Goal: Information Seeking & Learning: Find specific fact

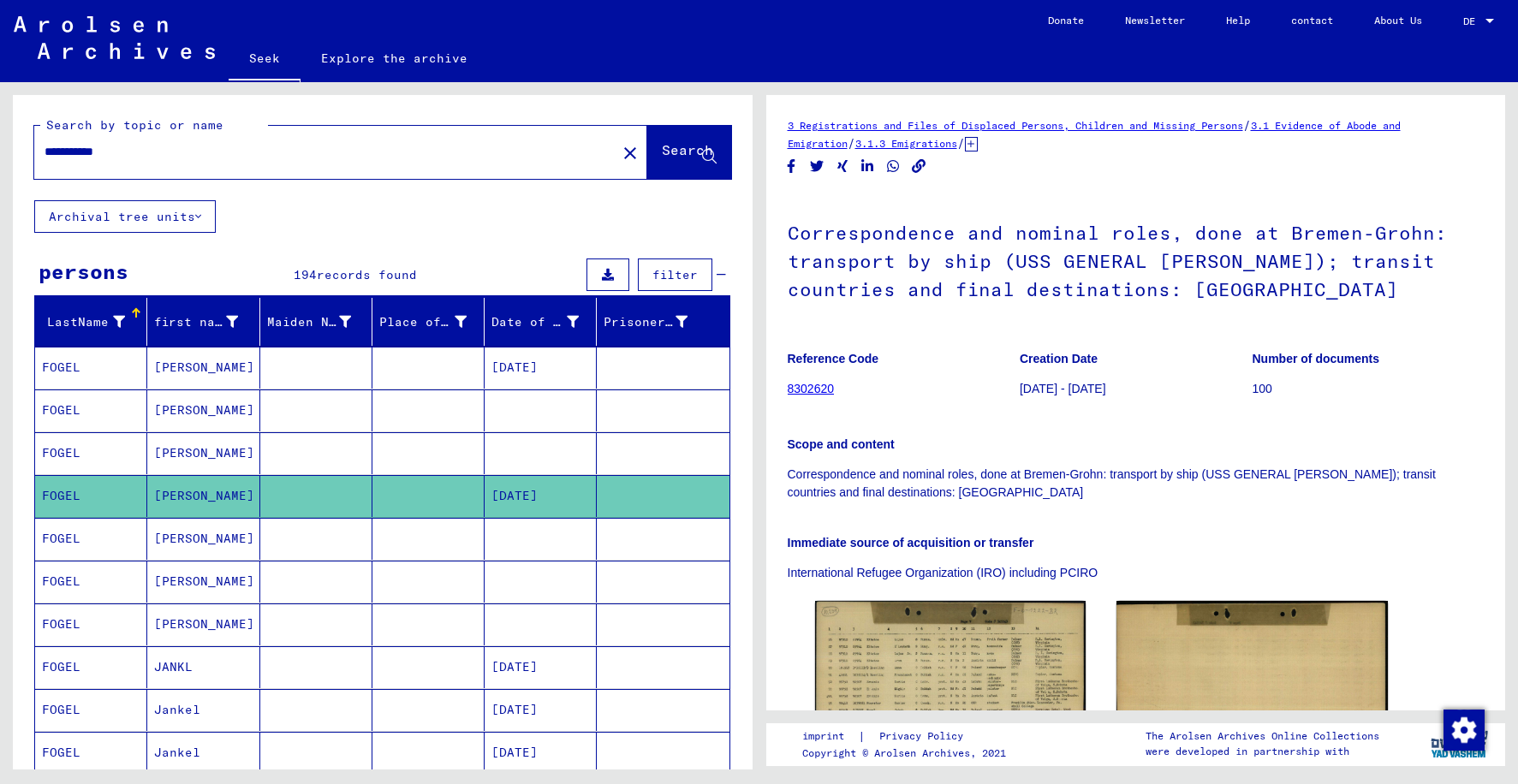
drag, startPoint x: 166, startPoint y: 154, endPoint x: 36, endPoint y: 157, distance: 130.0
click at [36, 157] on div "**********" at bounding box center [320, 152] width 572 height 39
paste input "*"
click at [104, 152] on input "**********" at bounding box center [325, 151] width 561 height 18
type input "**********"
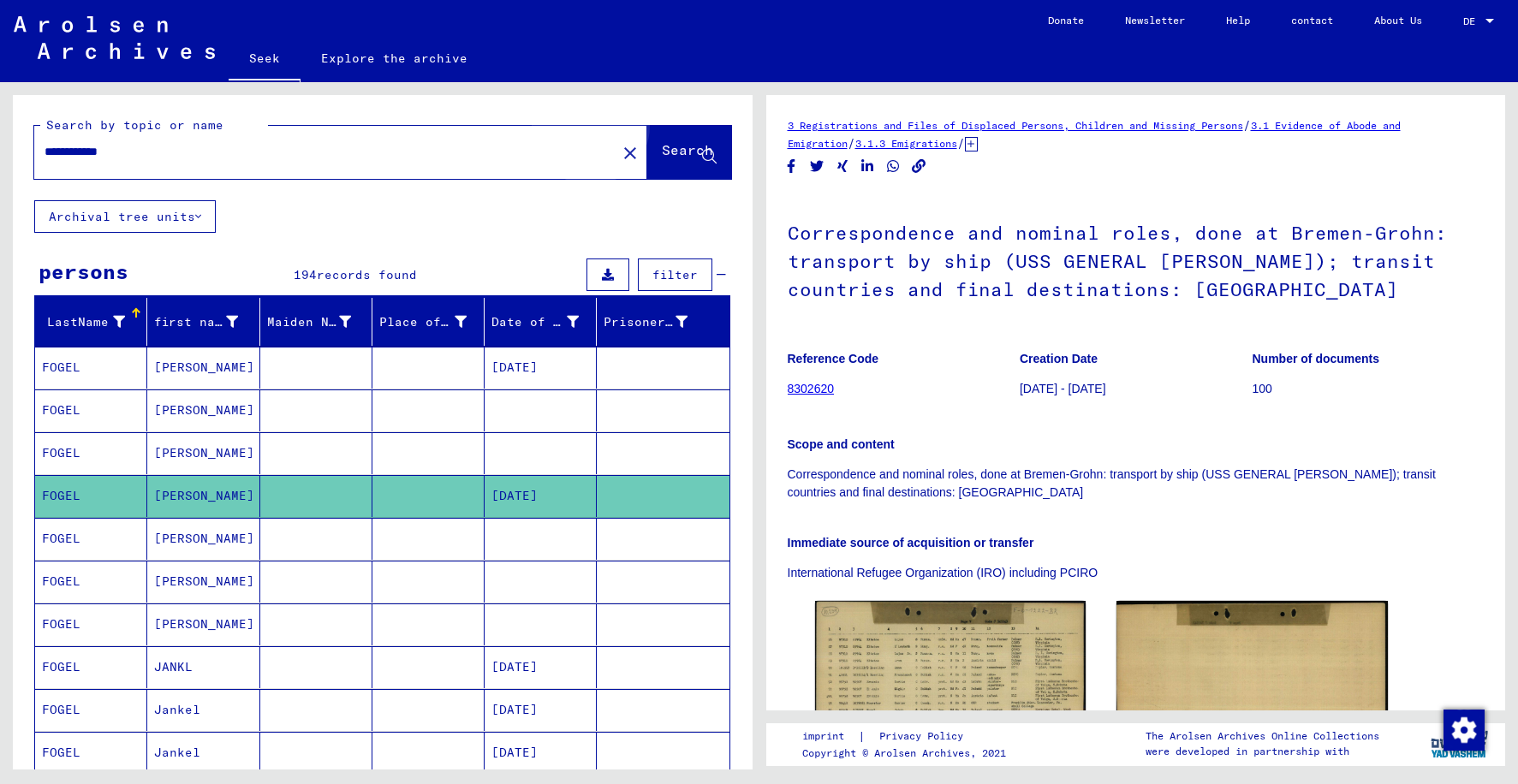
click at [662, 146] on font "Search" at bounding box center [687, 150] width 51 height 17
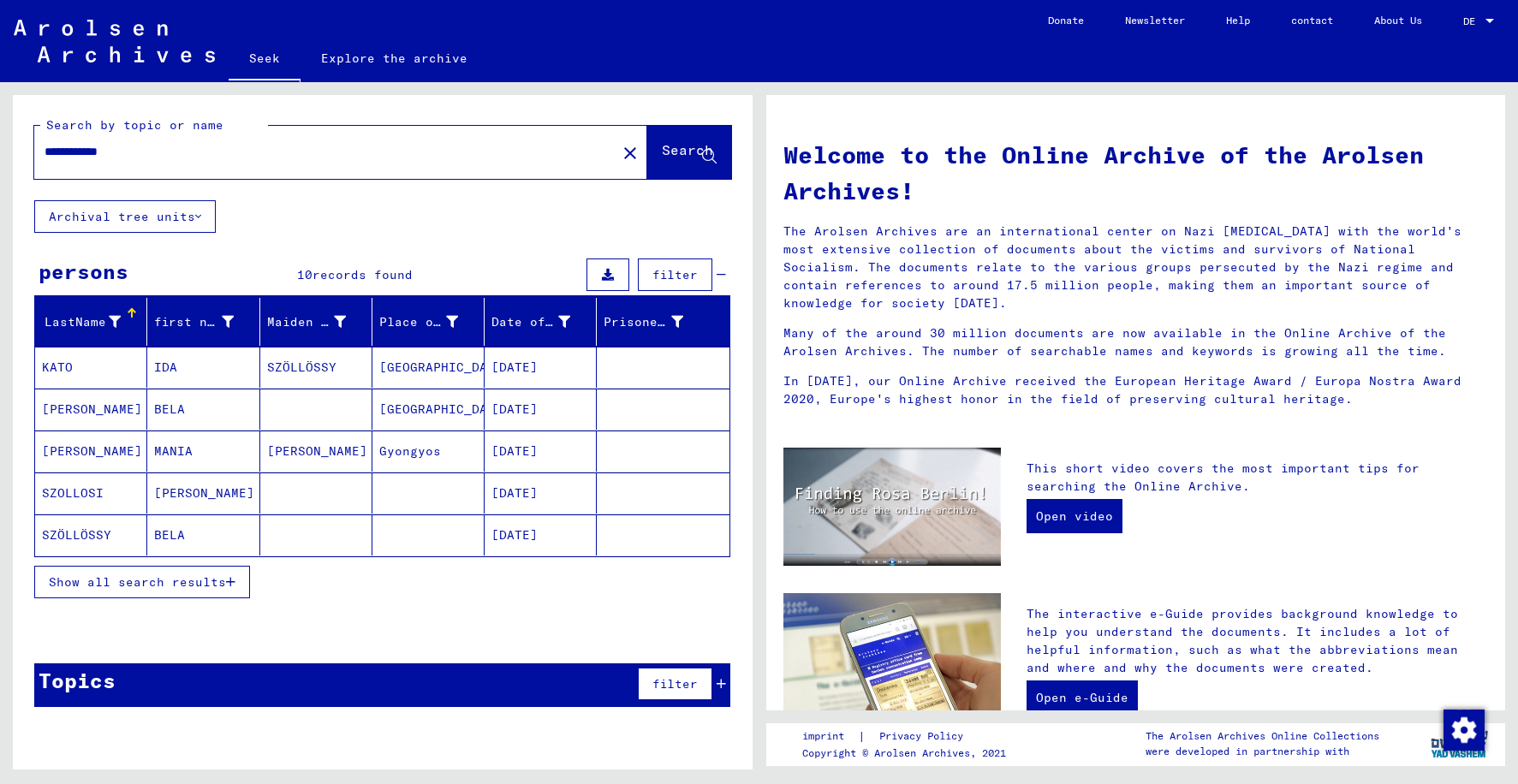
click at [172, 587] on font "Show all search results" at bounding box center [137, 582] width 177 height 16
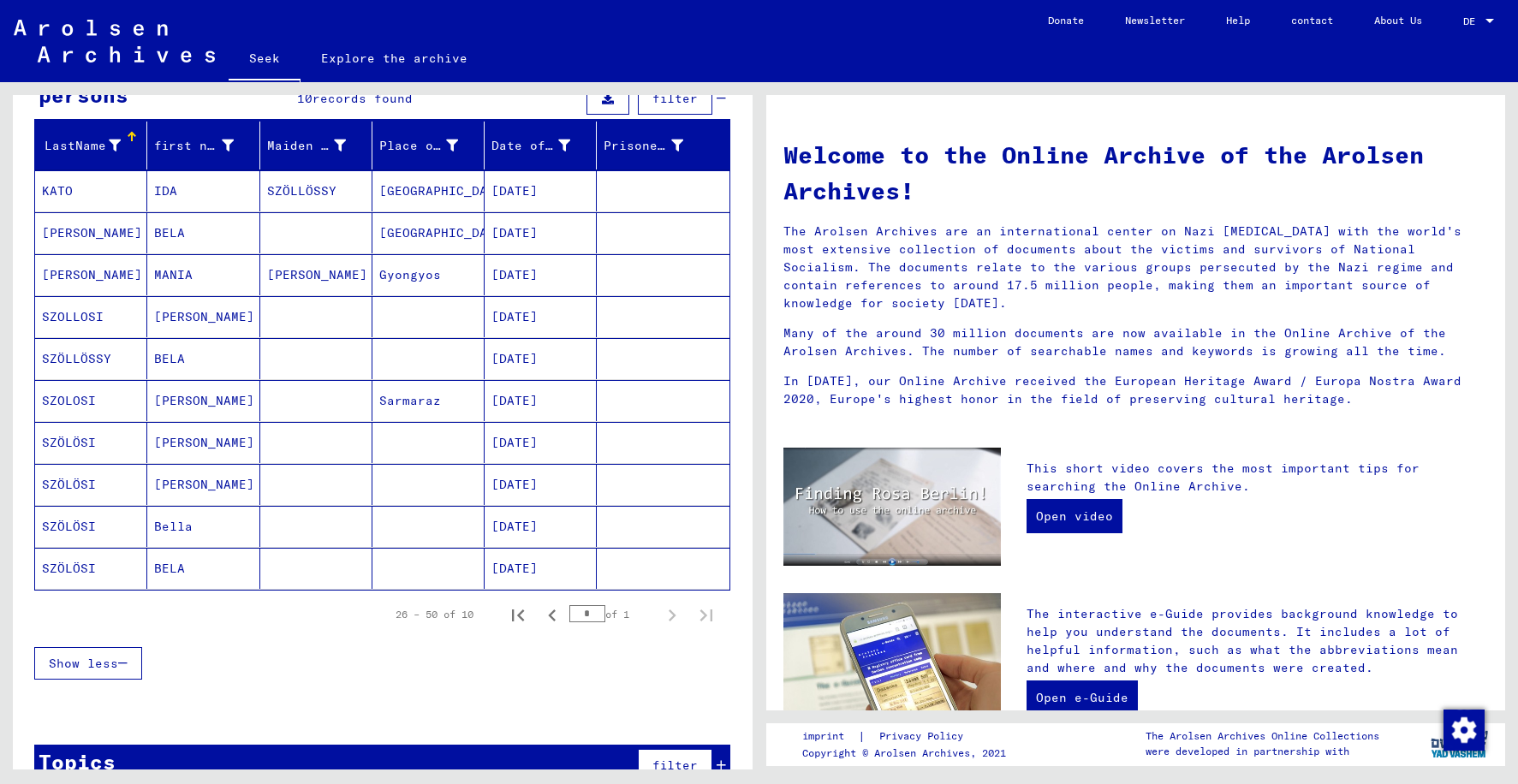
scroll to position [214, 0]
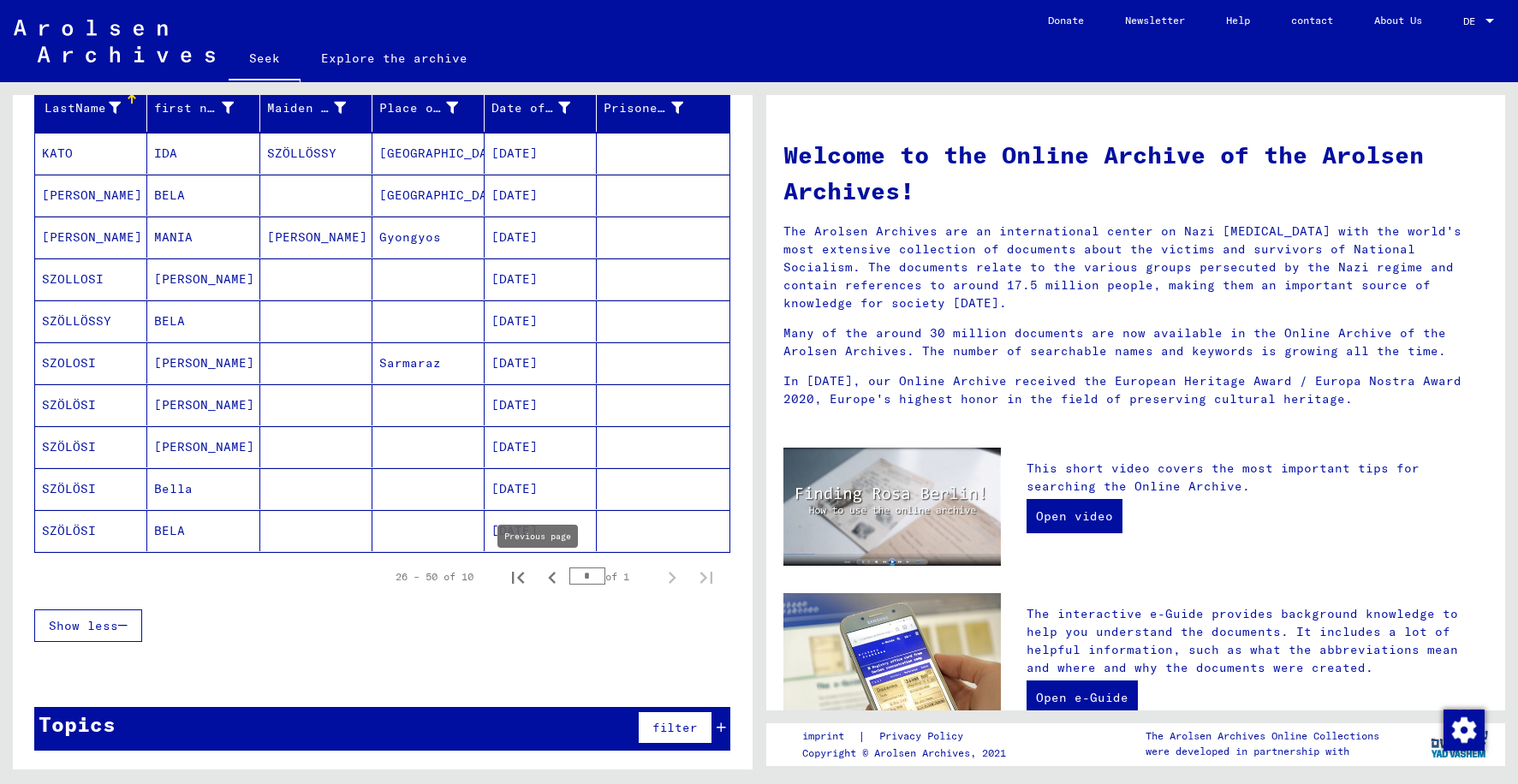
click at [540, 577] on icon "Previous page" at bounding box center [552, 578] width 24 height 24
type input "*"
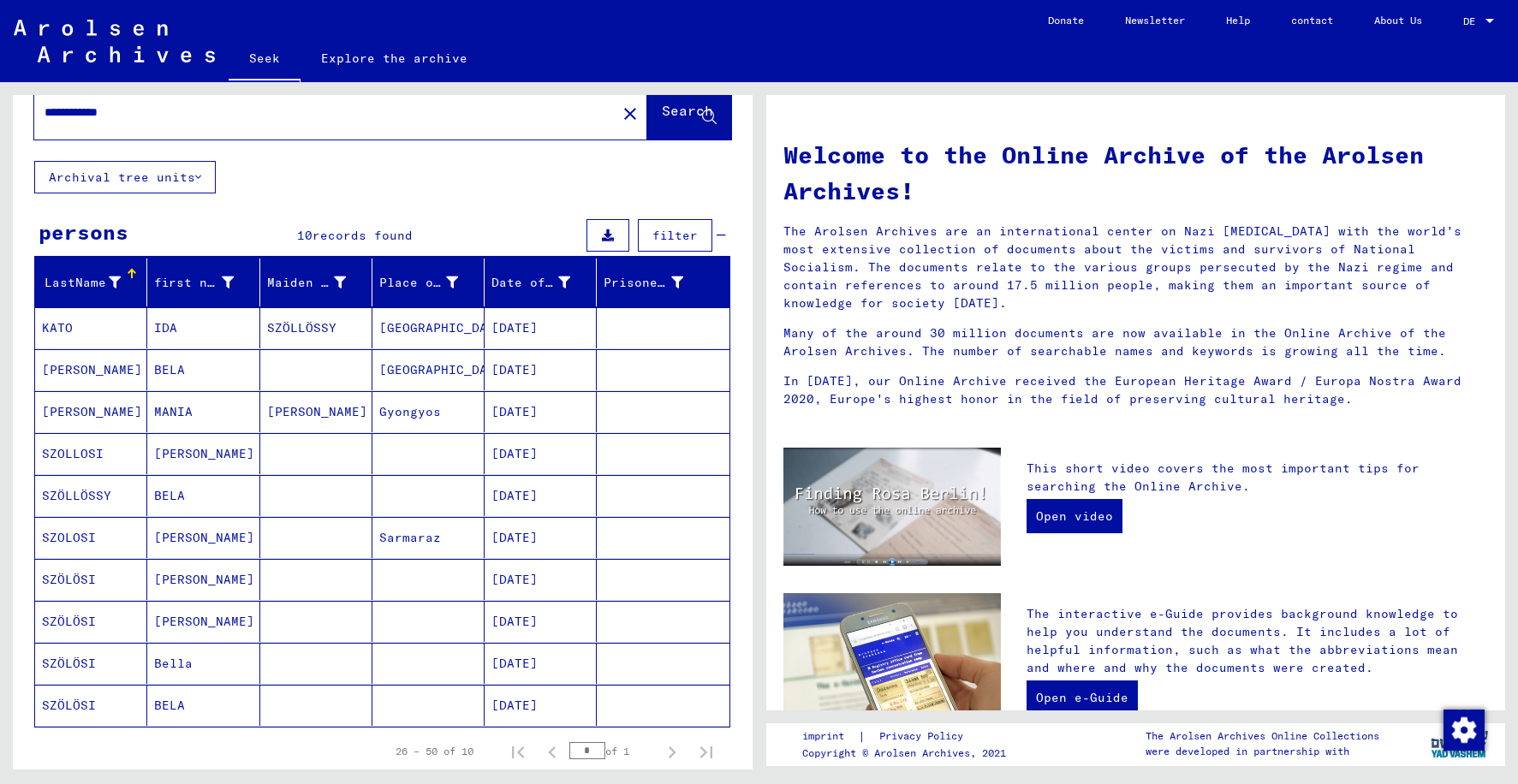
scroll to position [0, 0]
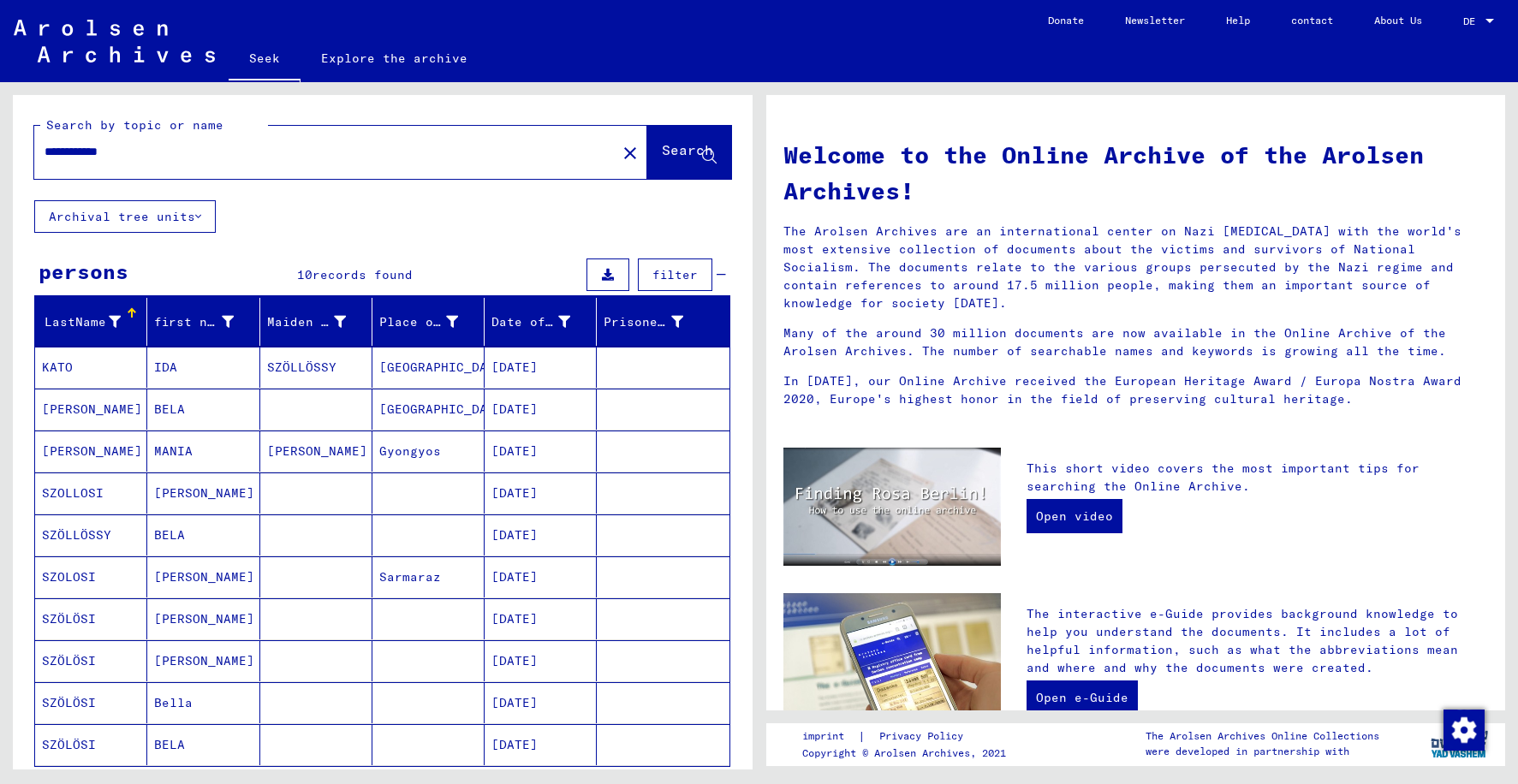
drag, startPoint x: 143, startPoint y: 153, endPoint x: 80, endPoint y: 153, distance: 63.0
click at [80, 153] on input "**********" at bounding box center [320, 151] width 552 height 18
type input "**********"
click at [662, 149] on font "Search" at bounding box center [687, 150] width 51 height 17
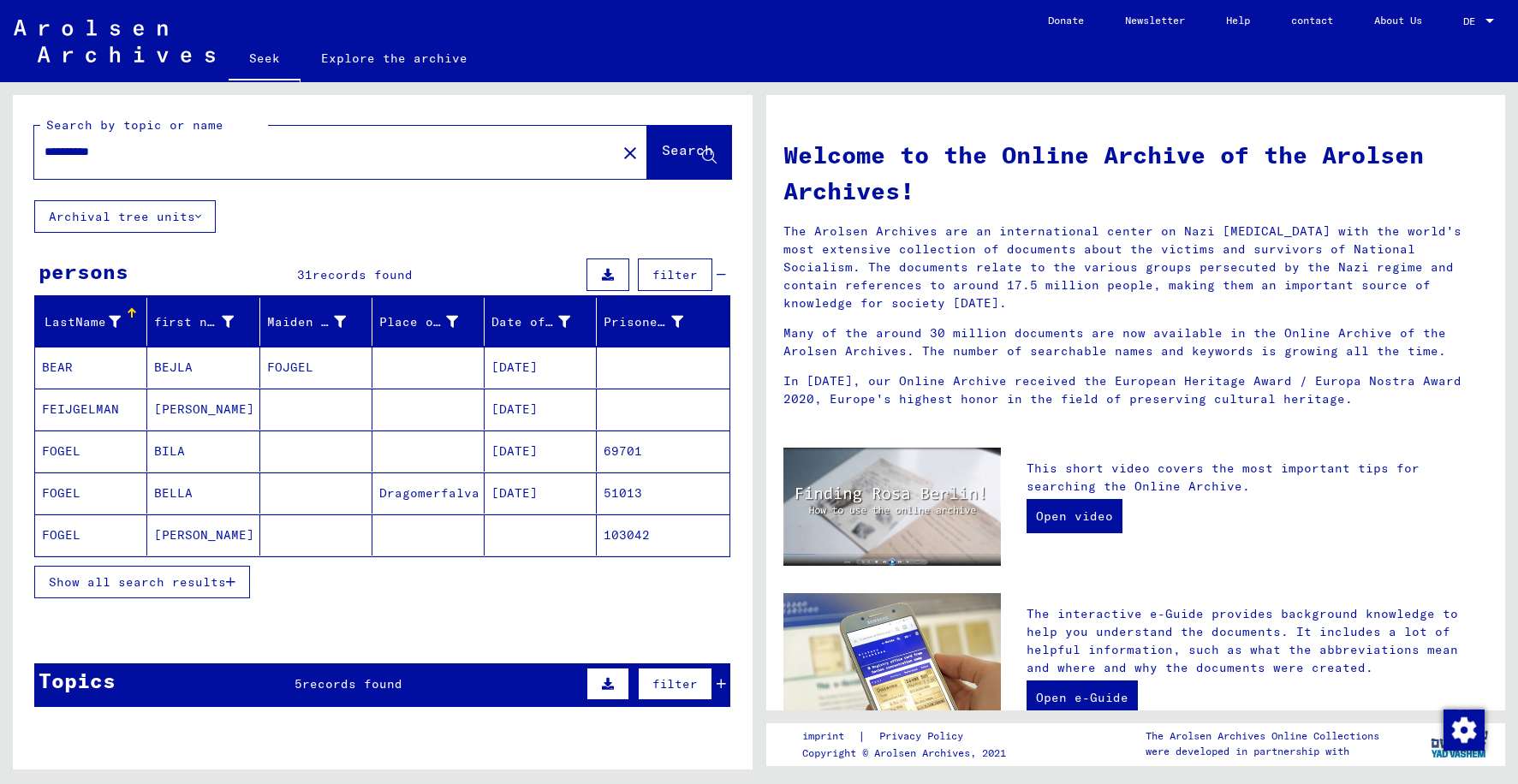
click at [222, 533] on mat-cell "Bela" at bounding box center [204, 535] width 112 height 41
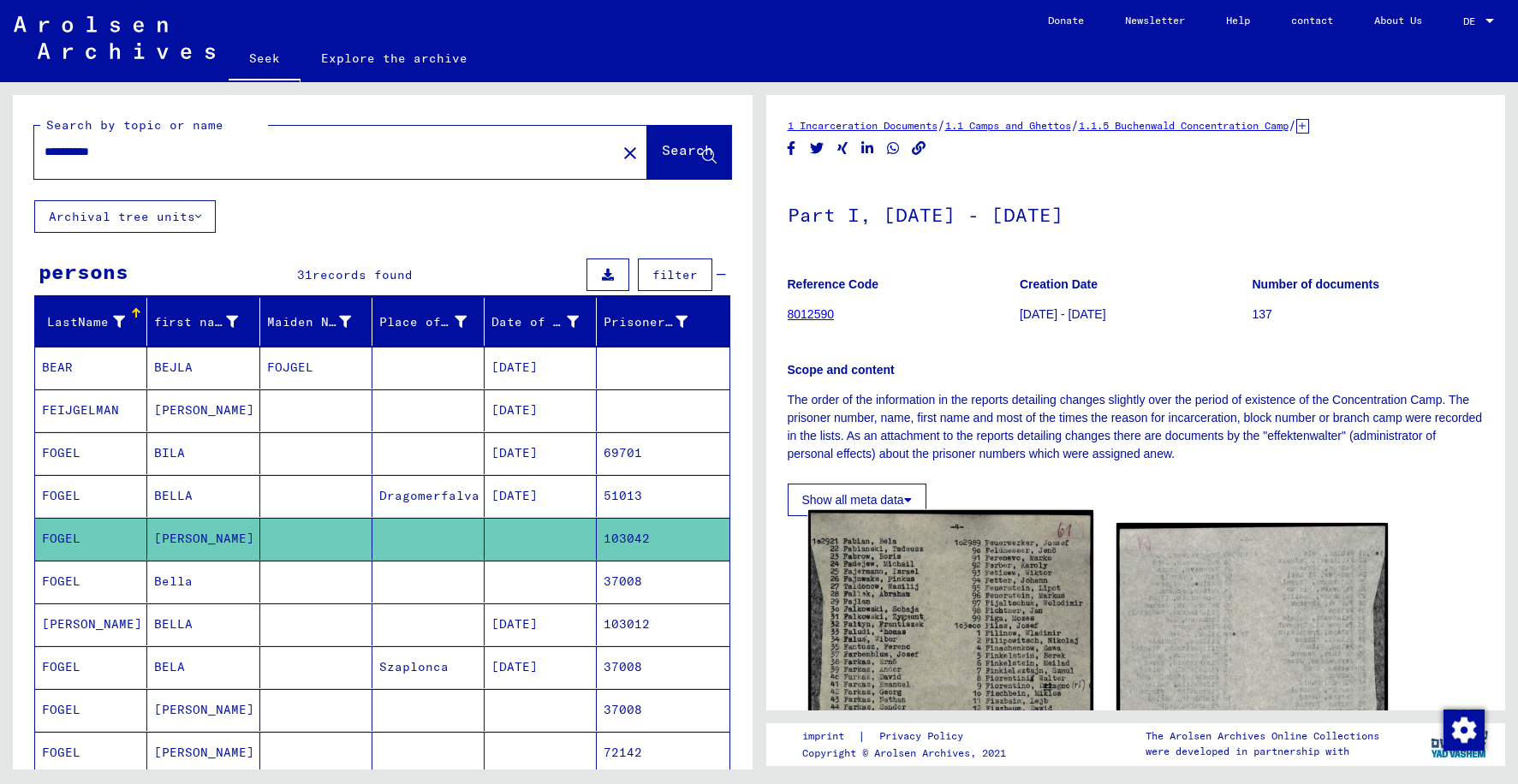
click at [885, 606] on img at bounding box center [951, 774] width 285 height 529
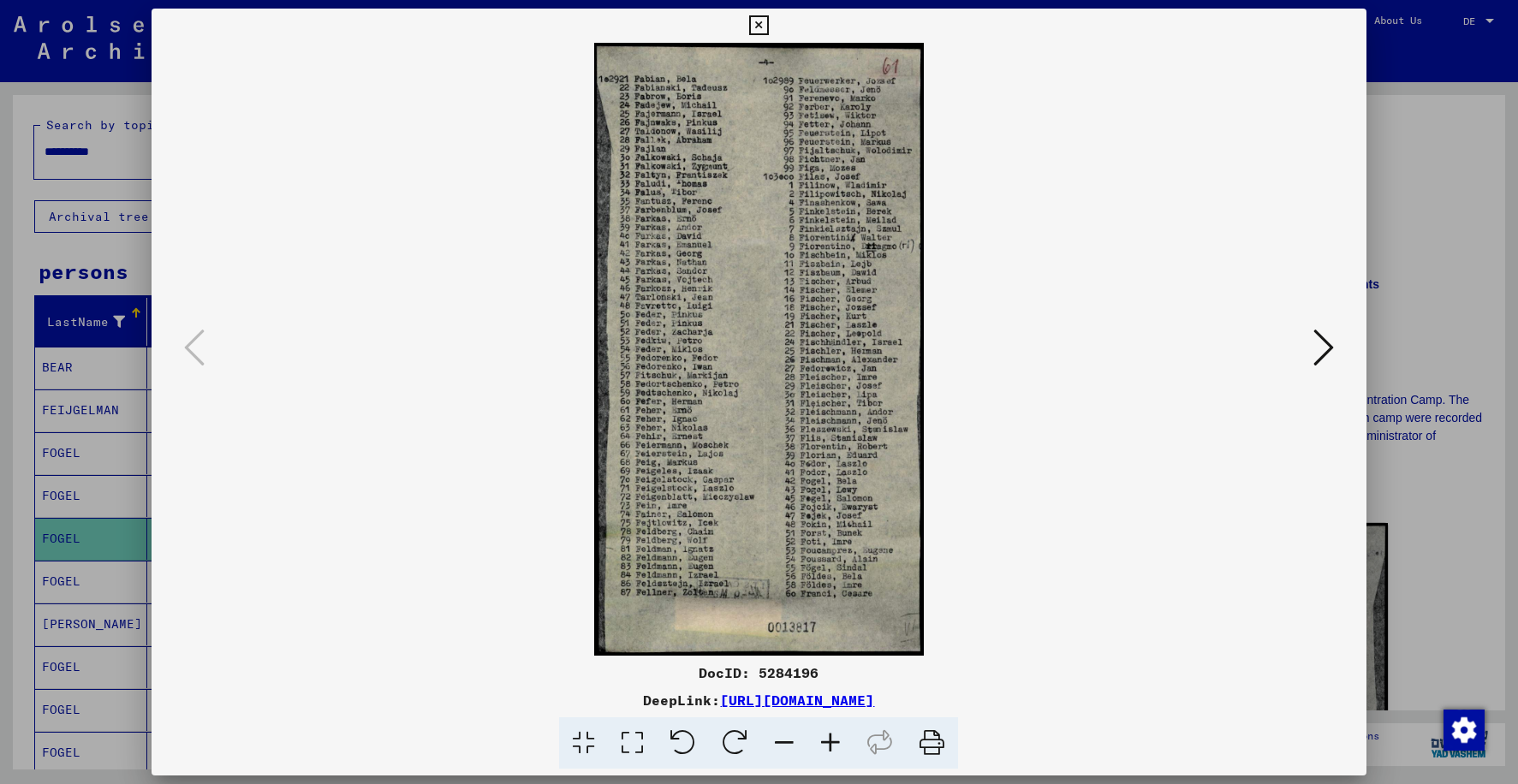
click at [813, 526] on img at bounding box center [758, 349] width 1097 height 612
click at [831, 745] on icon at bounding box center [831, 743] width 47 height 52
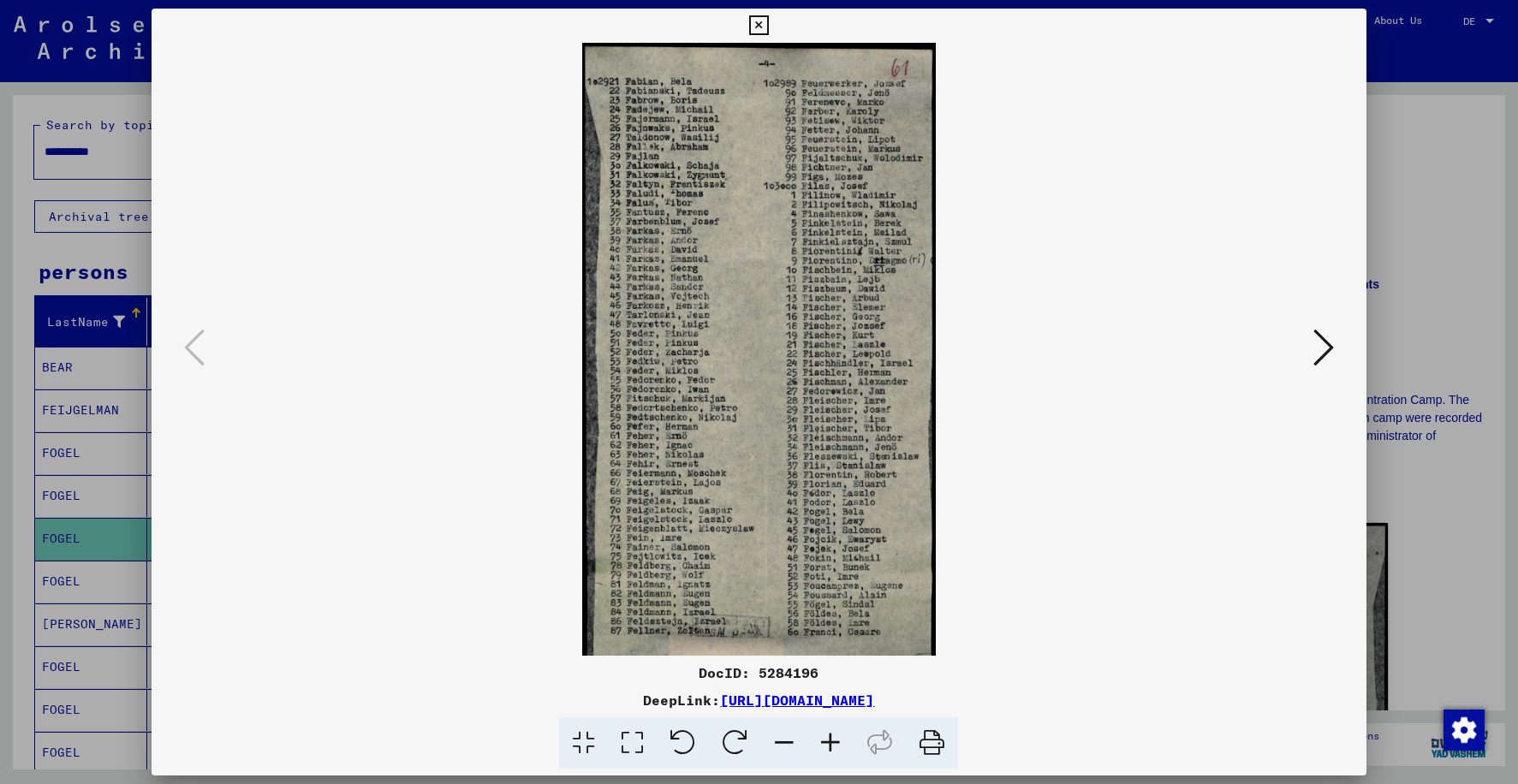
click at [831, 745] on icon at bounding box center [831, 743] width 47 height 52
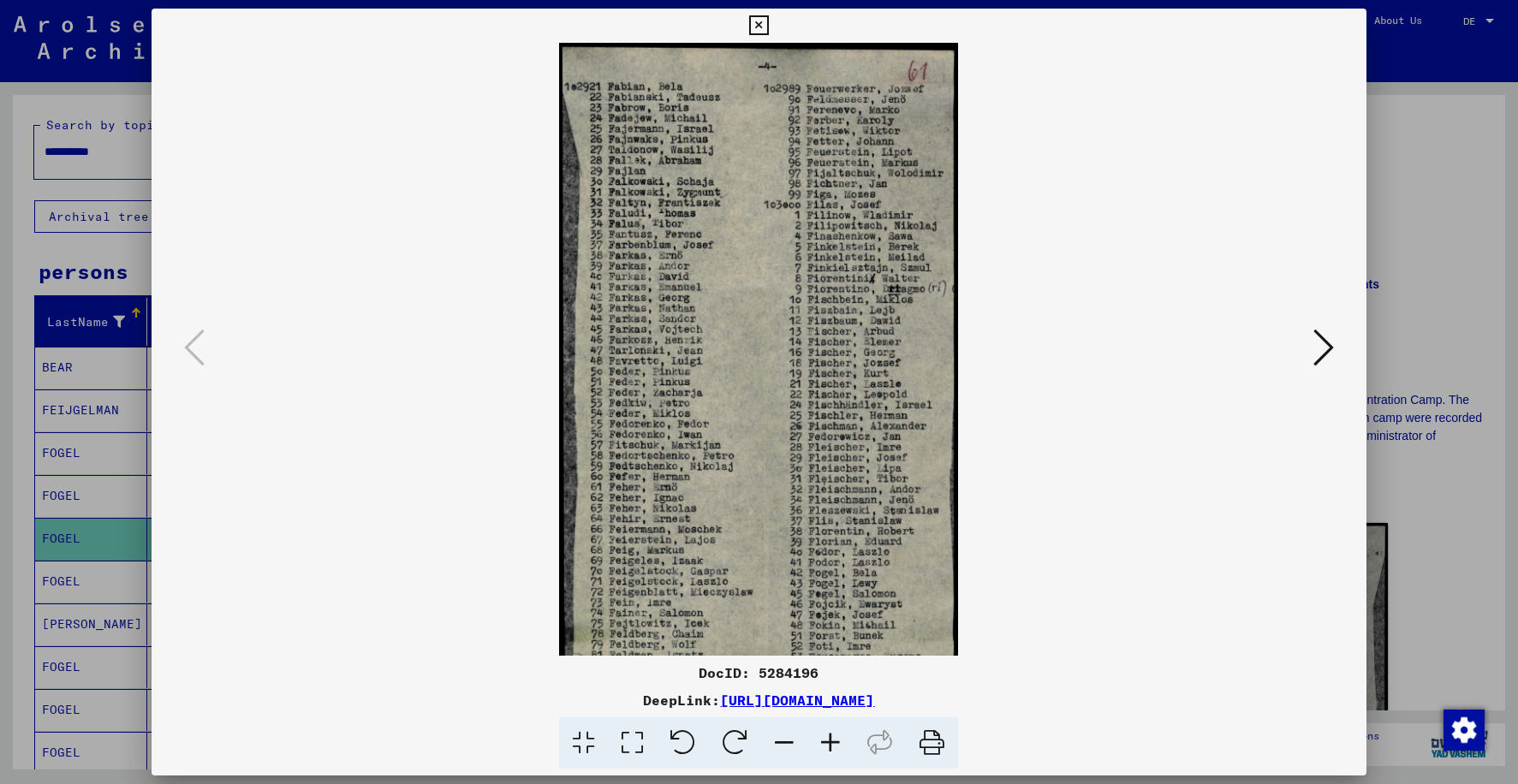
click at [831, 745] on icon at bounding box center [831, 743] width 47 height 52
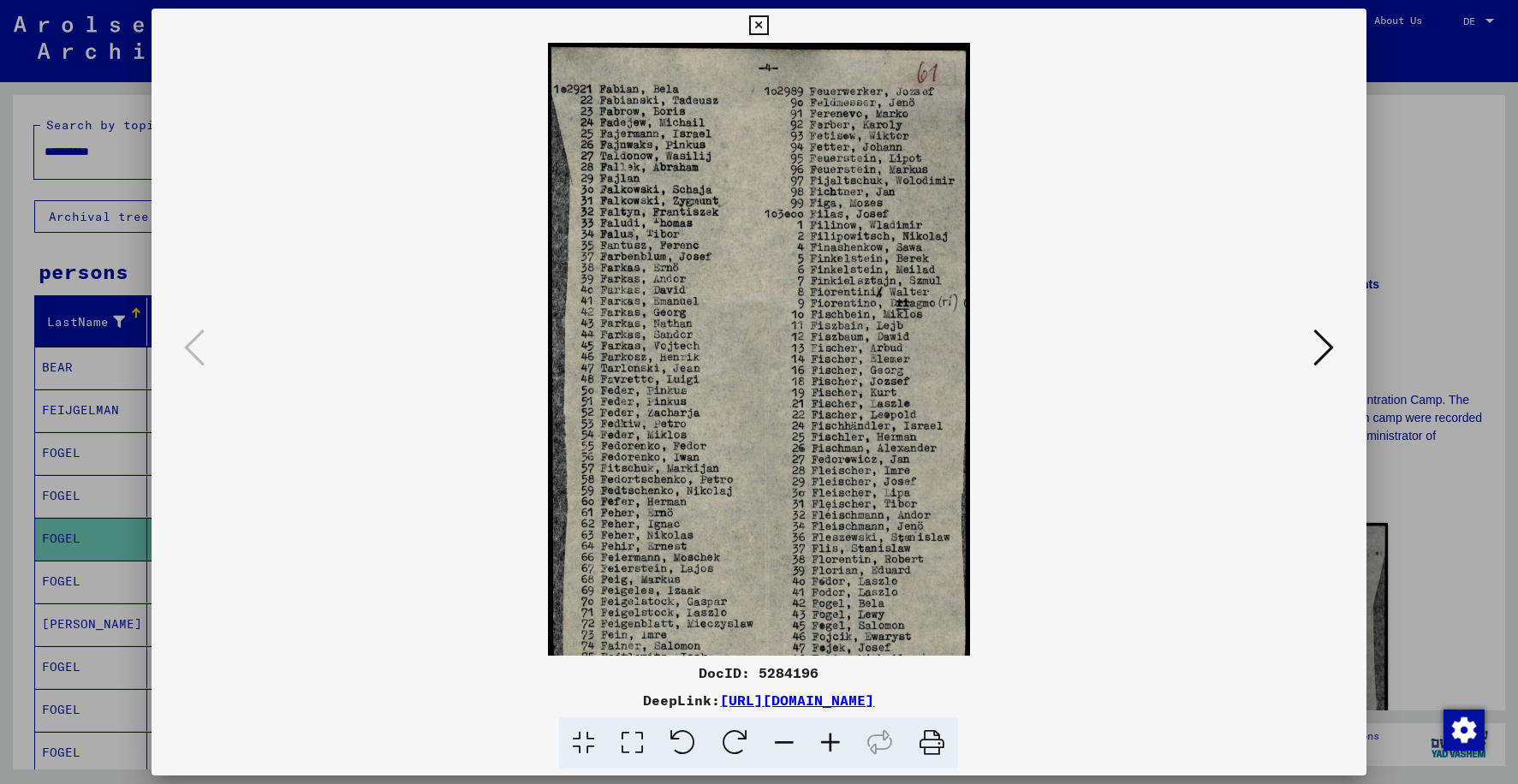
click at [831, 745] on icon at bounding box center [831, 743] width 47 height 52
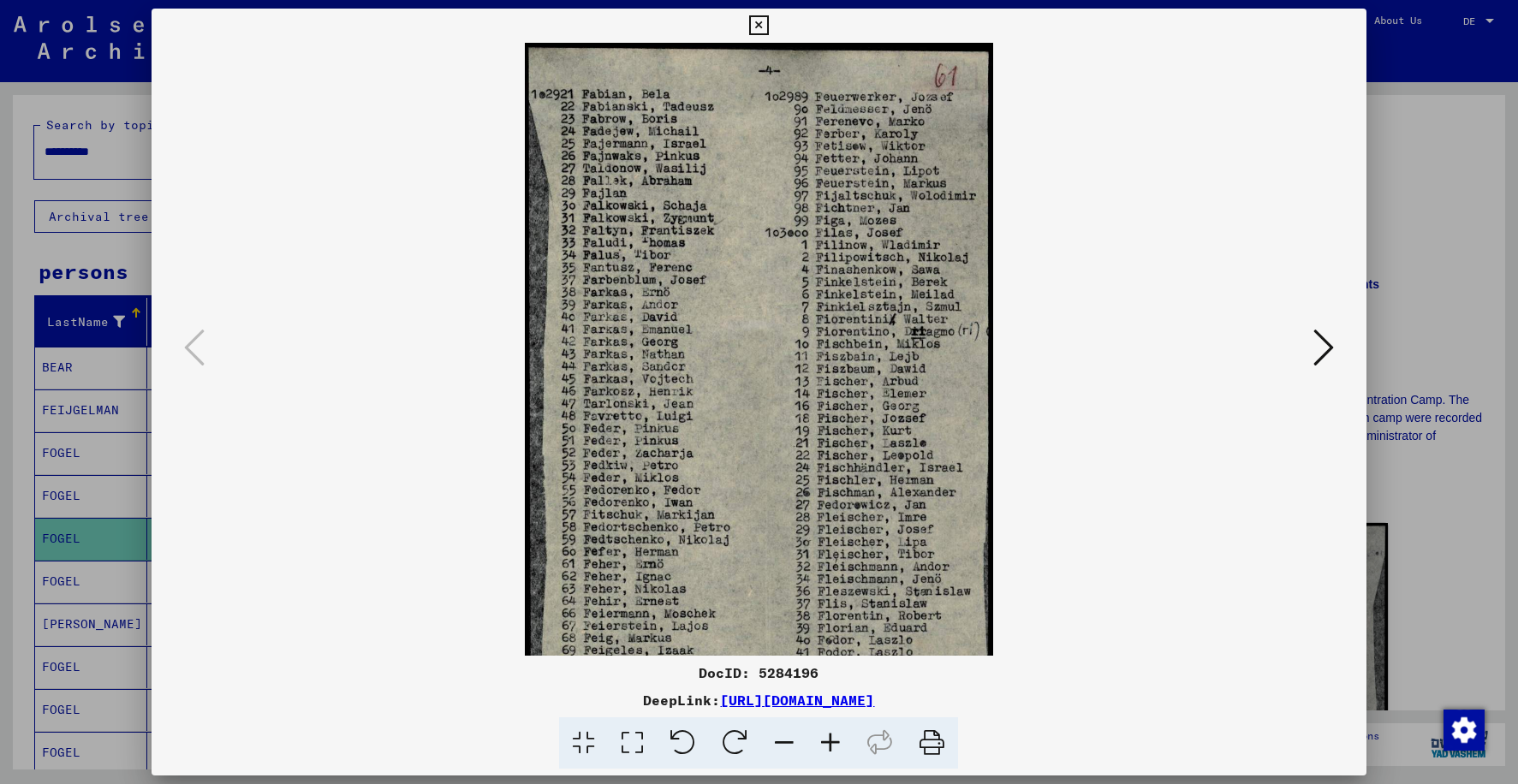
click at [831, 745] on icon at bounding box center [831, 743] width 47 height 52
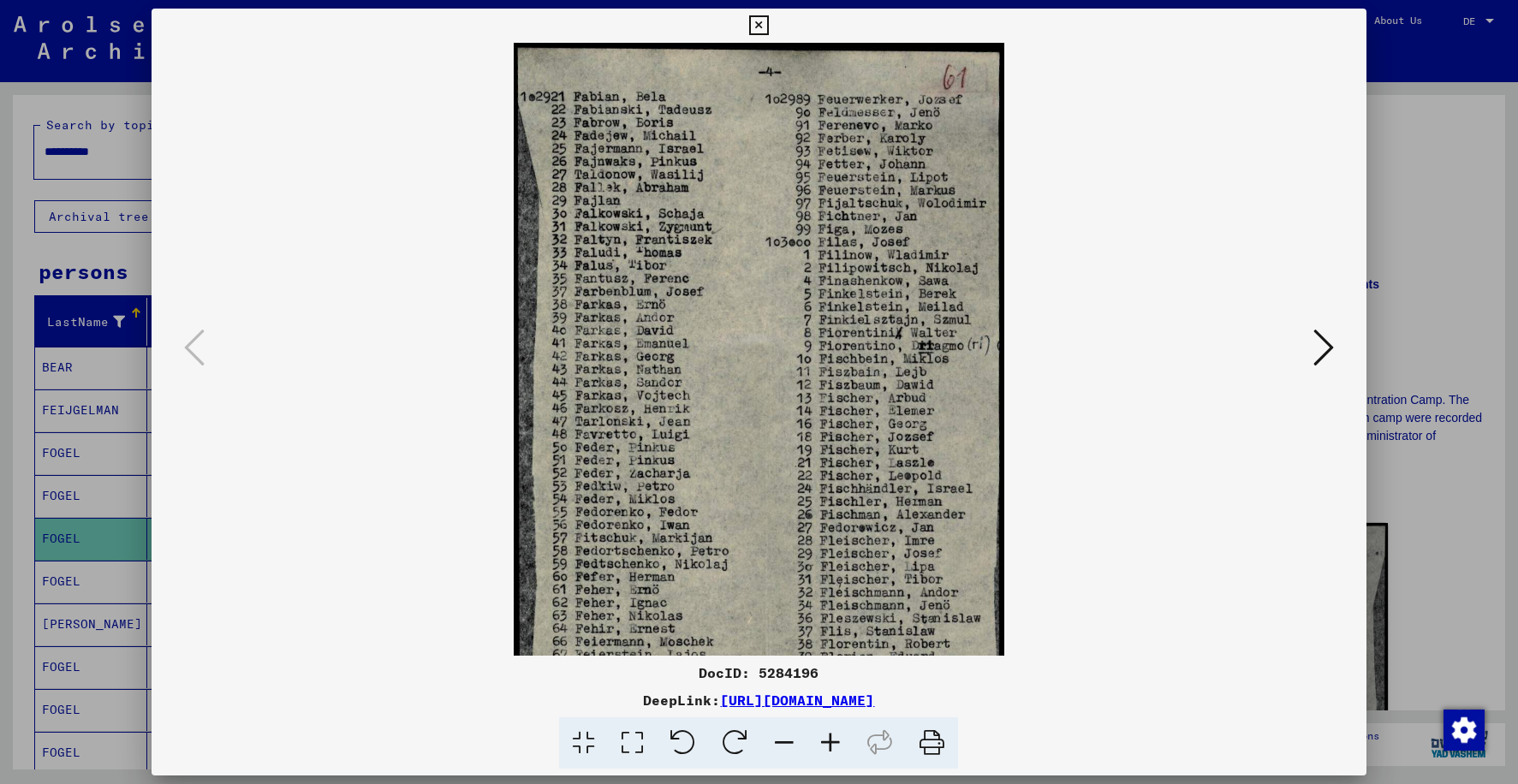
click at [831, 745] on icon at bounding box center [831, 743] width 47 height 52
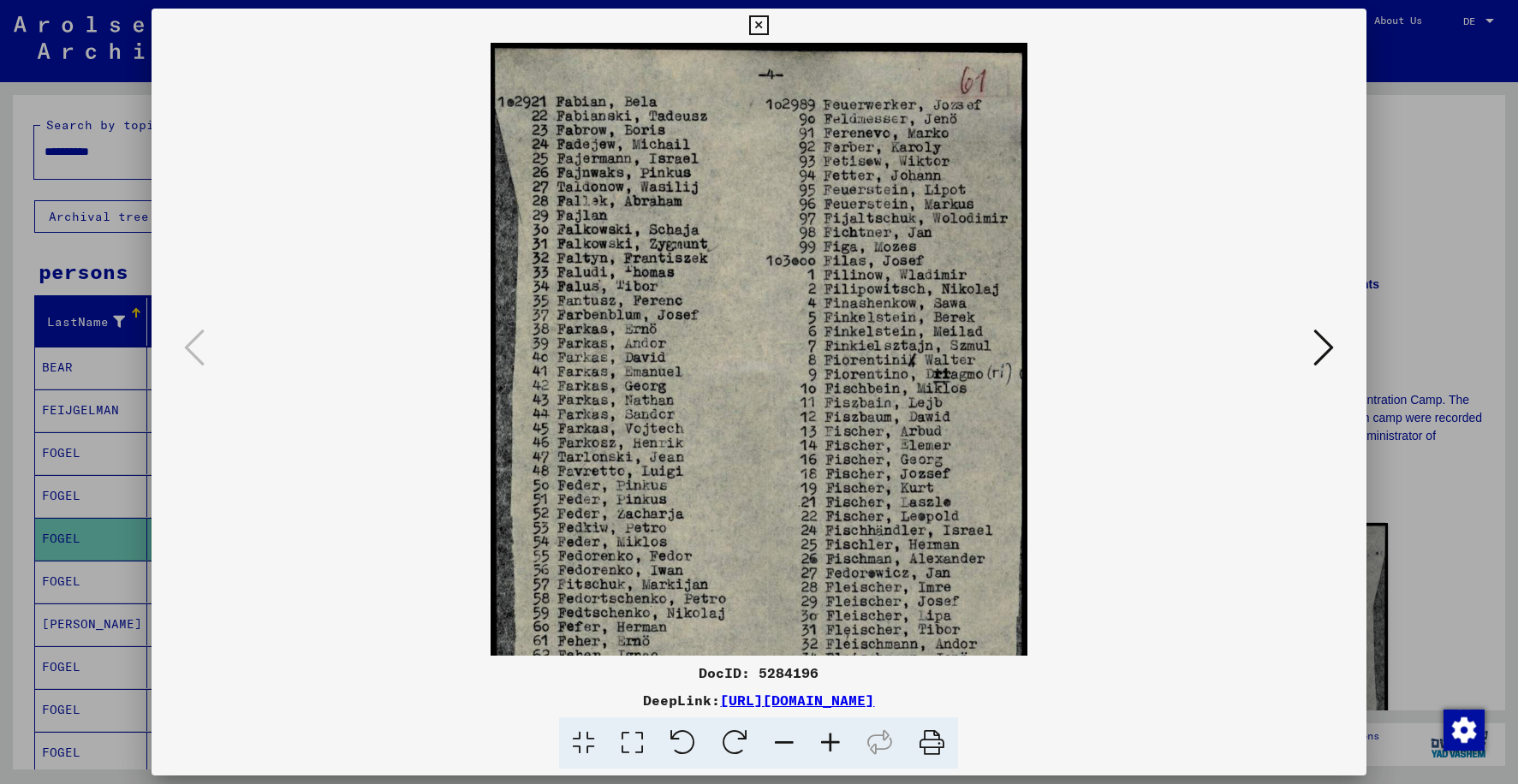
click at [831, 745] on icon at bounding box center [831, 743] width 47 height 52
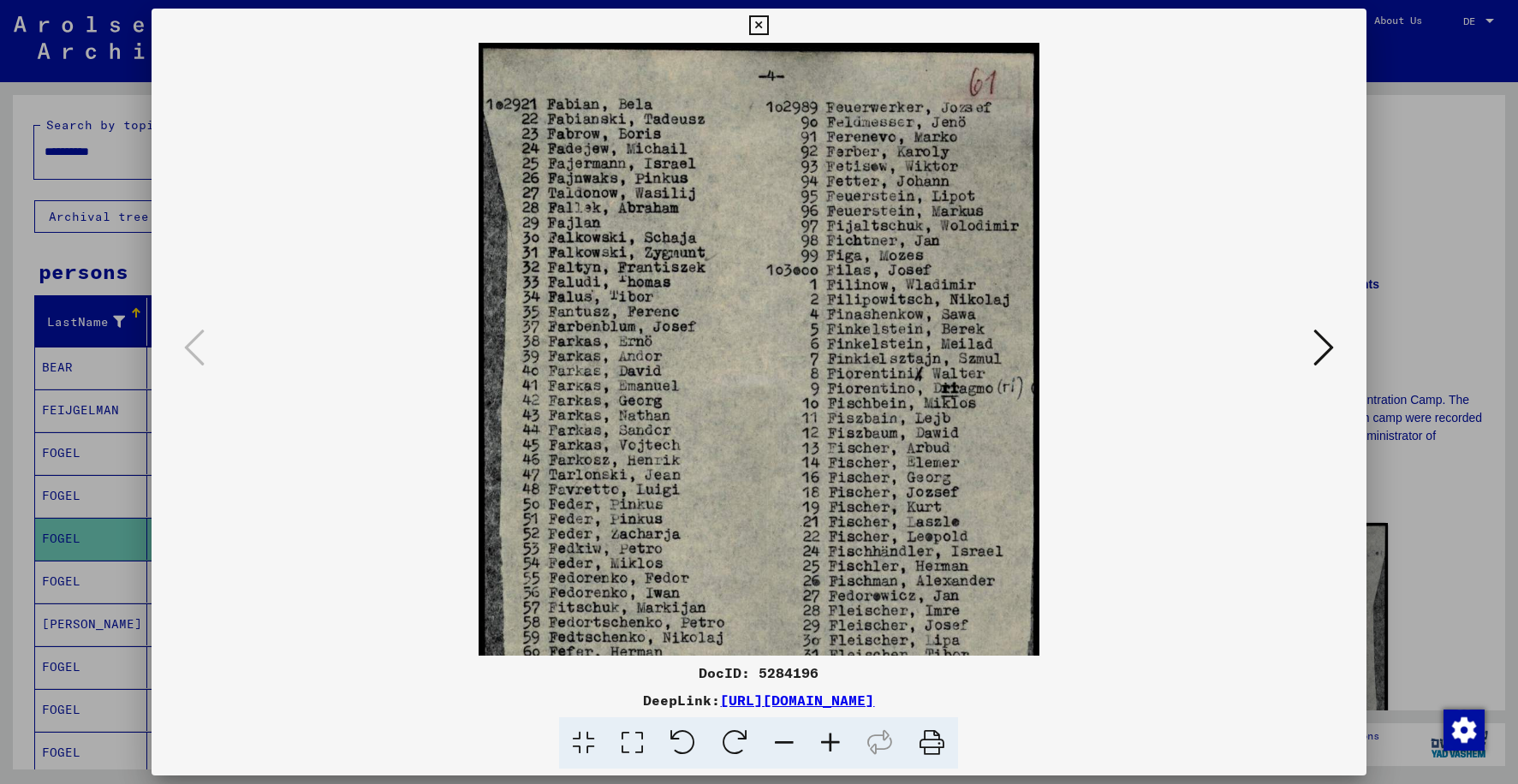
click at [831, 745] on icon at bounding box center [831, 743] width 47 height 52
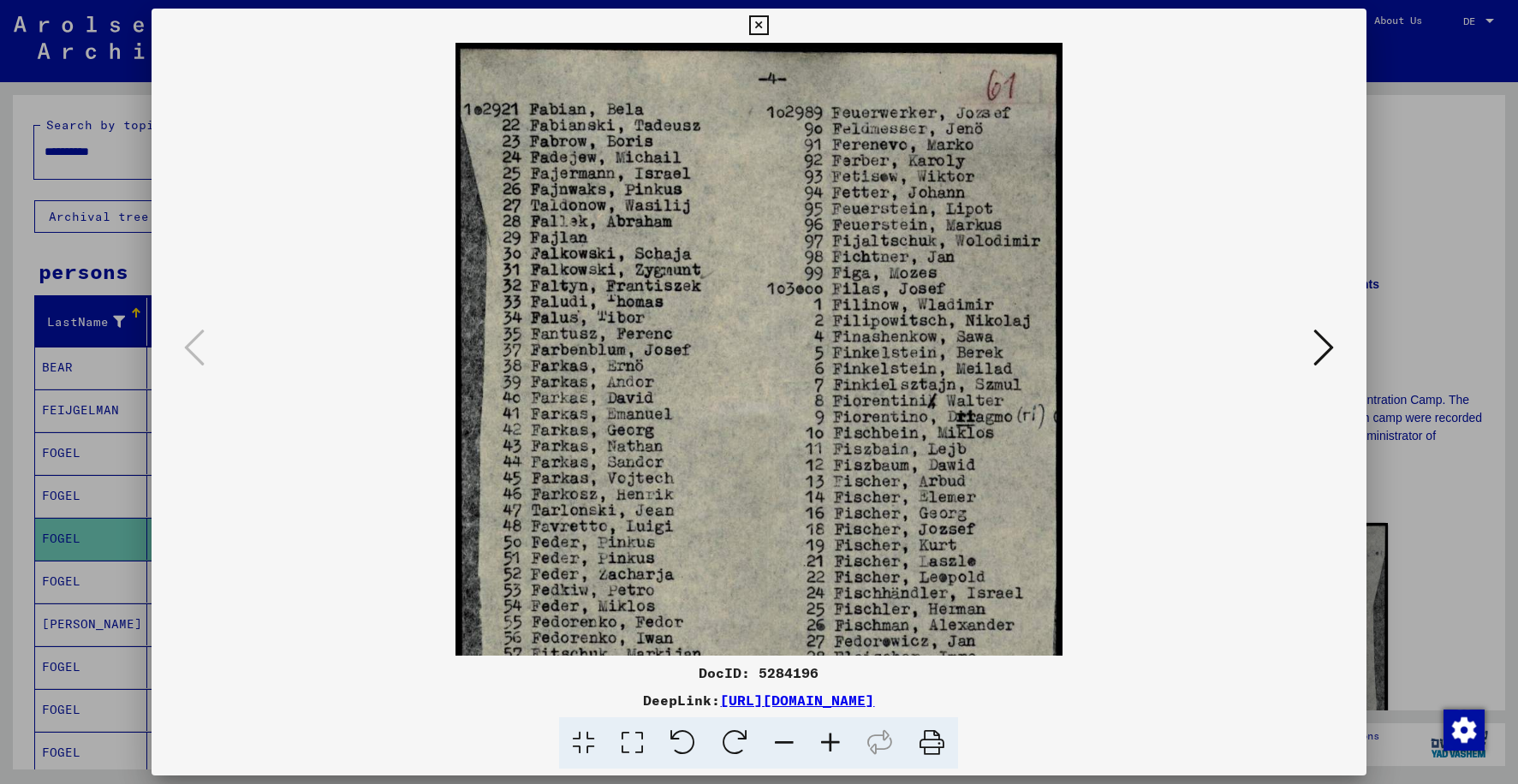
click at [831, 745] on icon at bounding box center [831, 743] width 47 height 52
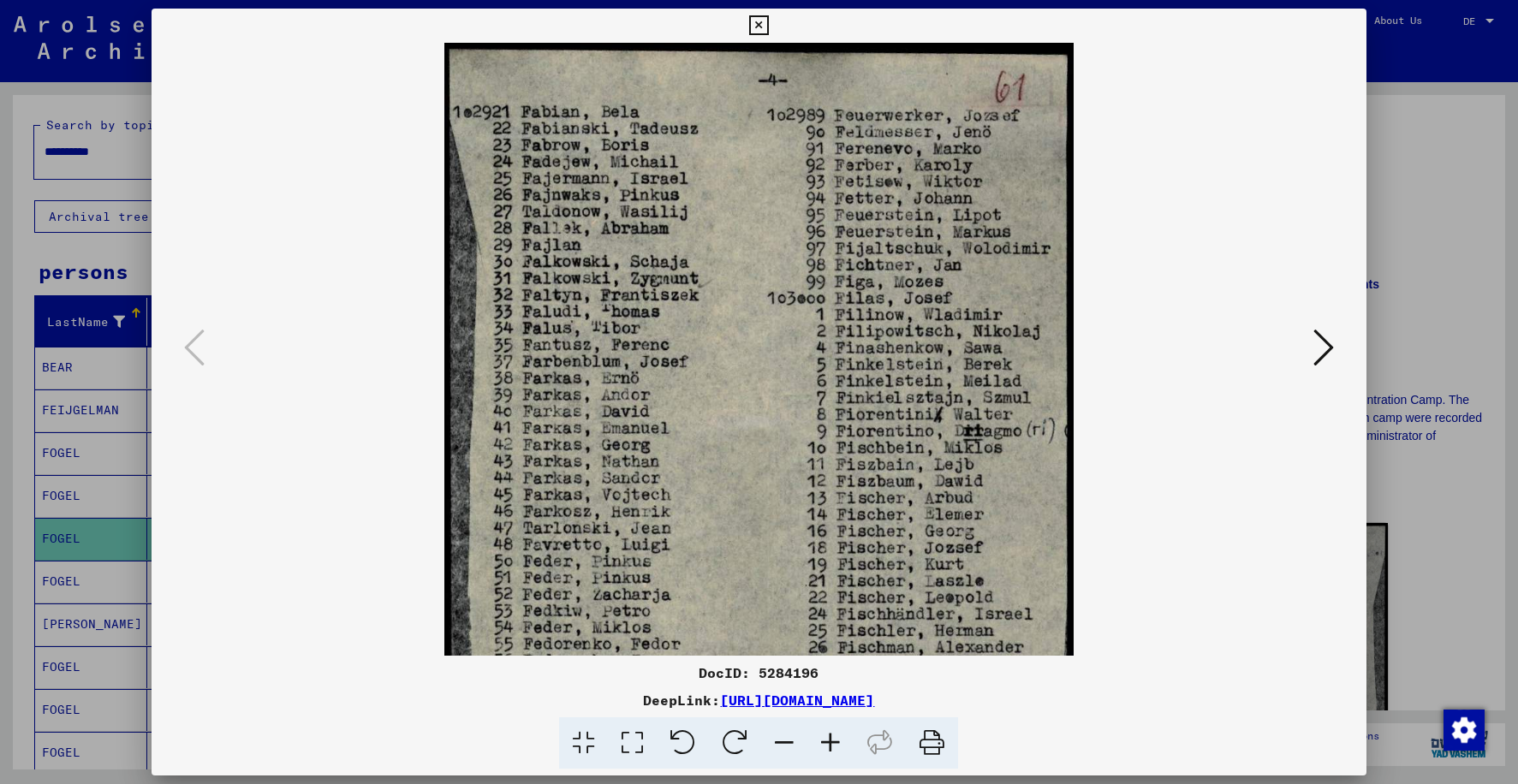
click at [831, 745] on icon at bounding box center [831, 743] width 47 height 52
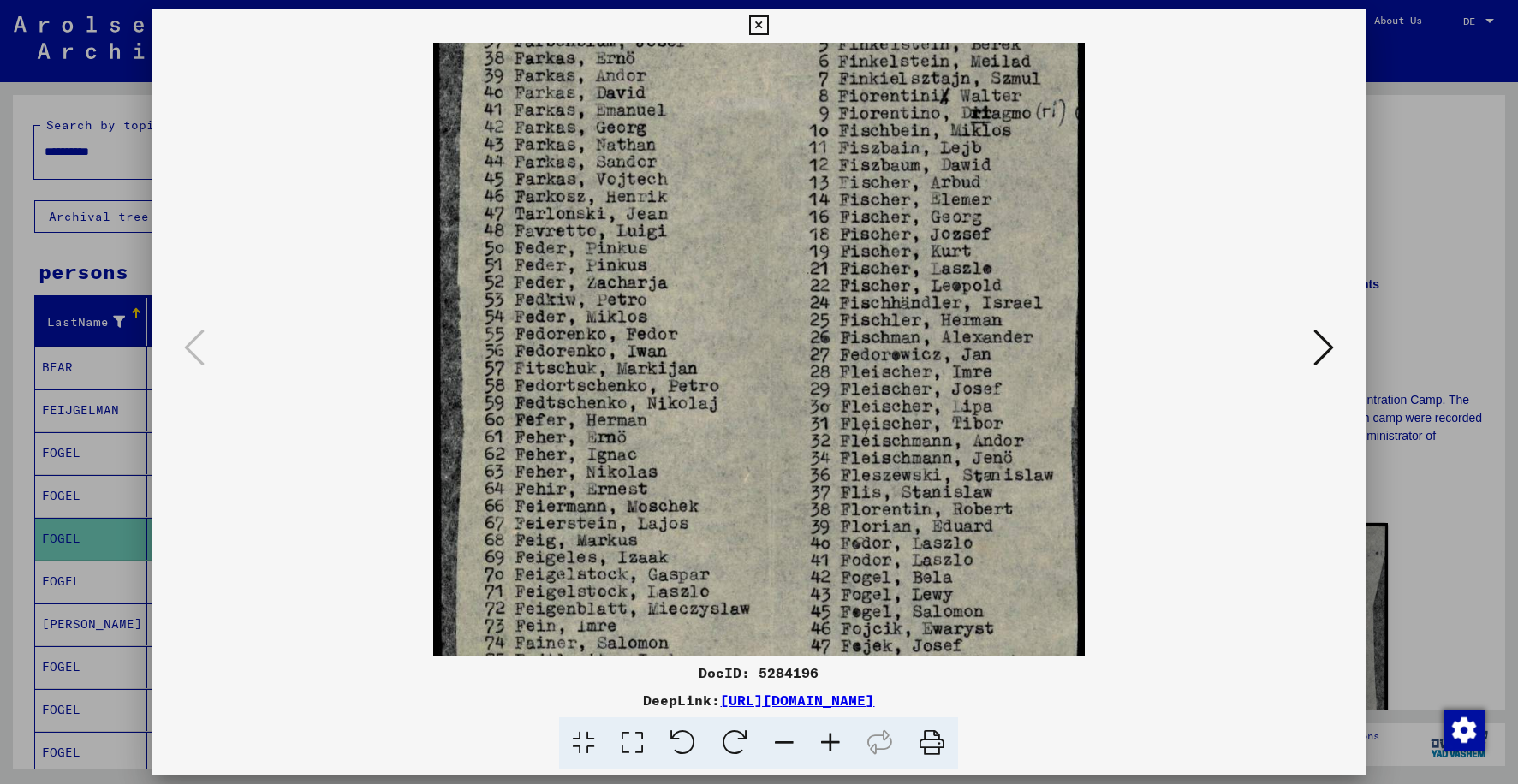
drag, startPoint x: 712, startPoint y: 513, endPoint x: 685, endPoint y: 186, distance: 328.1
click at [685, 186] on img at bounding box center [759, 317] width 652 height 1211
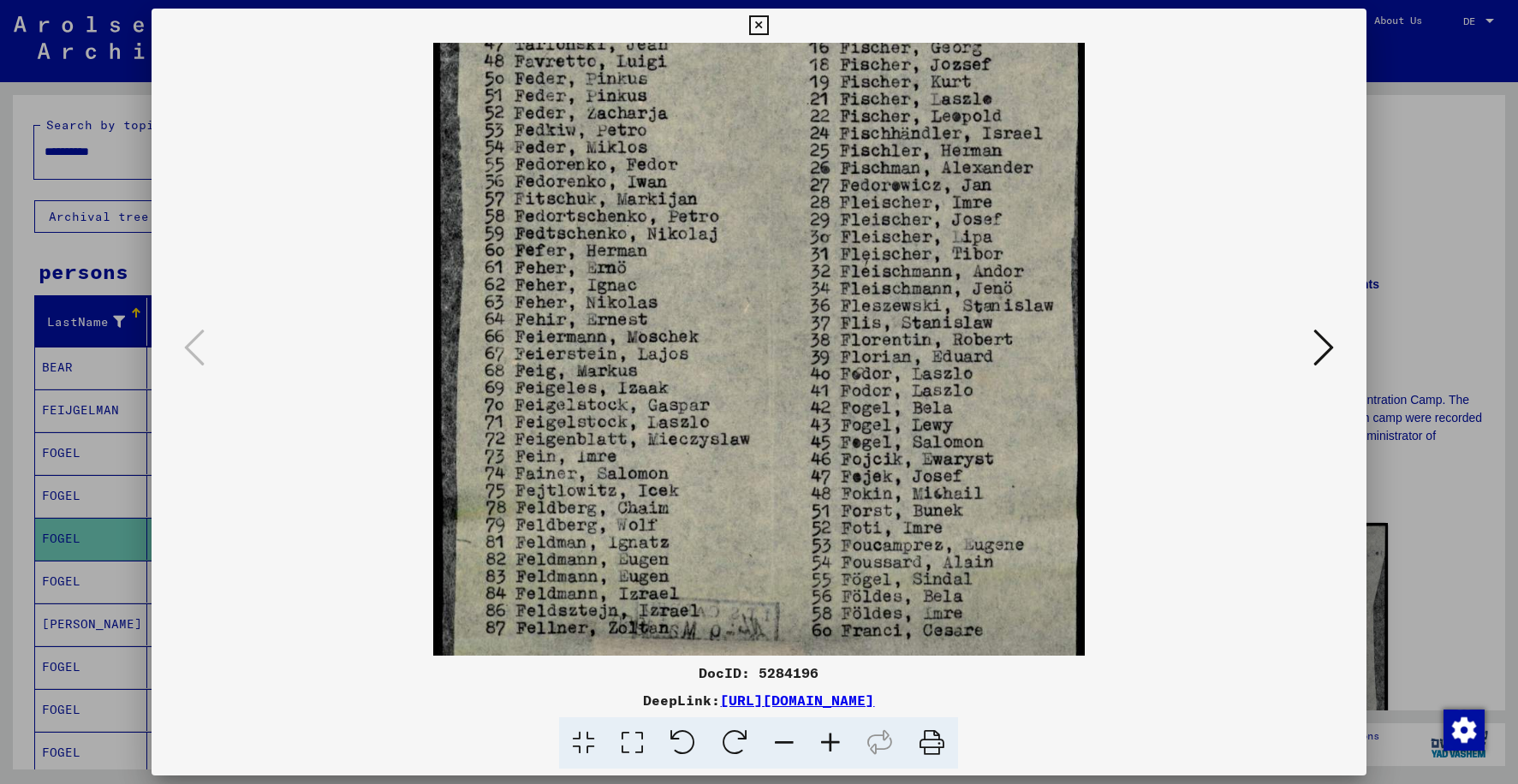
scroll to position [599, 0]
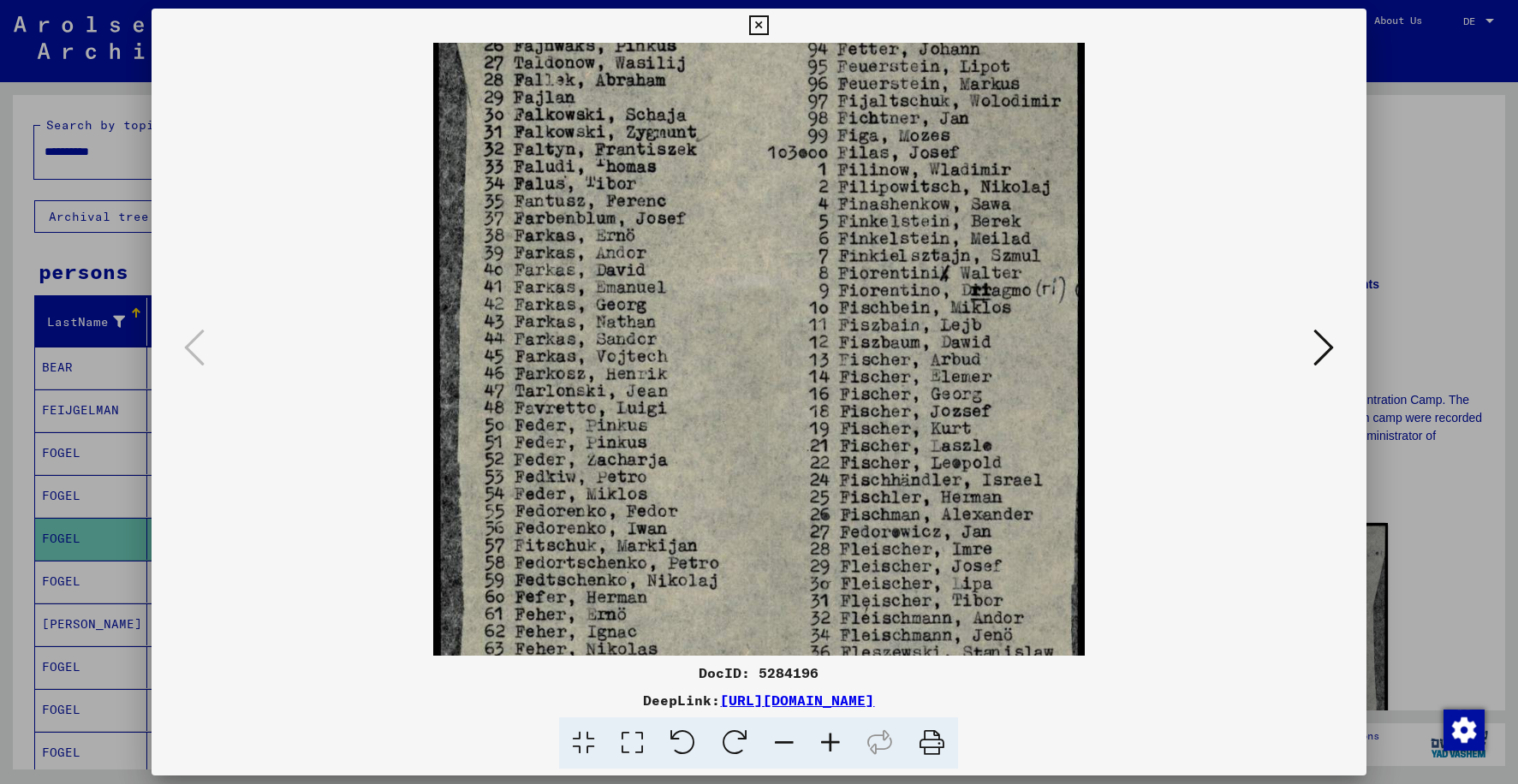
drag, startPoint x: 726, startPoint y: 514, endPoint x: 713, endPoint y: 639, distance: 125.7
click at [713, 639] on img at bounding box center [759, 493] width 652 height 1211
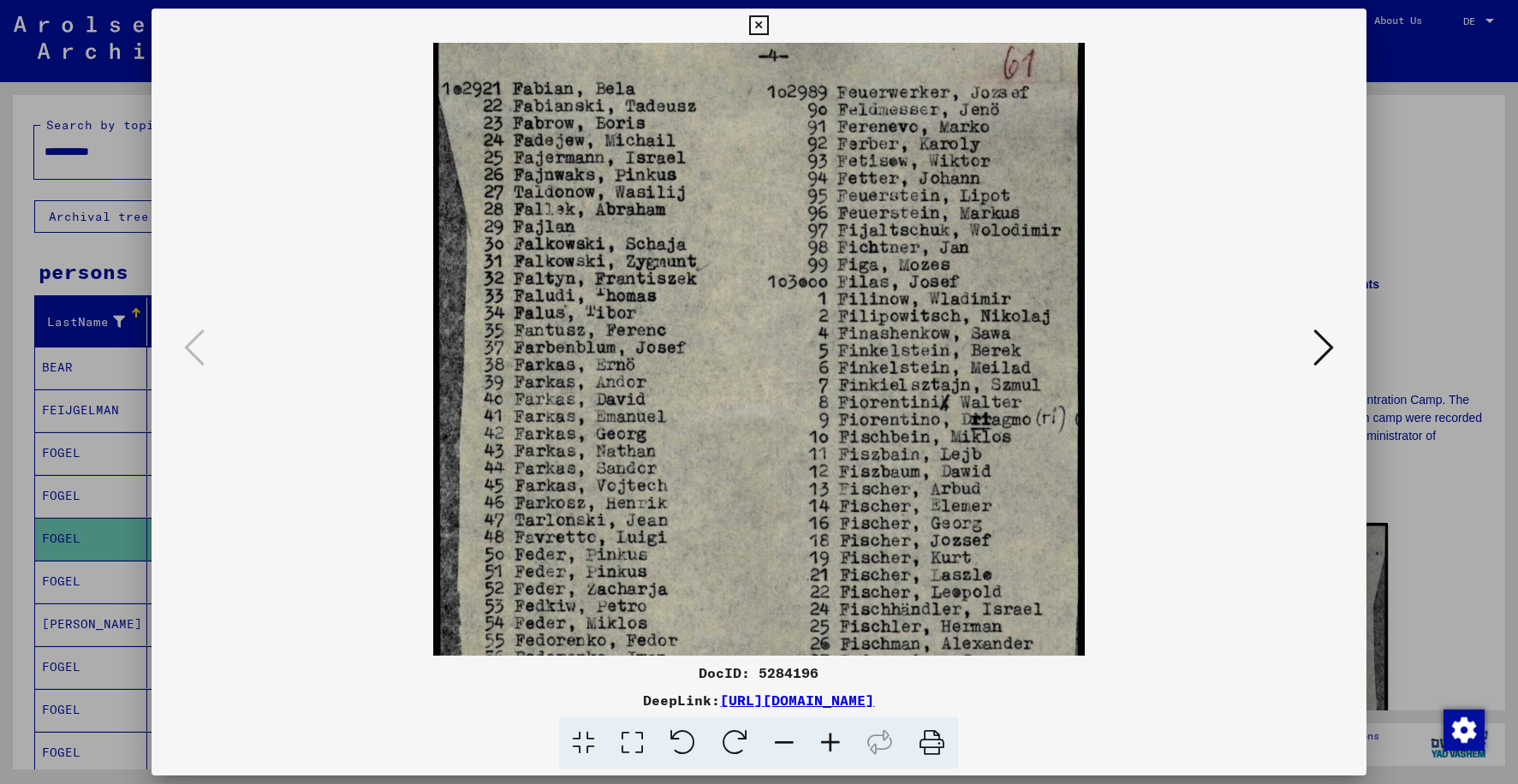
scroll to position [0, 0]
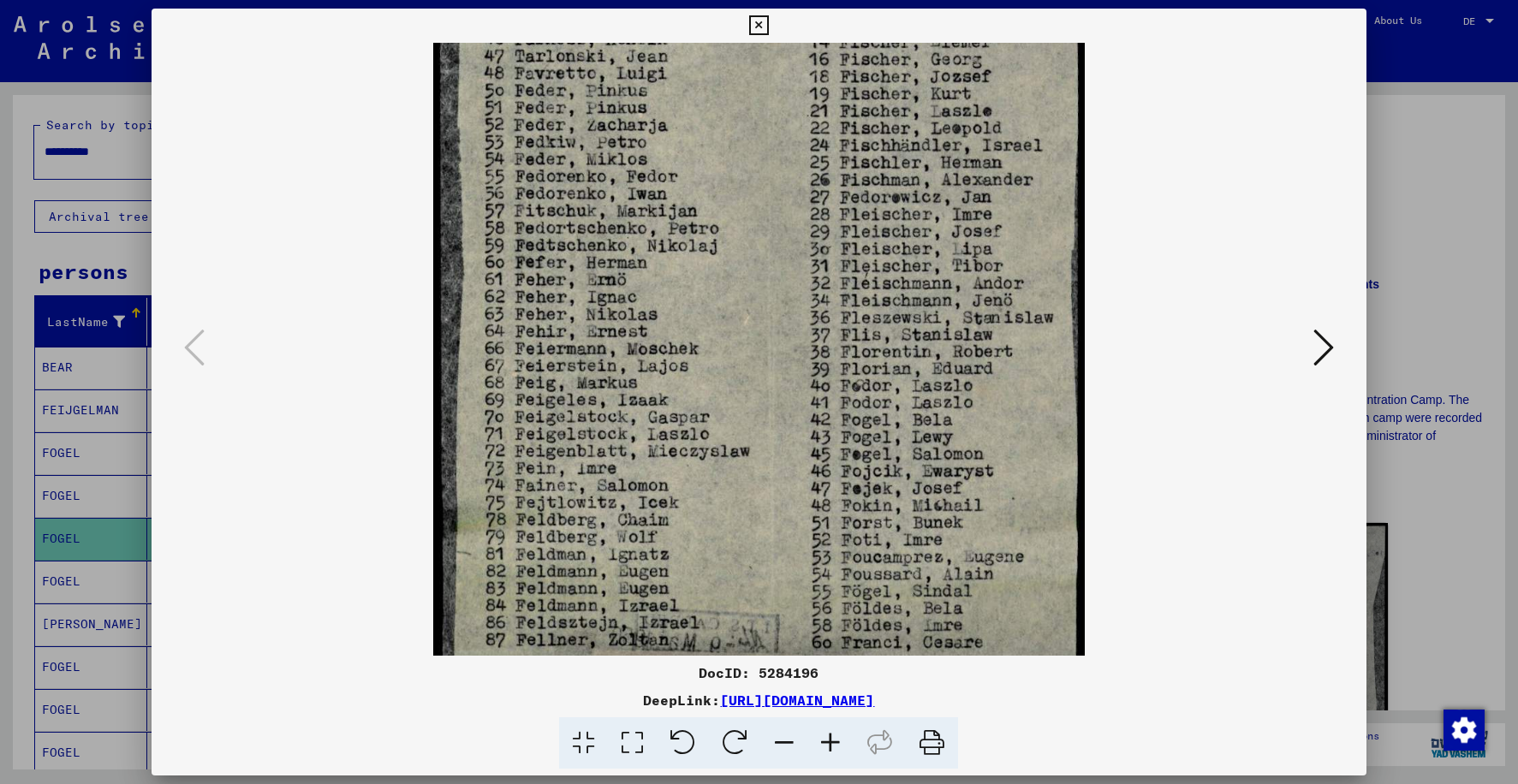
drag, startPoint x: 702, startPoint y: 299, endPoint x: 660, endPoint y: 84, distance: 219.1
click at [660, 84] on img at bounding box center [759, 159] width 652 height 1211
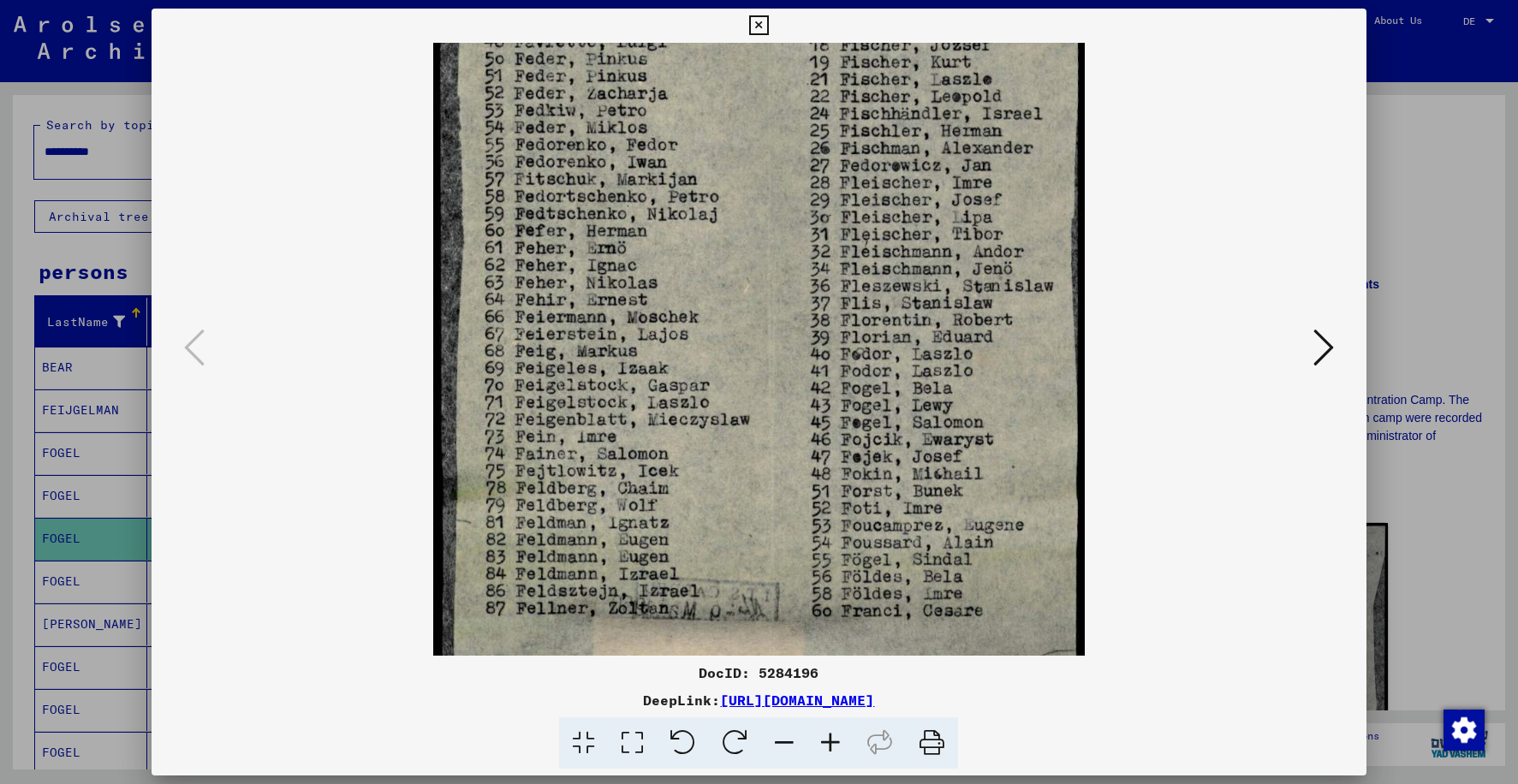
scroll to position [524, 0]
drag, startPoint x: 661, startPoint y: 480, endPoint x: 659, endPoint y: 447, distance: 33.1
click at [659, 447] on img at bounding box center [759, 124] width 652 height 1211
click at [757, 26] on icon at bounding box center [759, 25] width 19 height 20
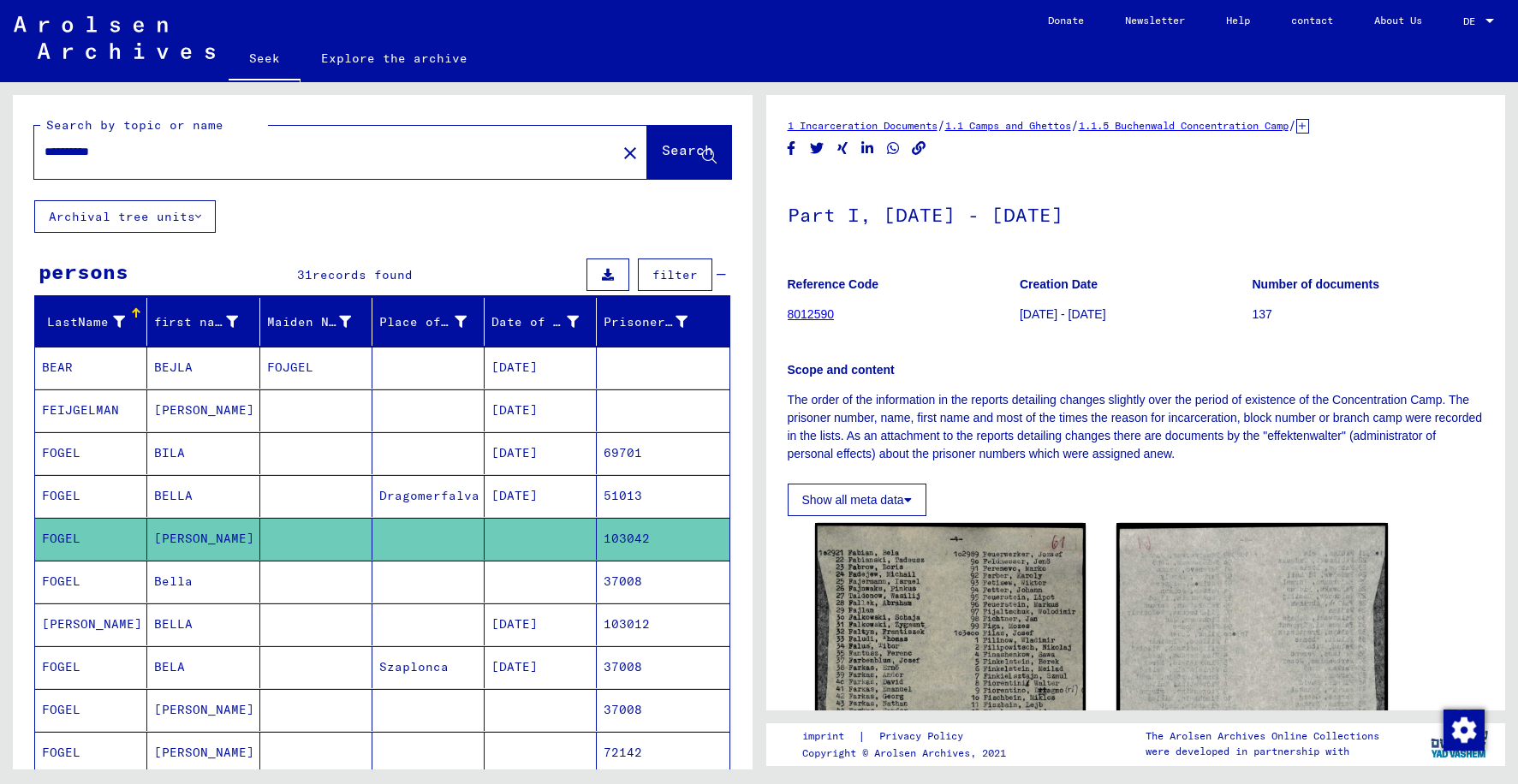
click at [324, 585] on mat-cell at bounding box center [316, 580] width 112 height 42
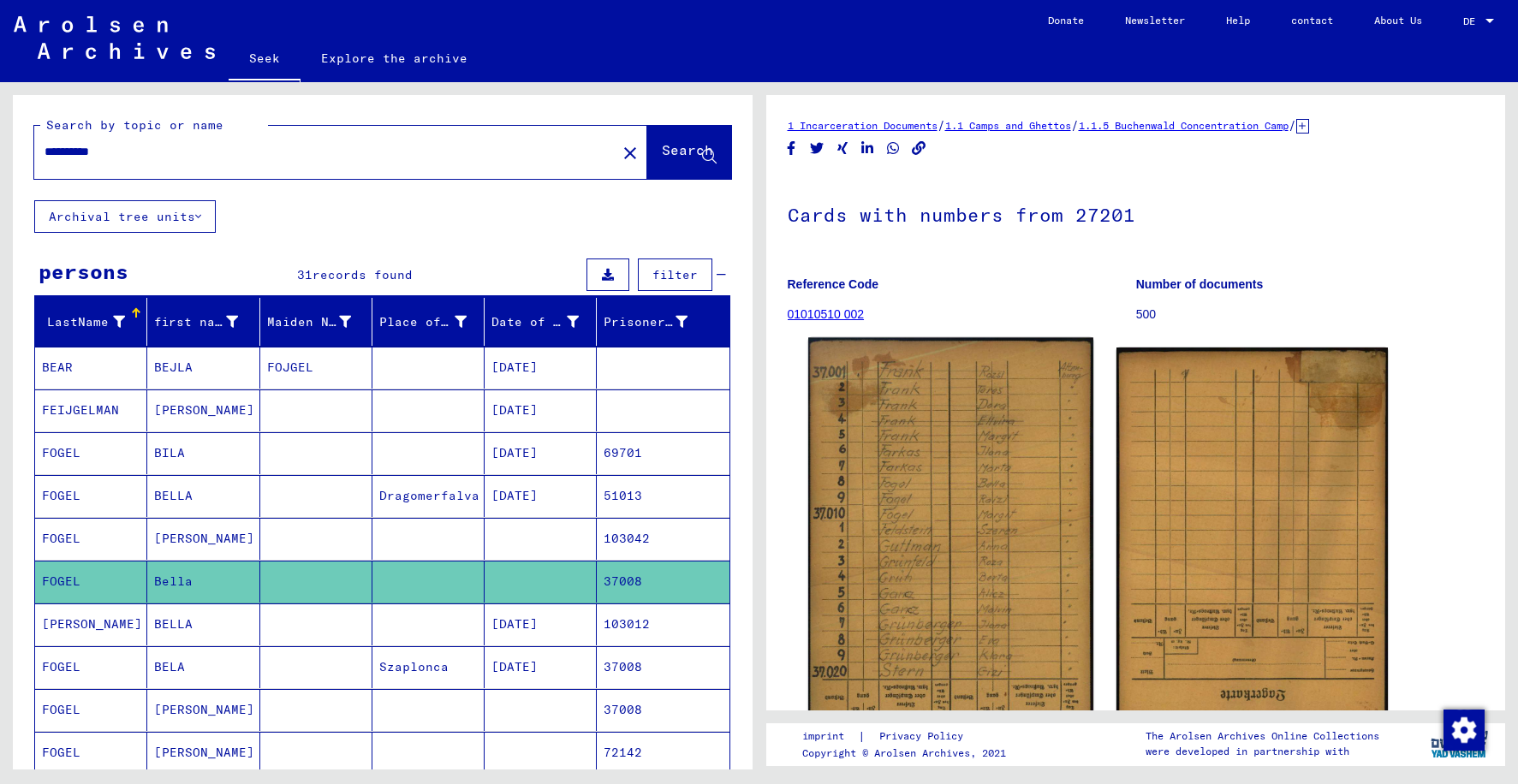
click at [953, 533] on img at bounding box center [951, 541] width 285 height 406
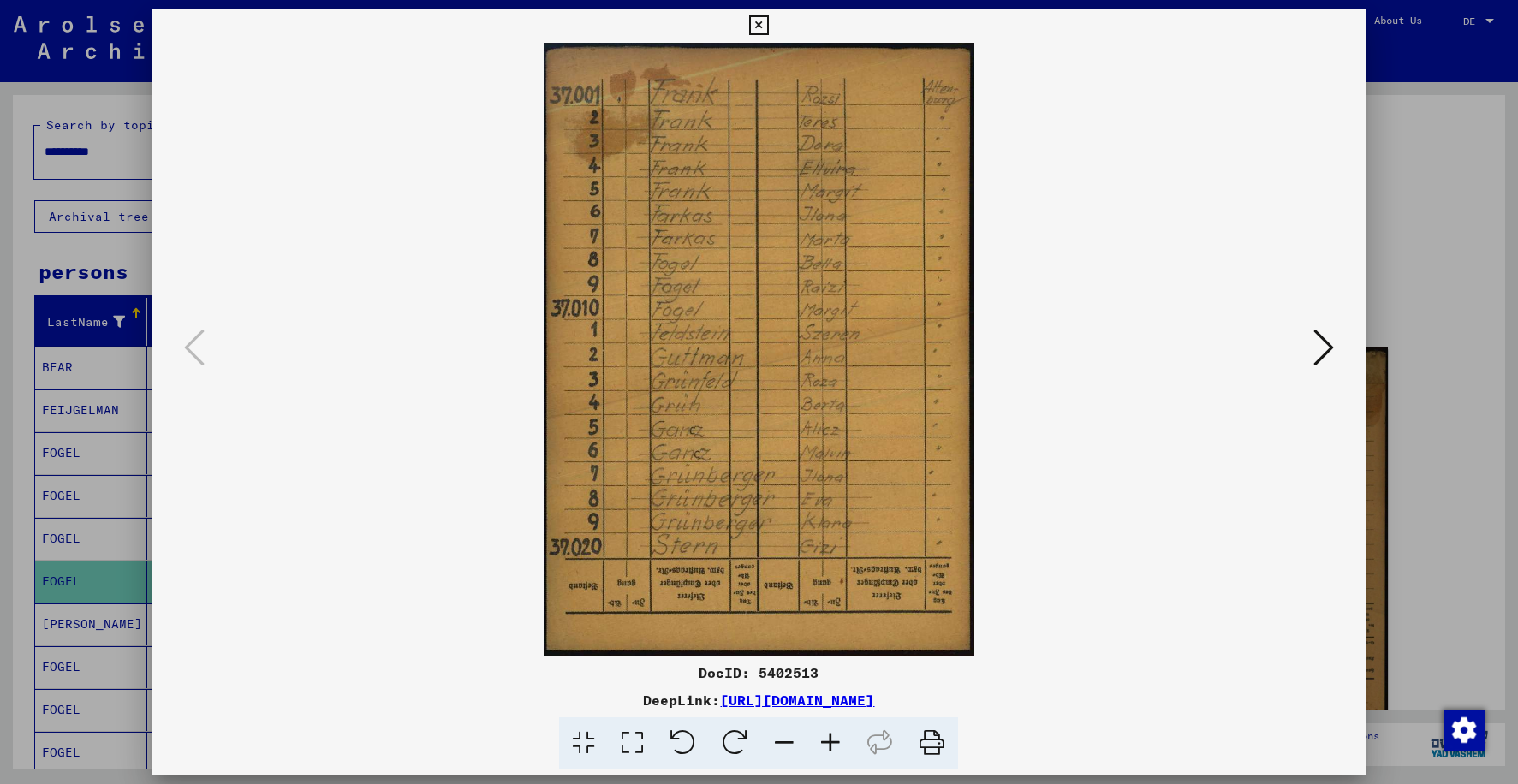
click at [953, 533] on img at bounding box center [758, 349] width 1097 height 612
click at [765, 24] on icon at bounding box center [759, 25] width 19 height 20
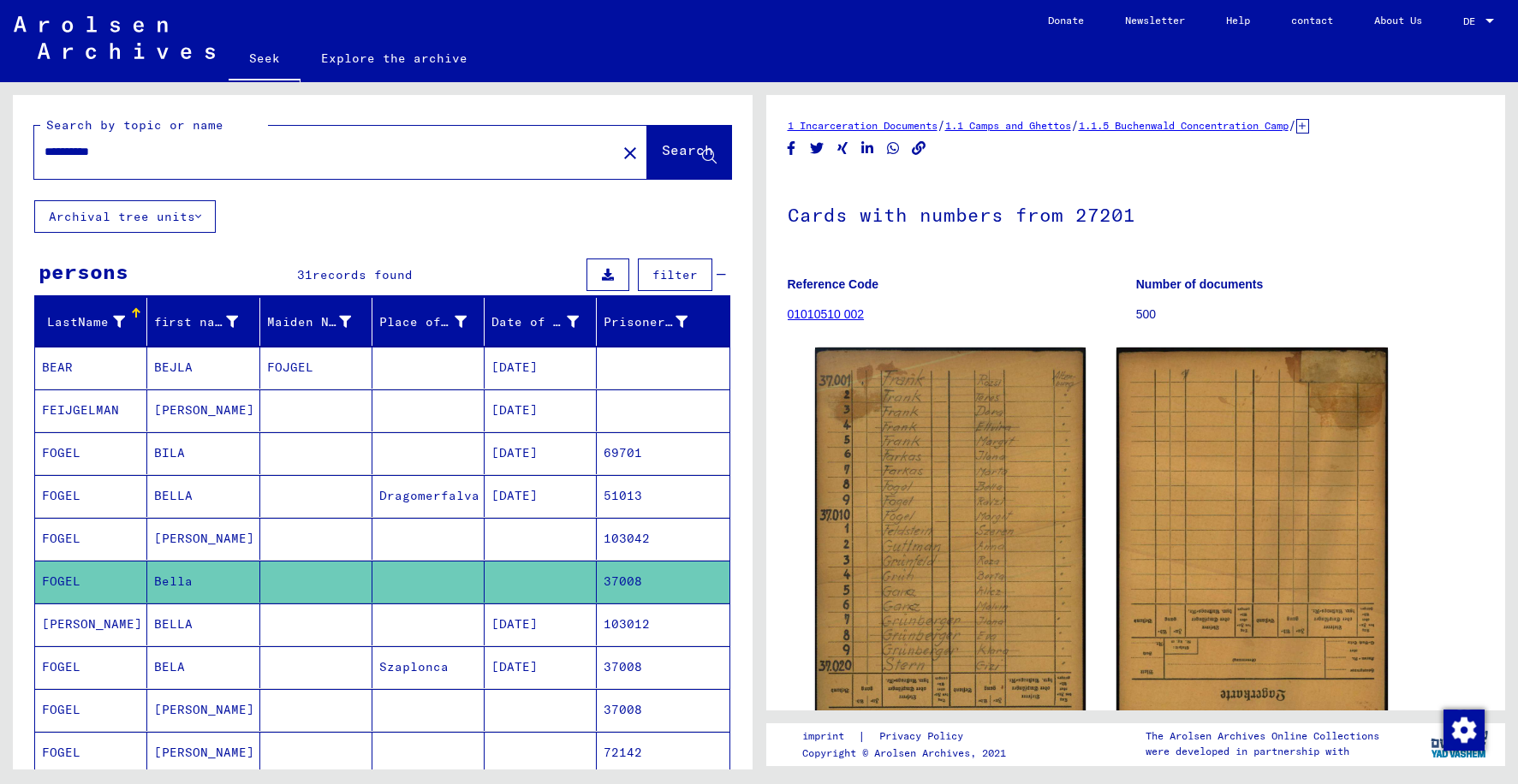
click at [399, 617] on mat-cell at bounding box center [428, 624] width 112 height 42
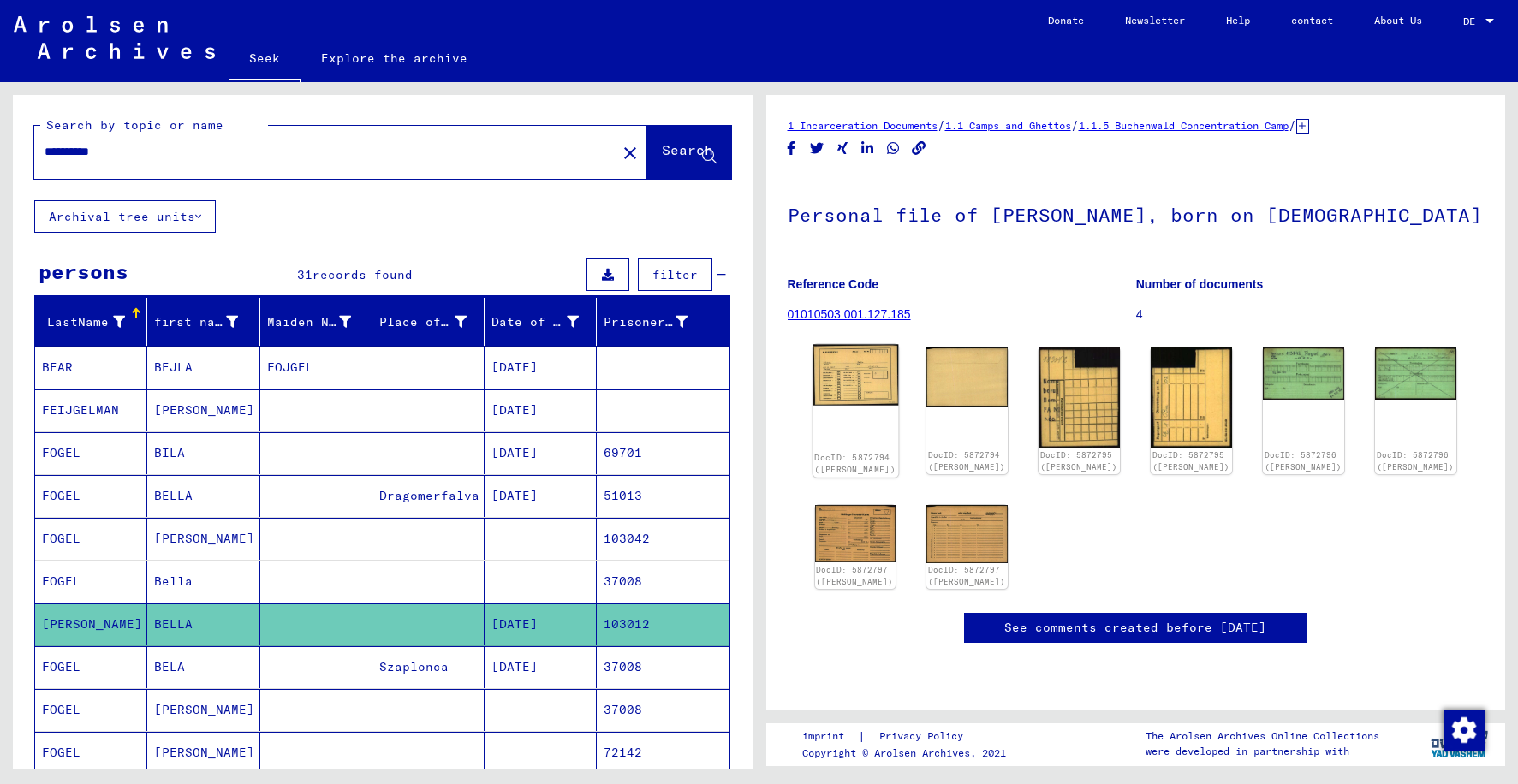
click at [845, 384] on img at bounding box center [855, 375] width 85 height 61
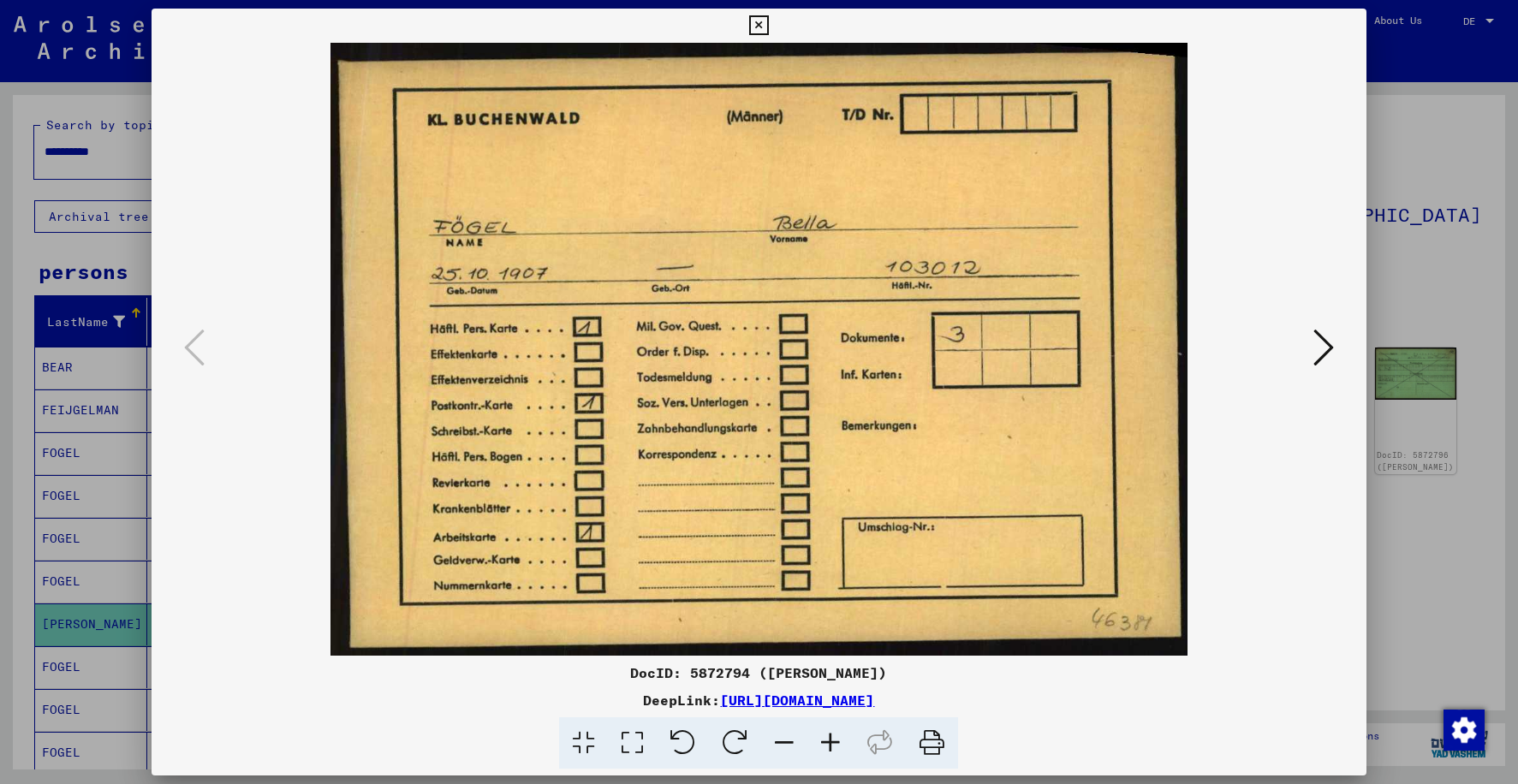
click at [1319, 358] on icon at bounding box center [1323, 347] width 20 height 41
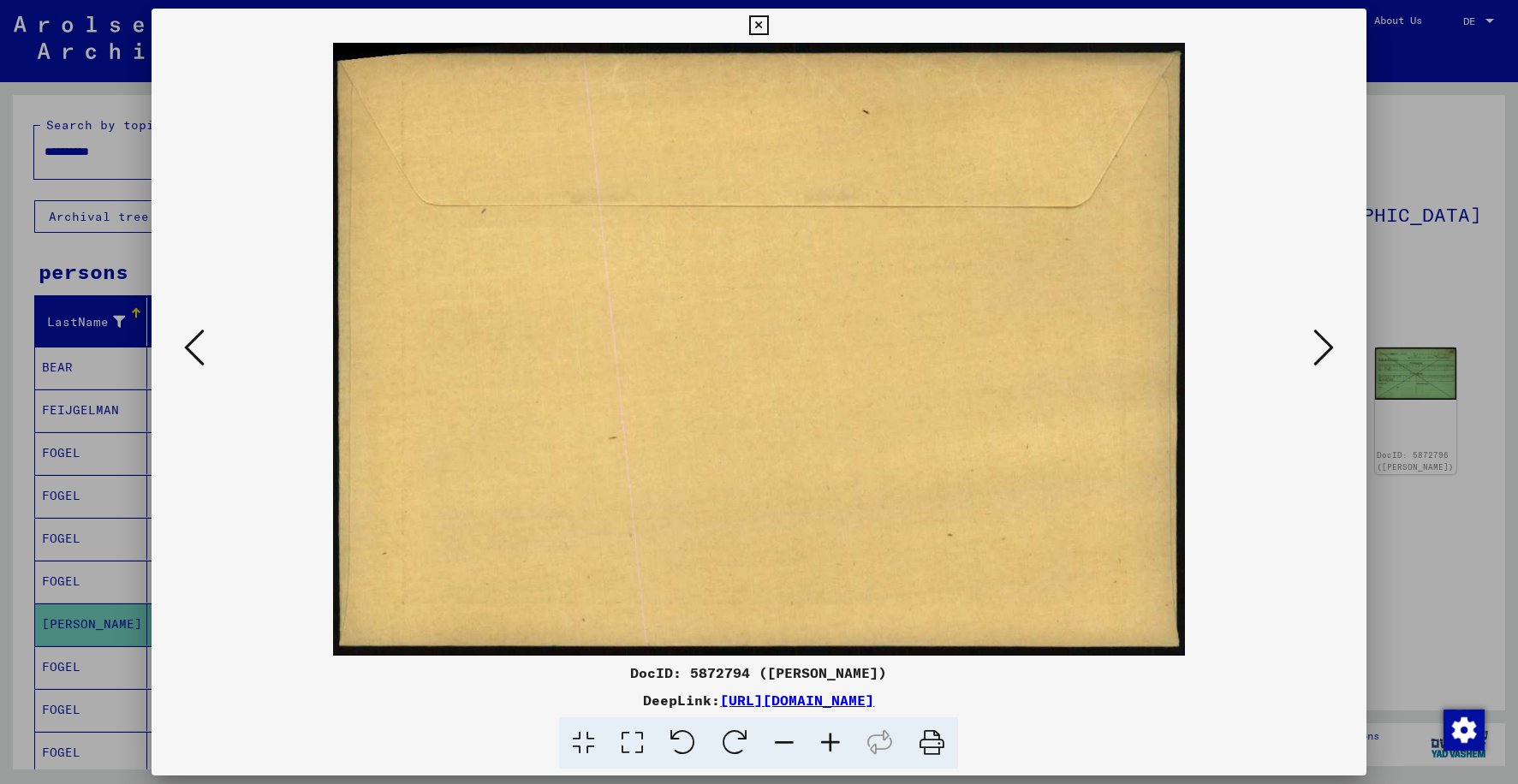
click at [1319, 355] on icon at bounding box center [1323, 347] width 20 height 41
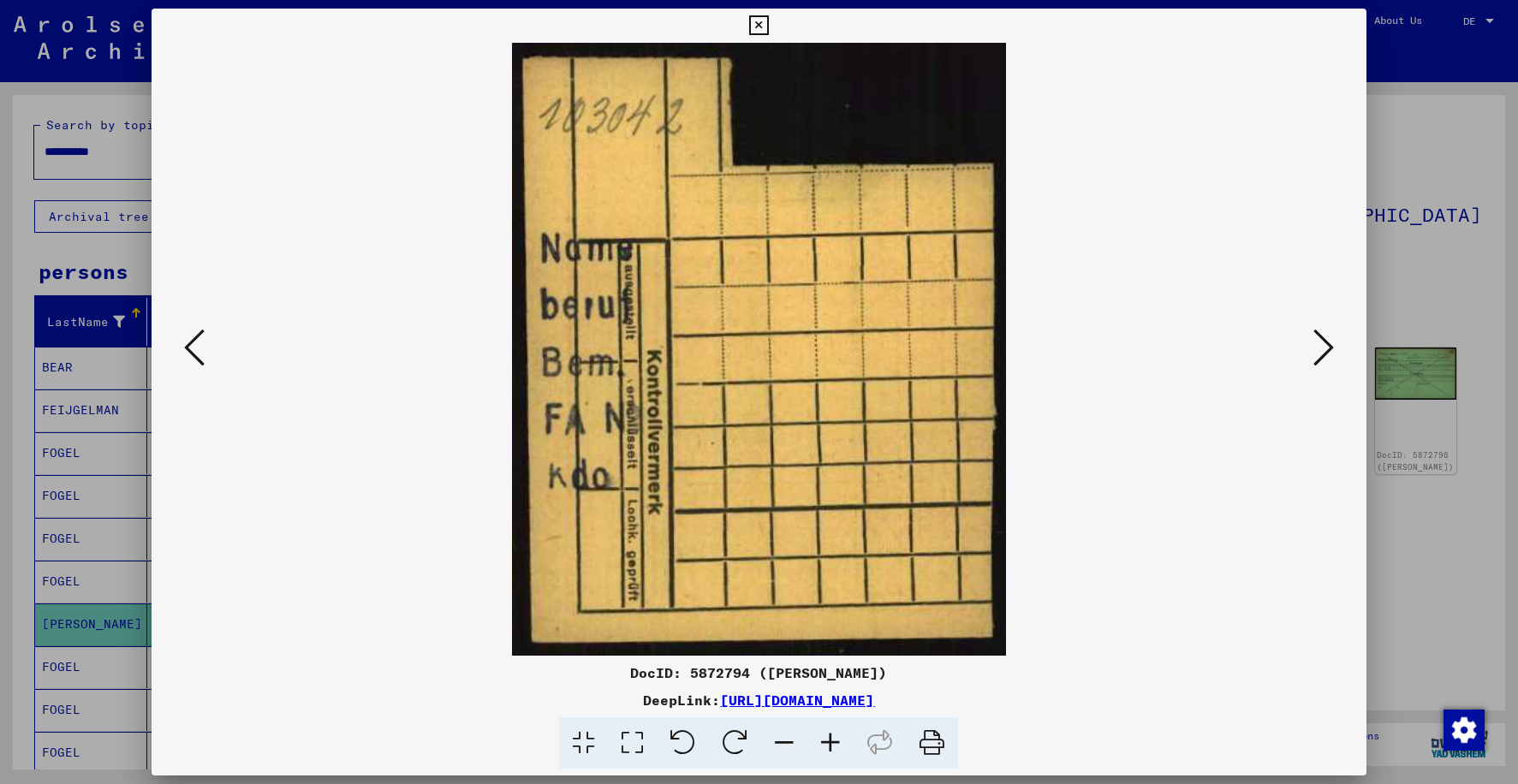
click at [1319, 355] on icon at bounding box center [1323, 347] width 20 height 41
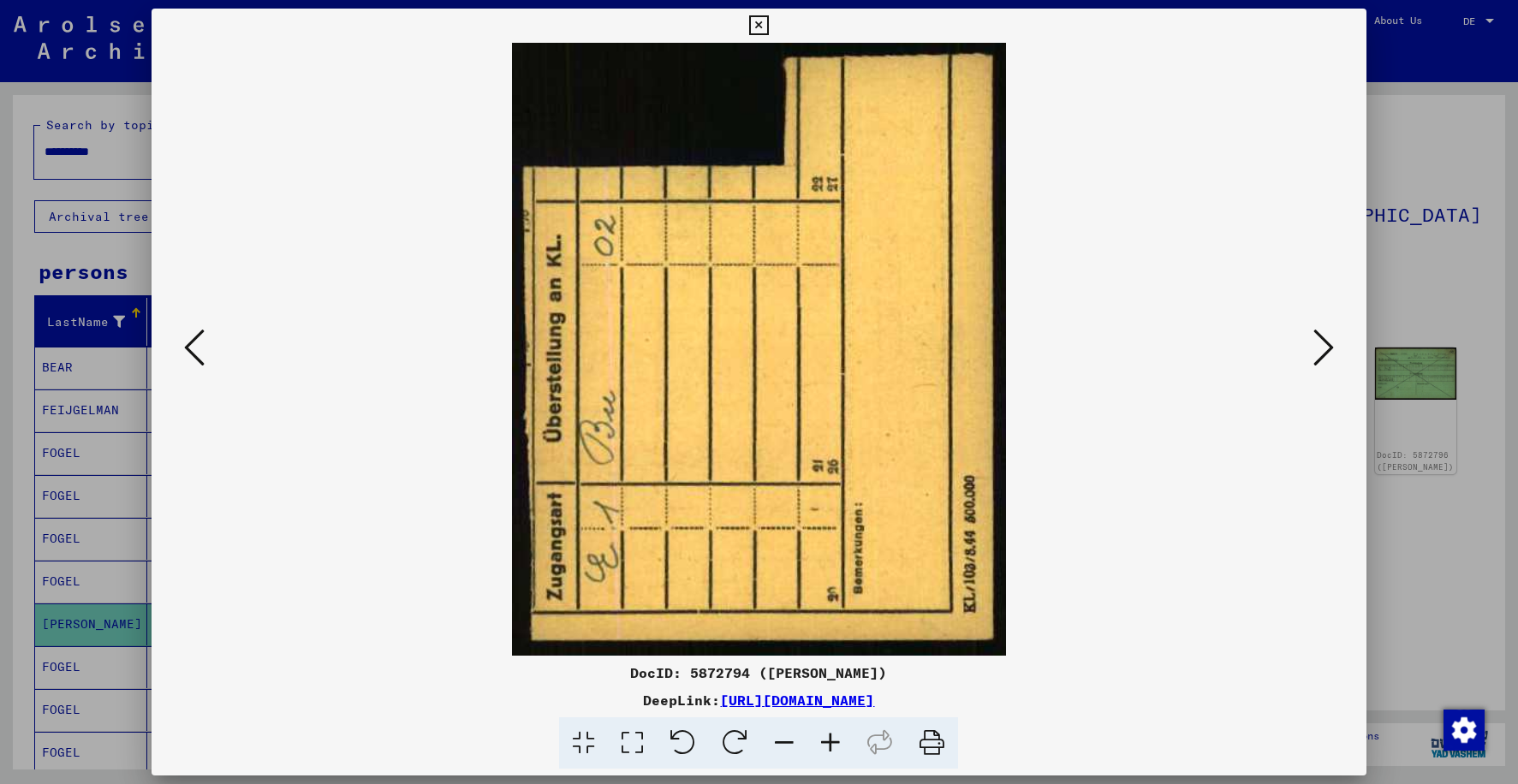
click at [1319, 355] on icon at bounding box center [1323, 347] width 20 height 41
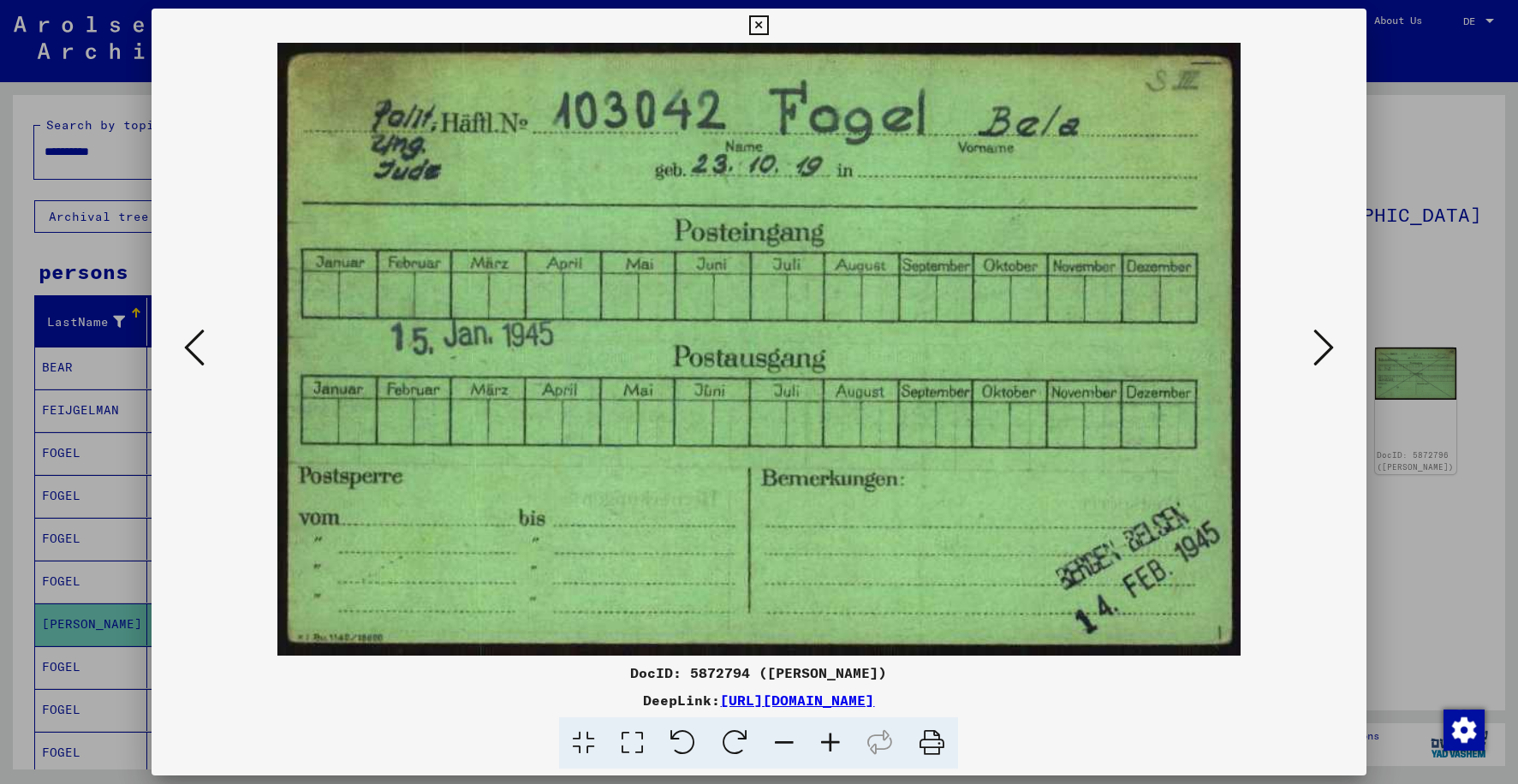
click at [1319, 355] on icon at bounding box center [1323, 347] width 20 height 41
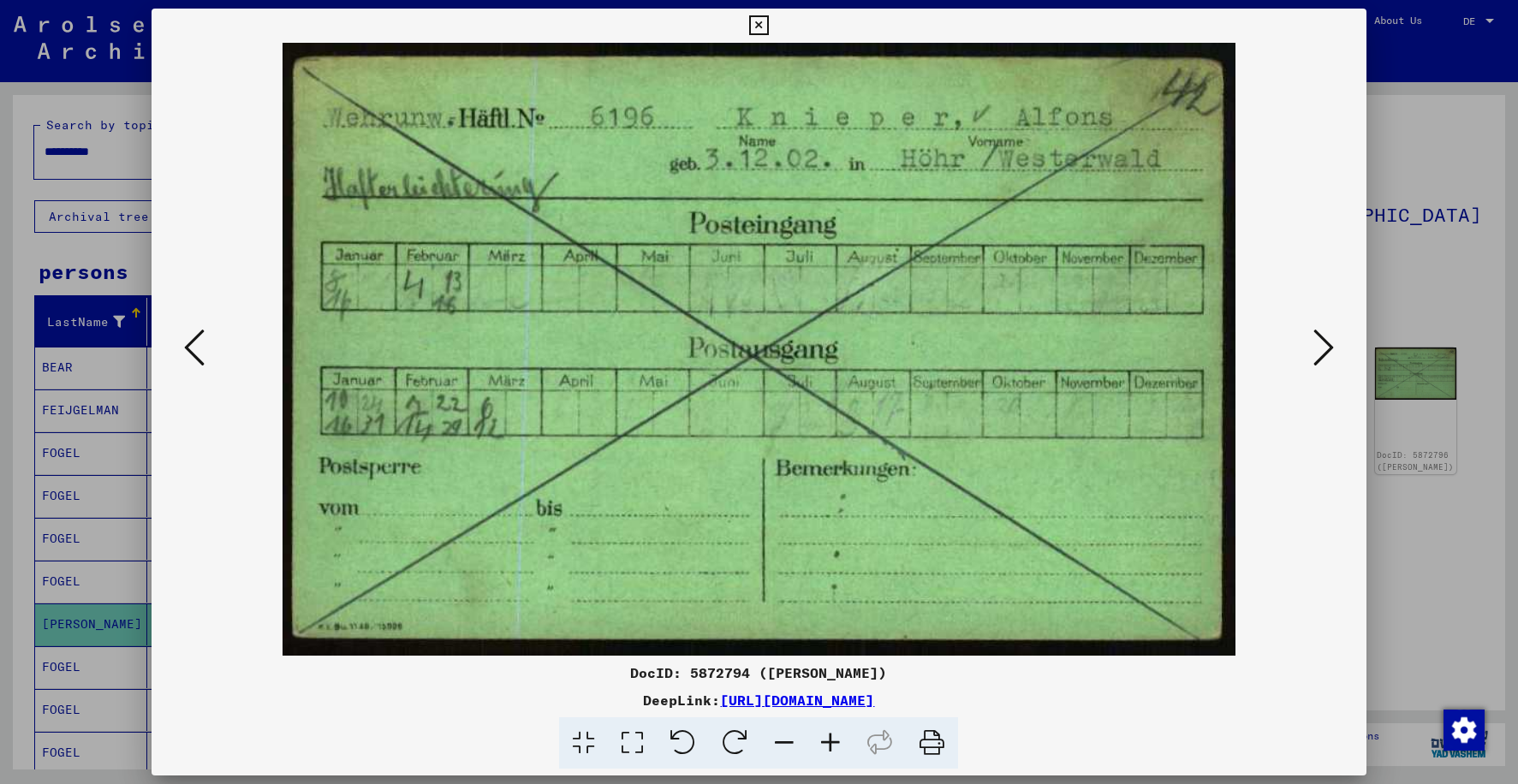
click at [1319, 355] on icon at bounding box center [1323, 347] width 20 height 41
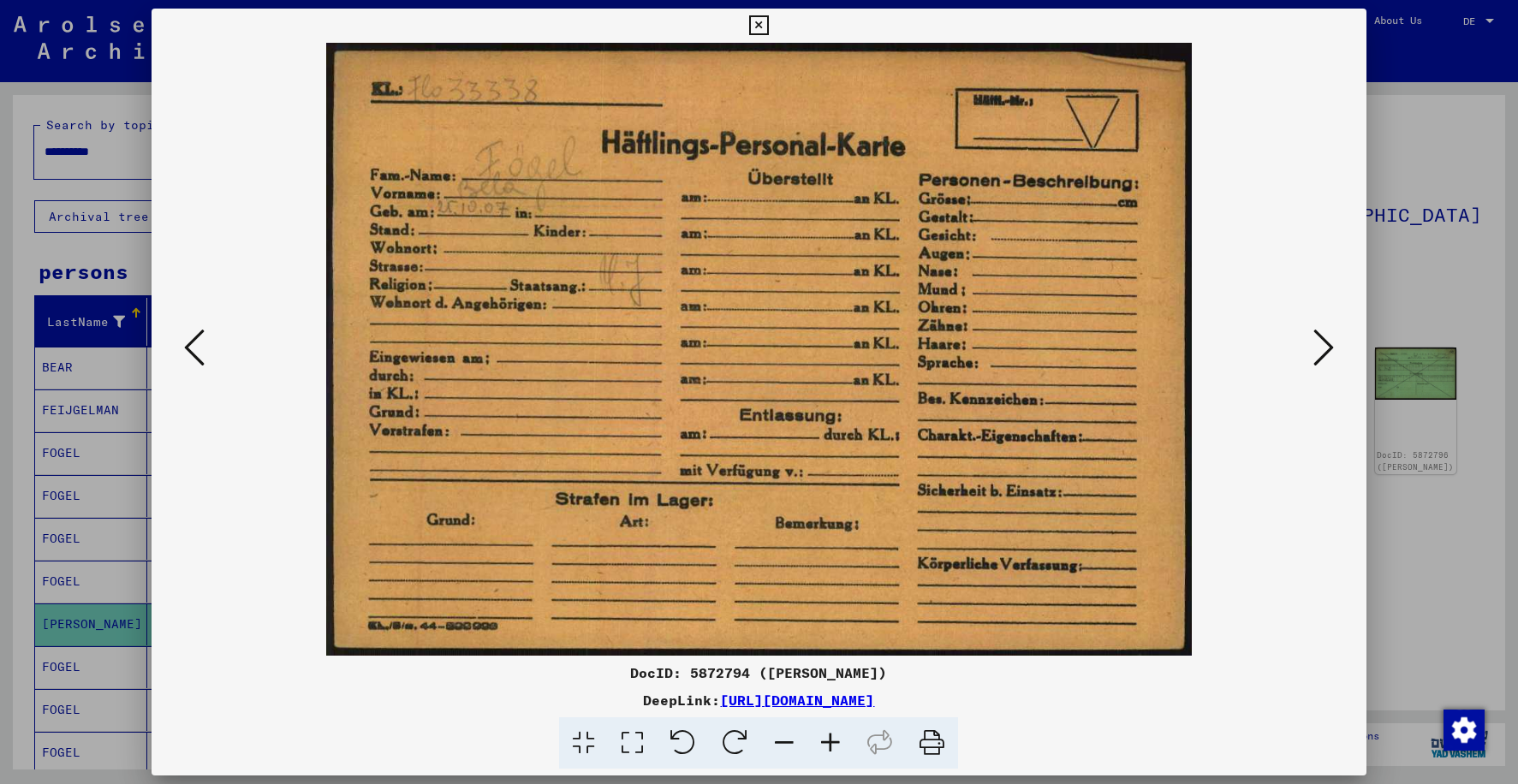
click at [1319, 355] on icon at bounding box center [1323, 347] width 20 height 41
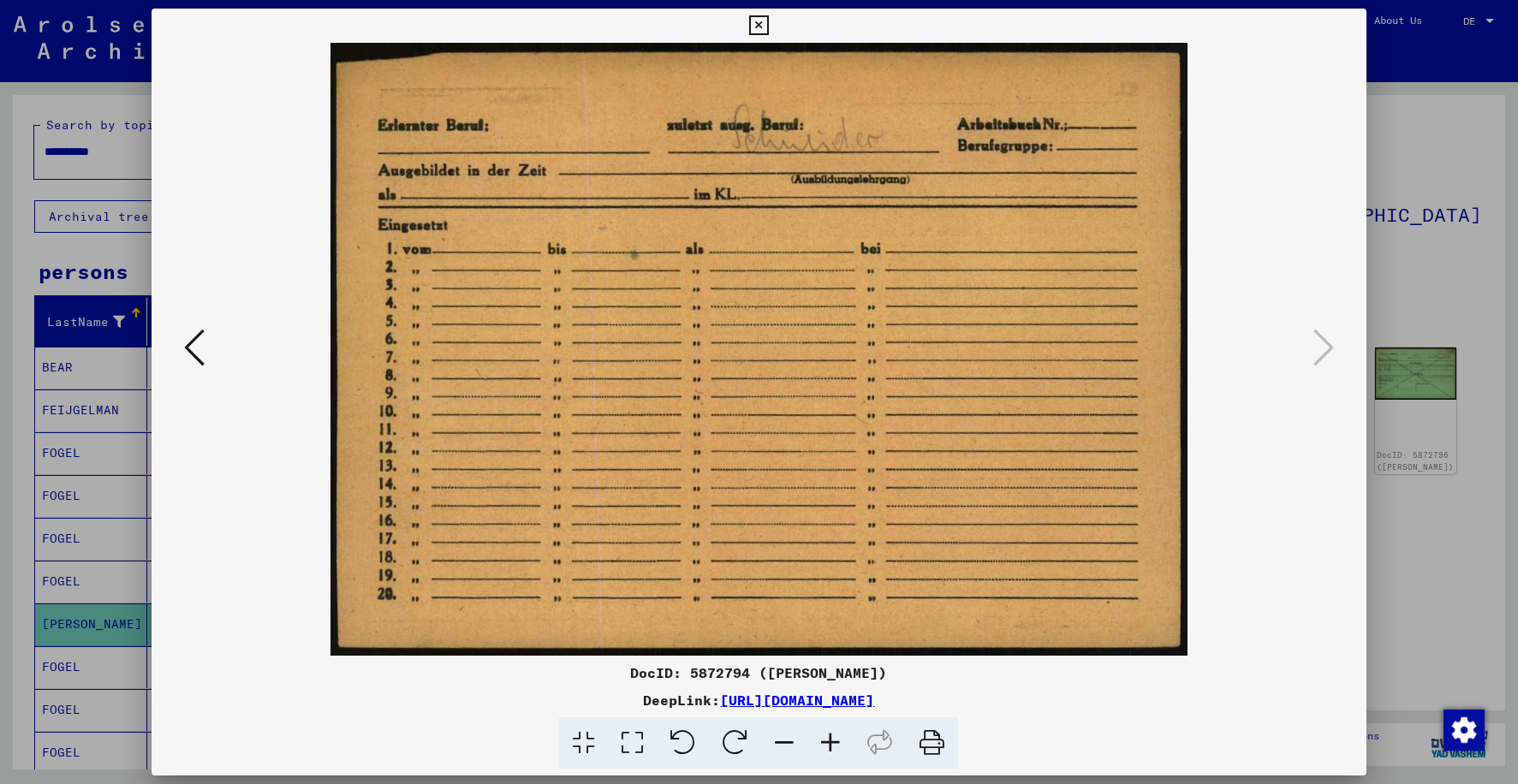
click at [754, 28] on icon at bounding box center [759, 25] width 19 height 20
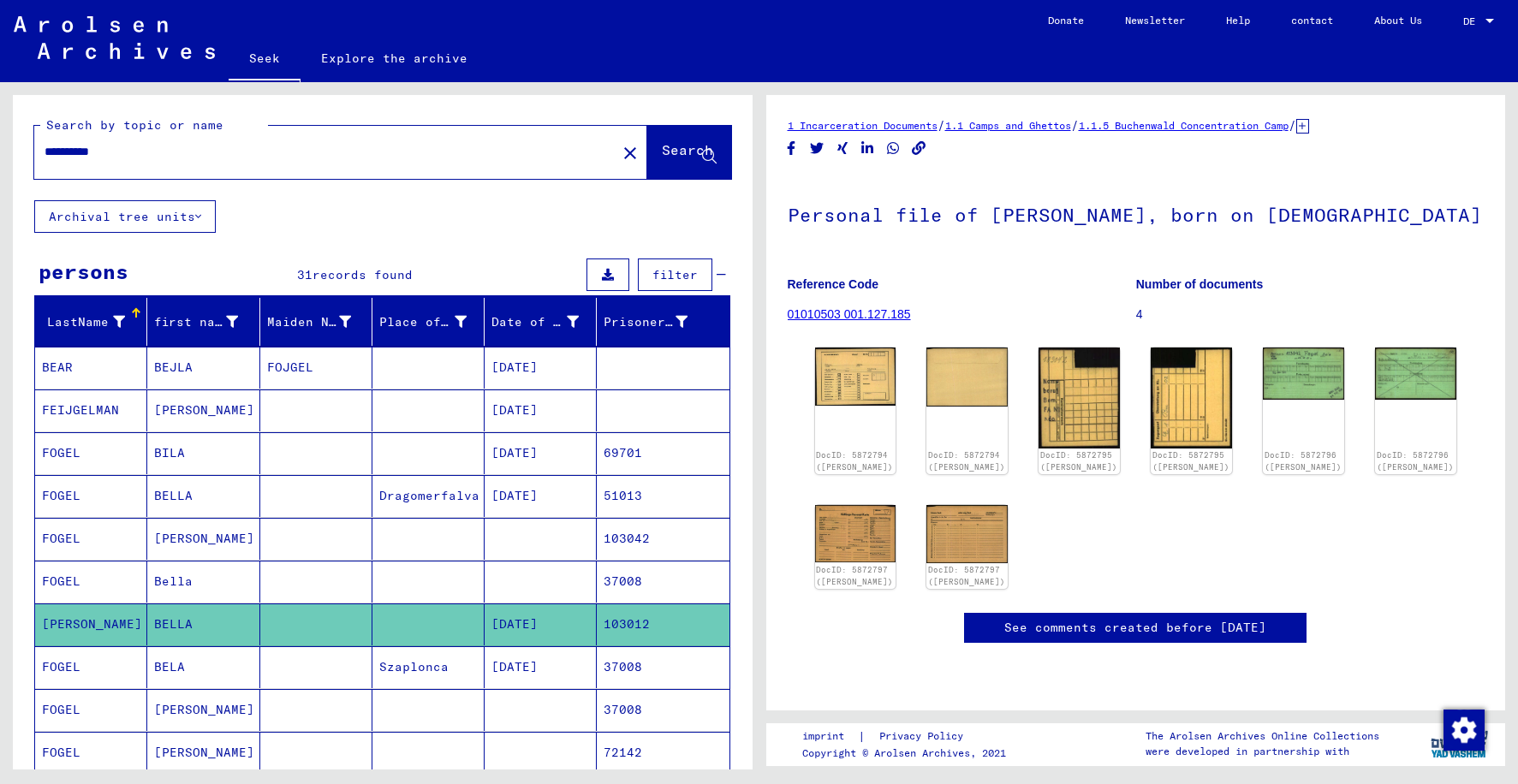
click at [459, 585] on mat-cell at bounding box center [428, 580] width 112 height 42
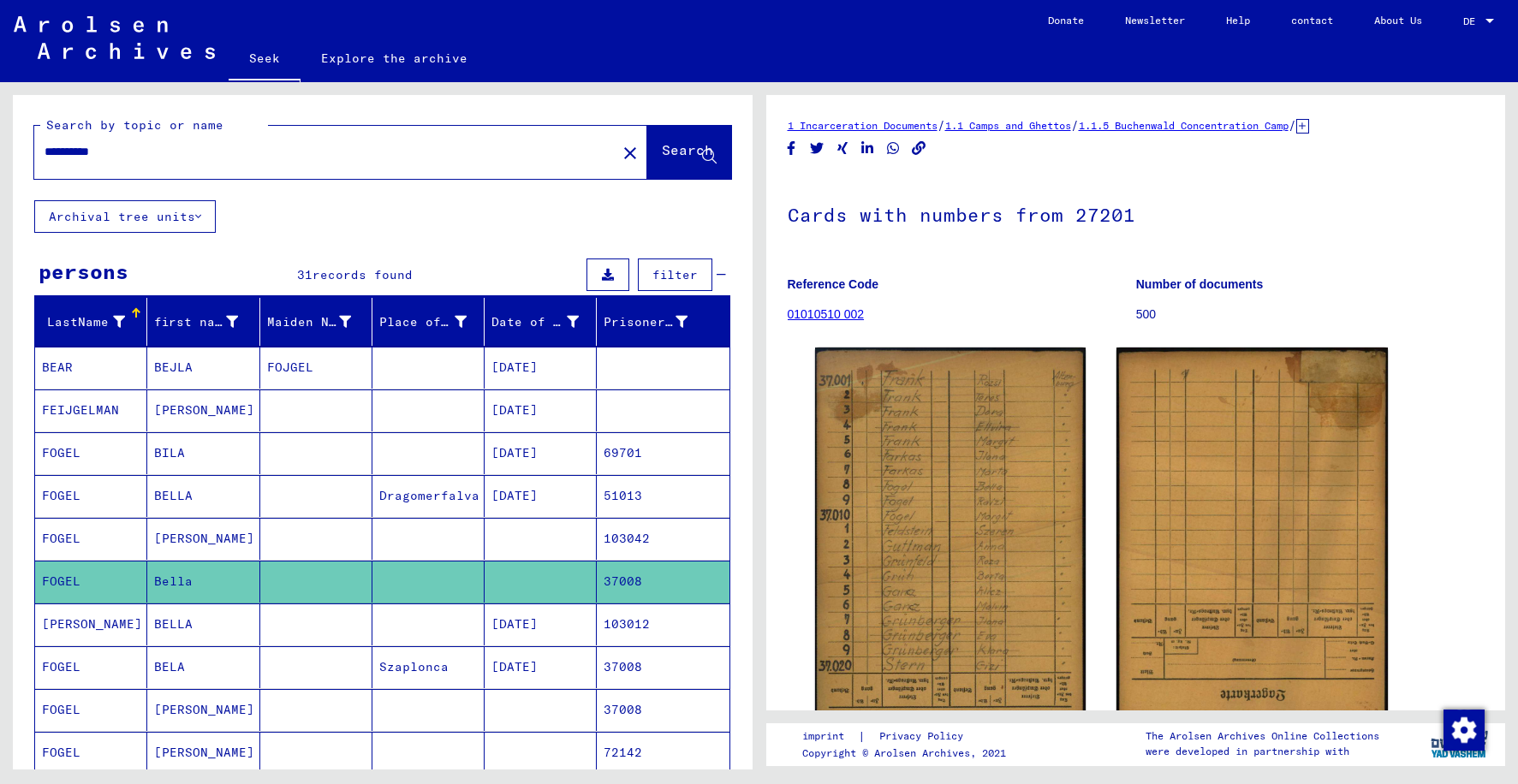
click at [459, 545] on mat-cell at bounding box center [428, 538] width 112 height 42
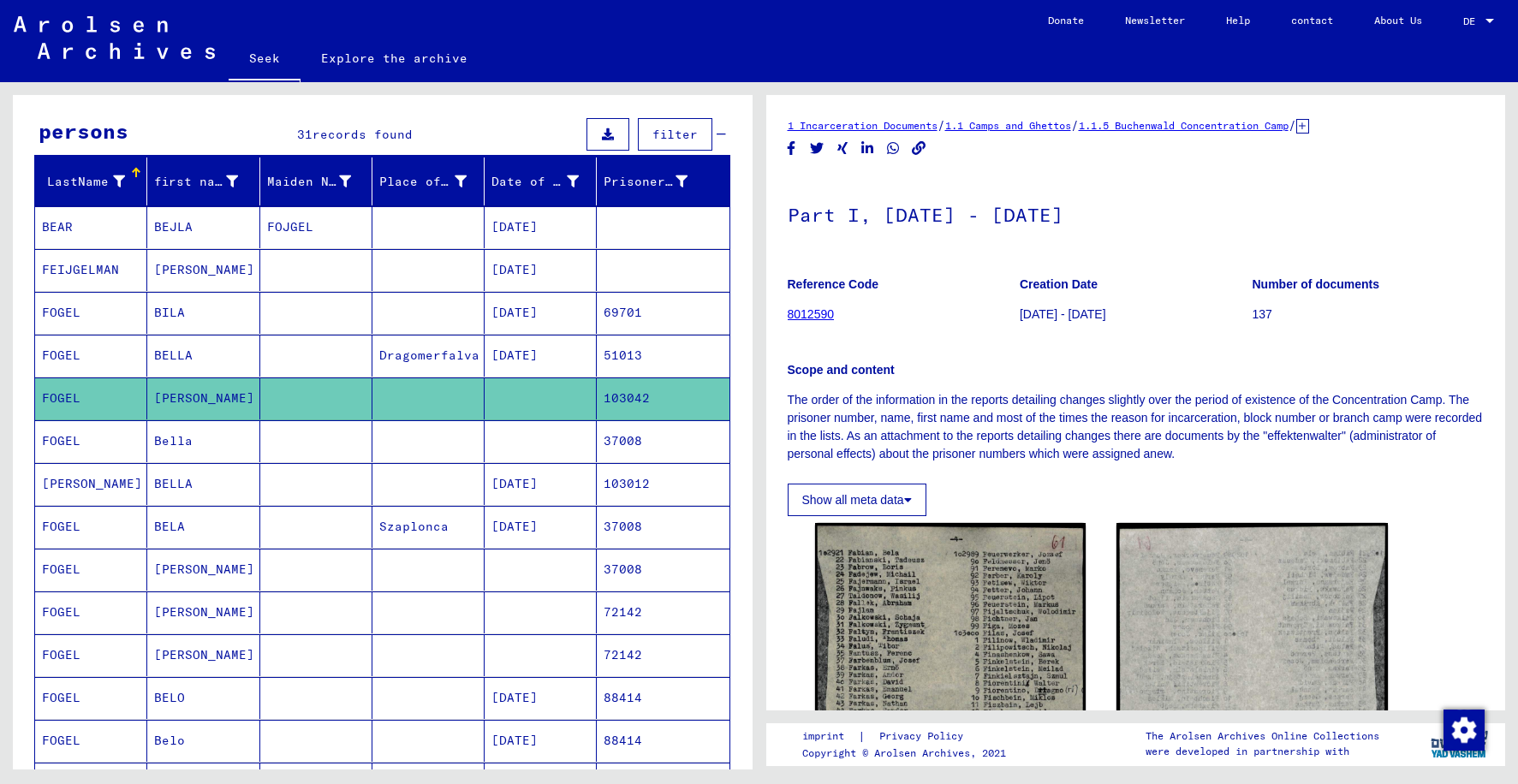
scroll to position [172, 0]
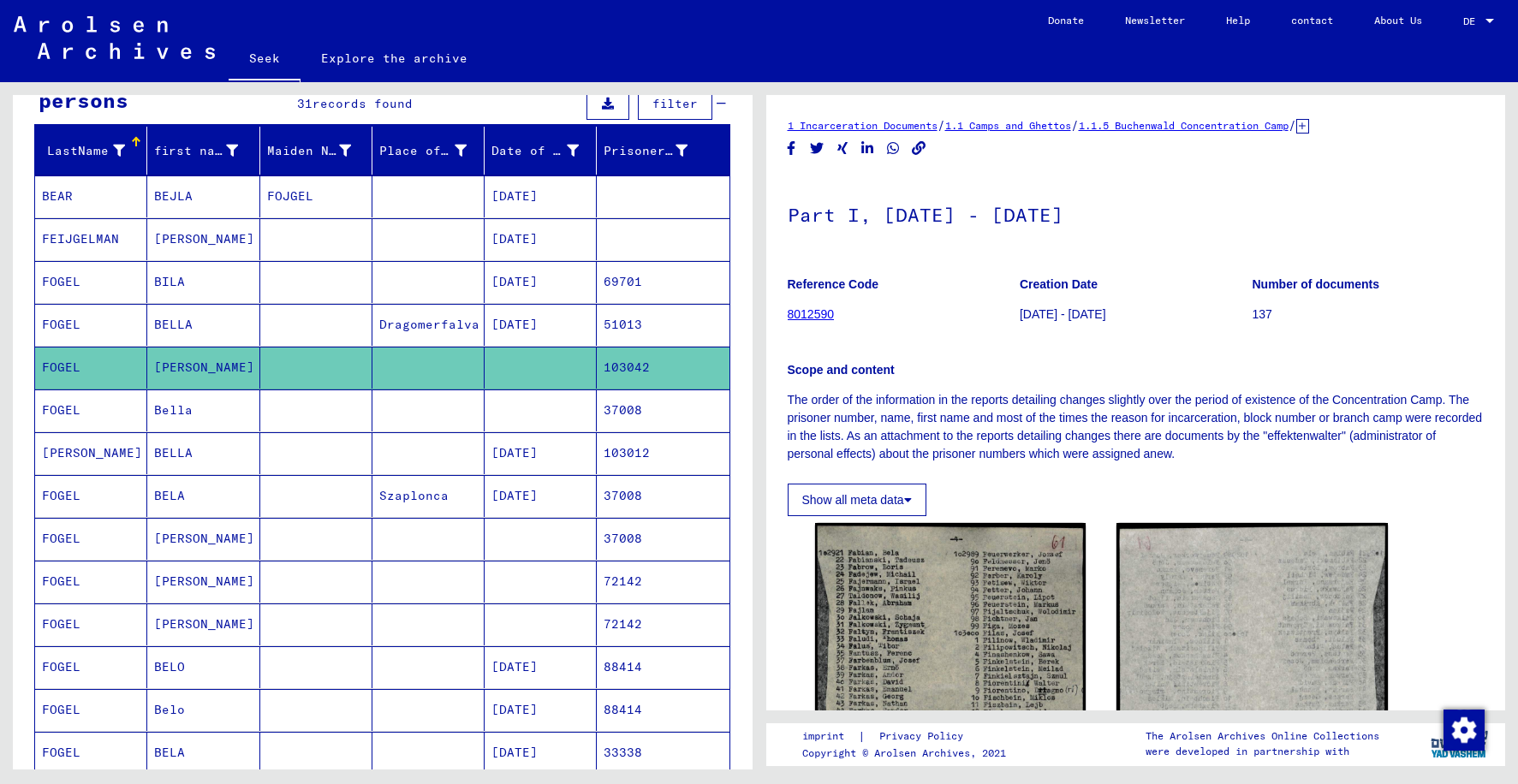
click at [459, 542] on mat-cell at bounding box center [428, 538] width 112 height 42
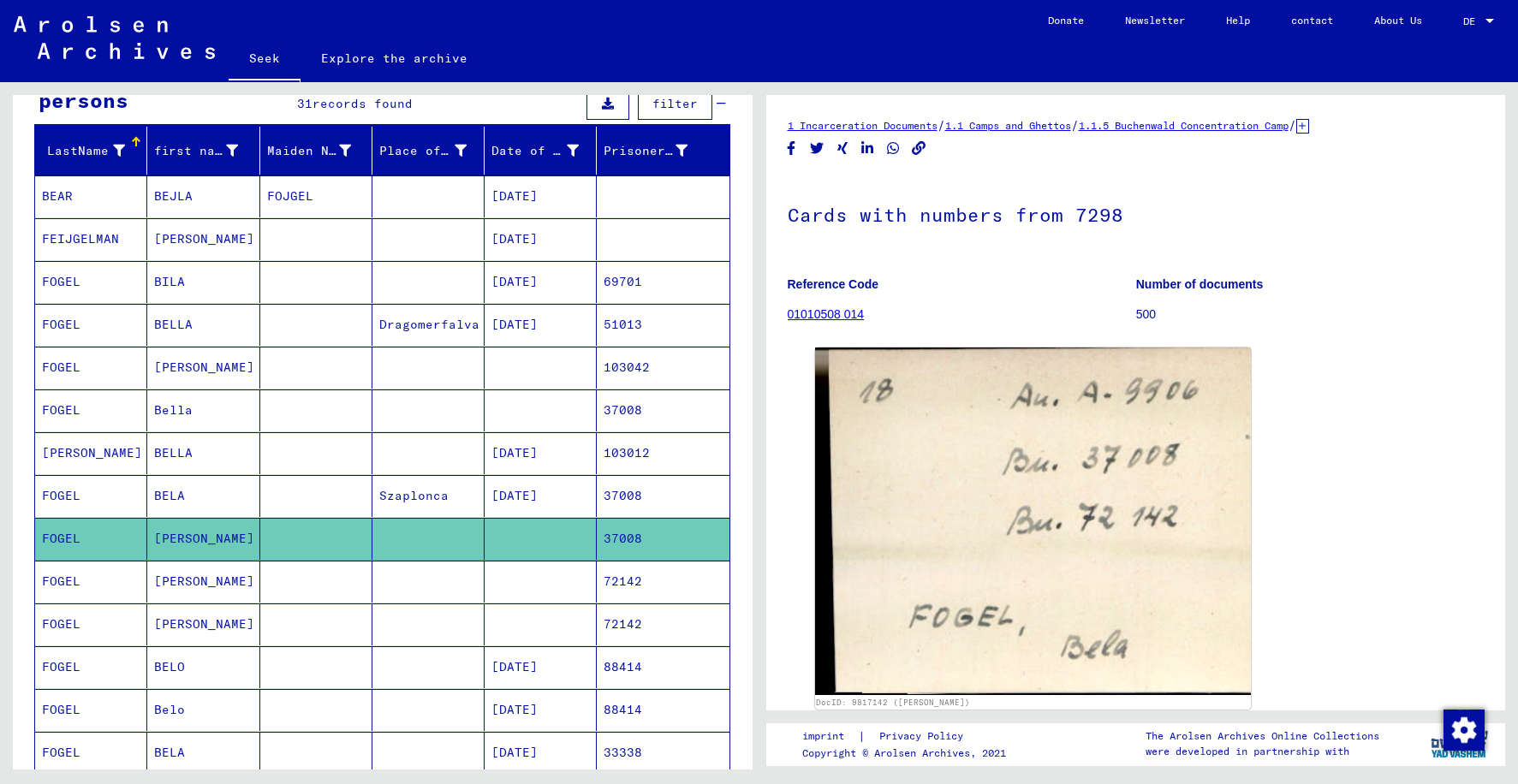
click at [457, 574] on mat-cell at bounding box center [428, 580] width 112 height 42
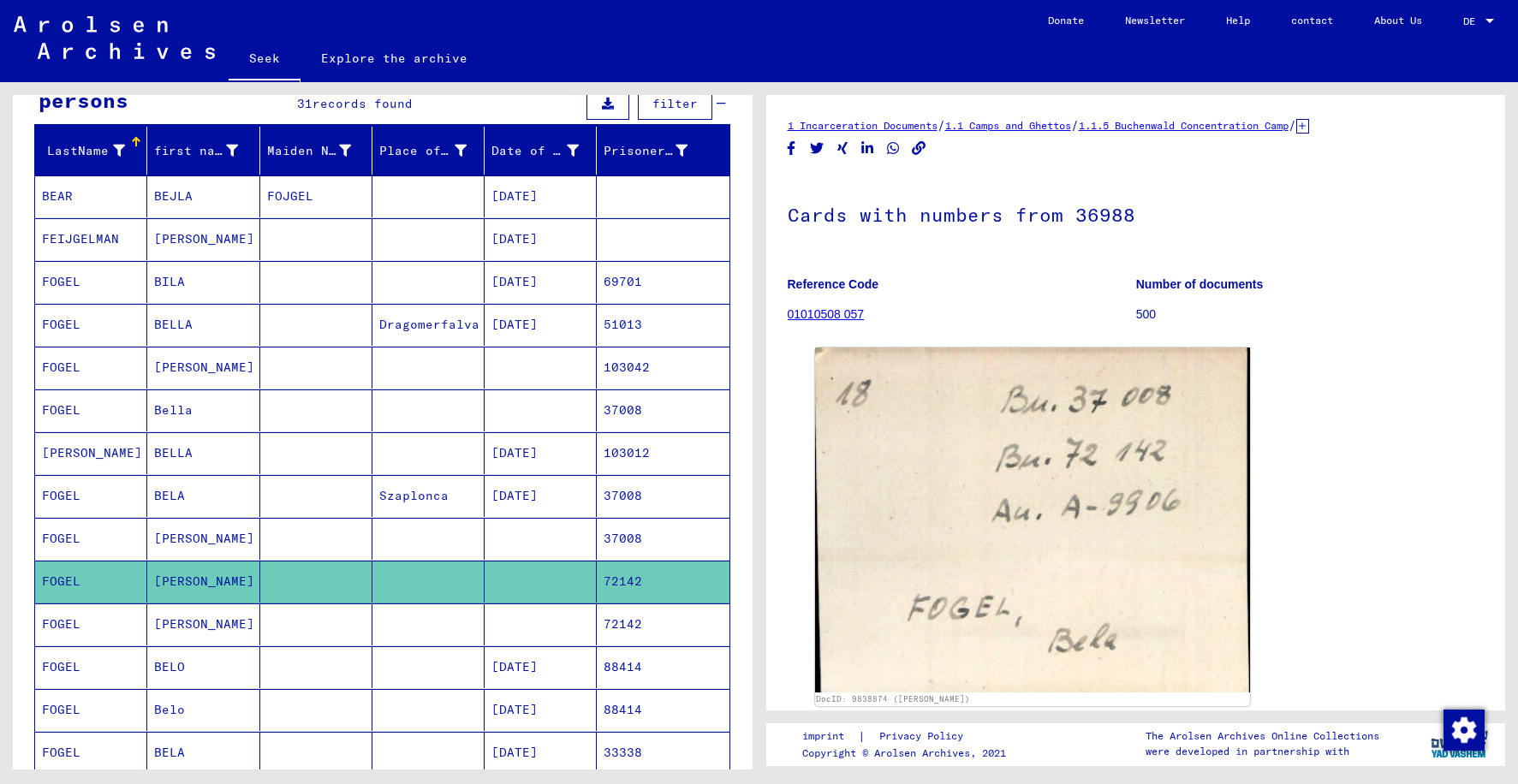
click at [452, 616] on mat-cell at bounding box center [428, 624] width 112 height 42
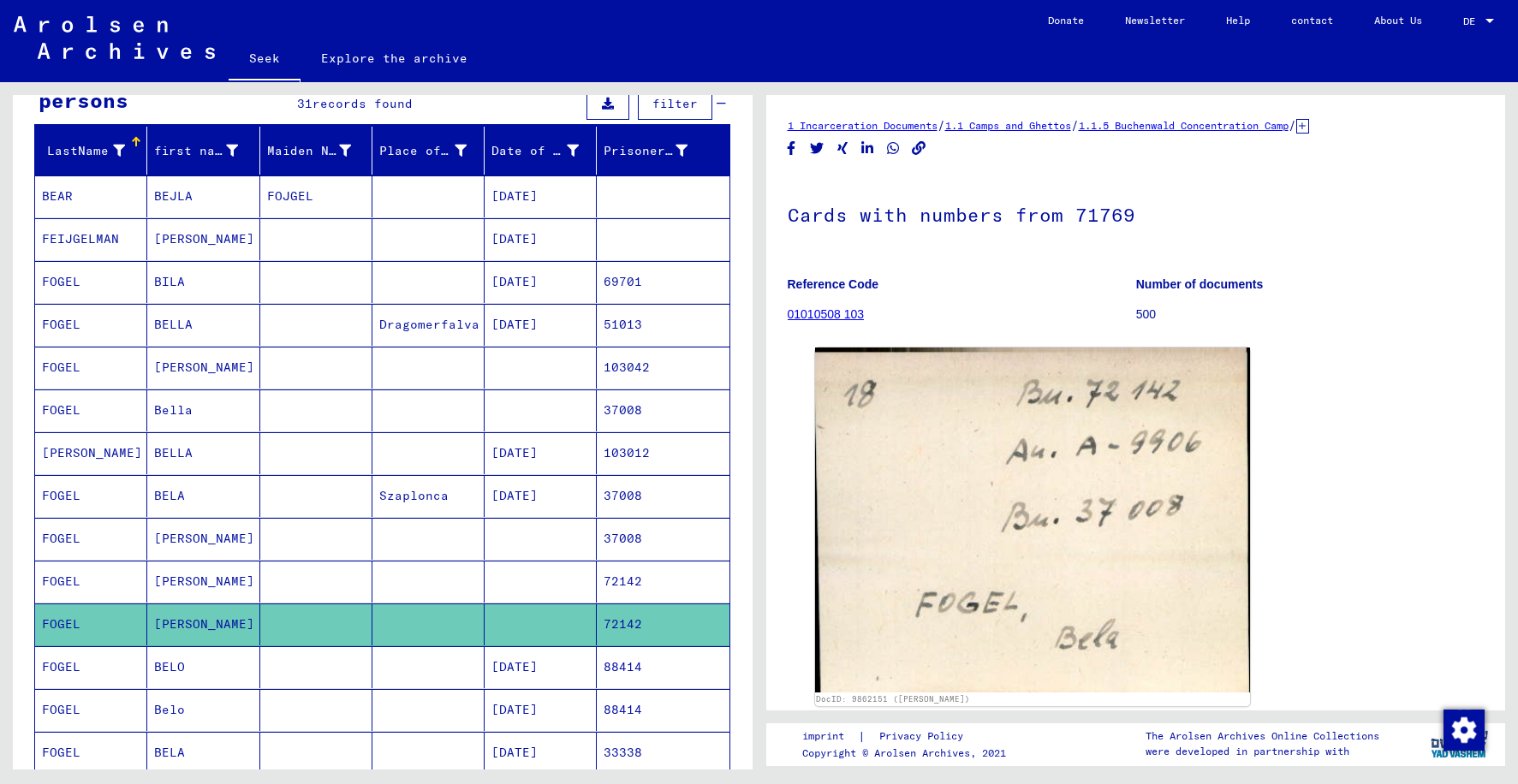
scroll to position [257, 0]
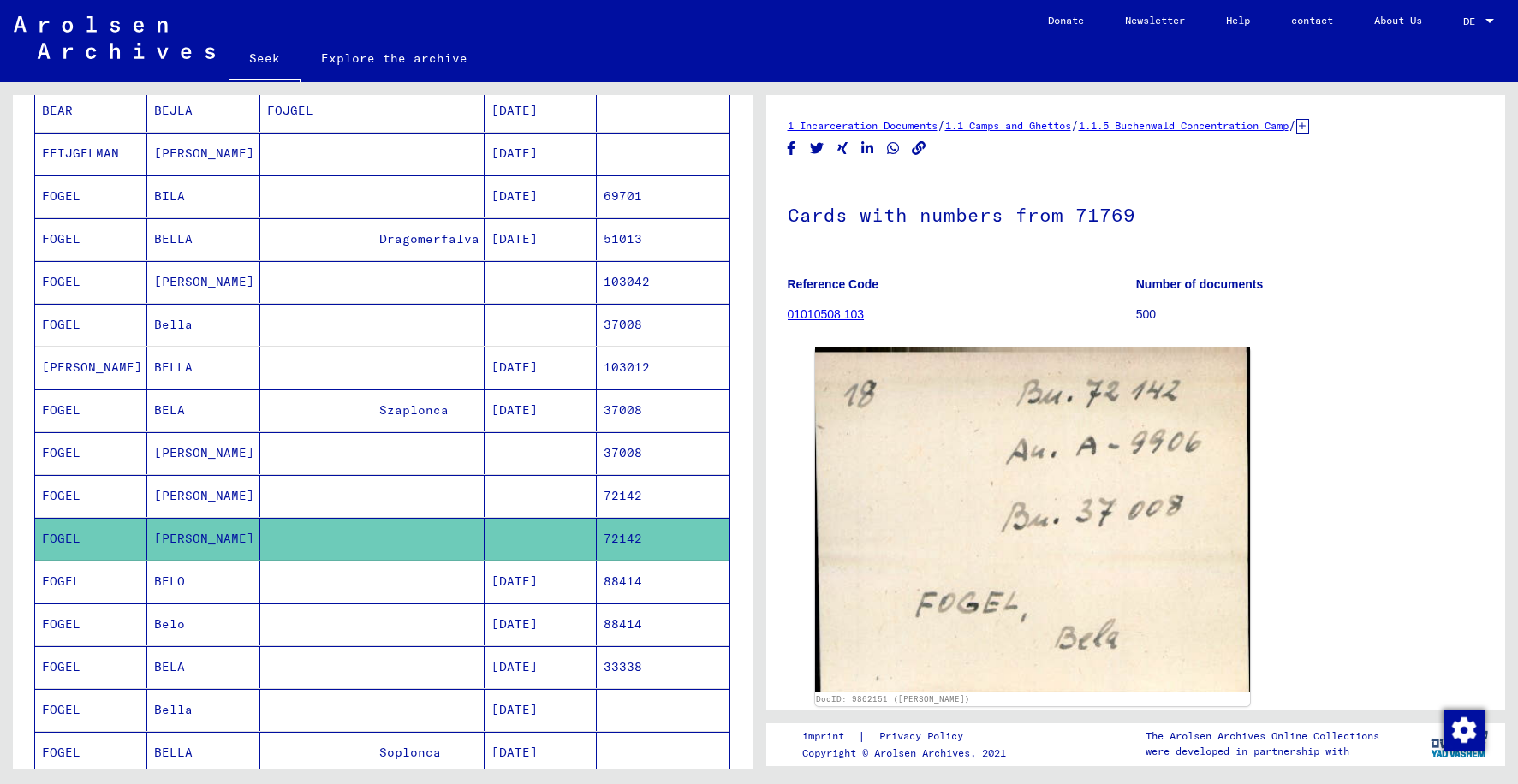
click at [458, 588] on mat-cell at bounding box center [428, 580] width 112 height 42
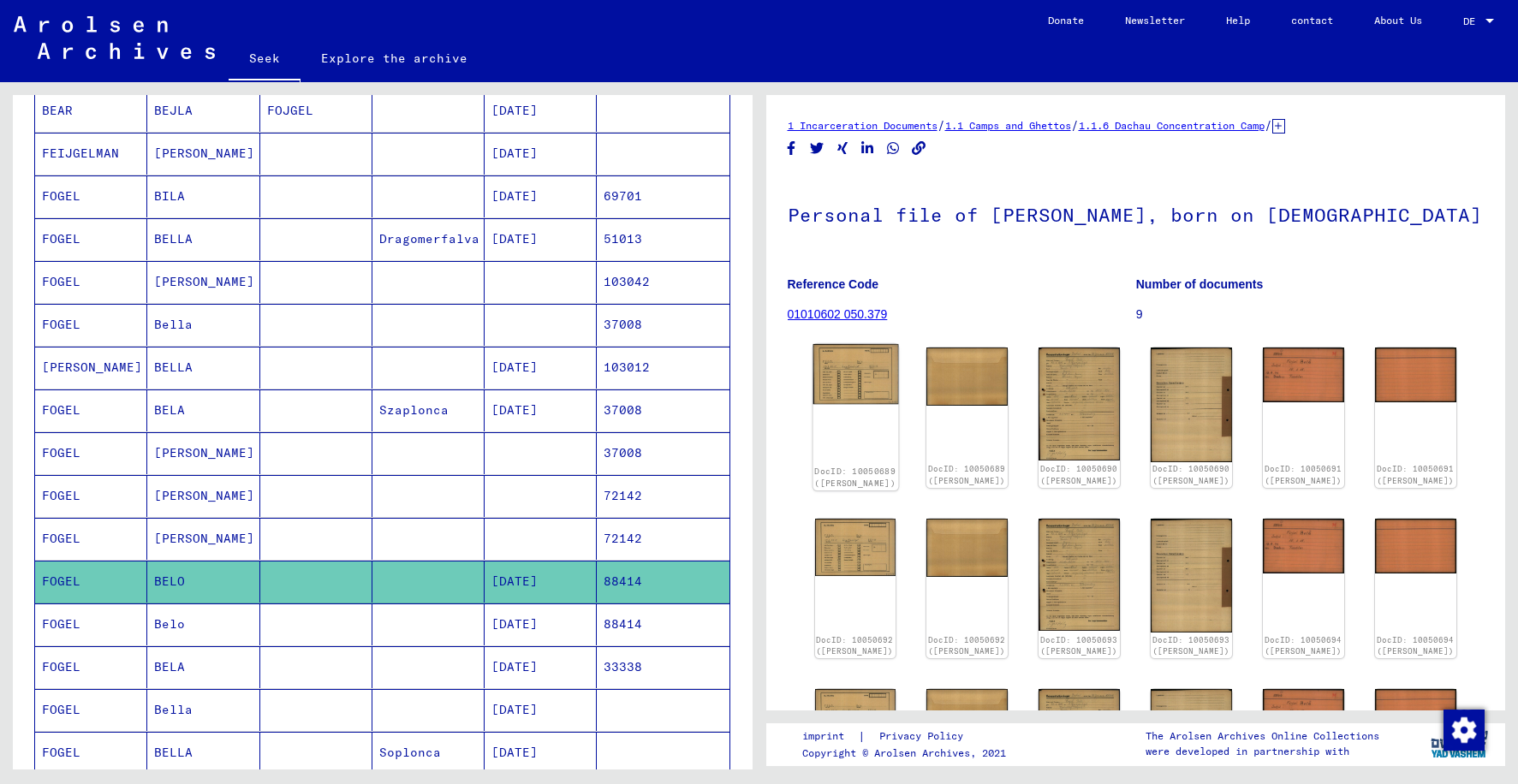
click at [843, 396] on img at bounding box center [855, 374] width 85 height 61
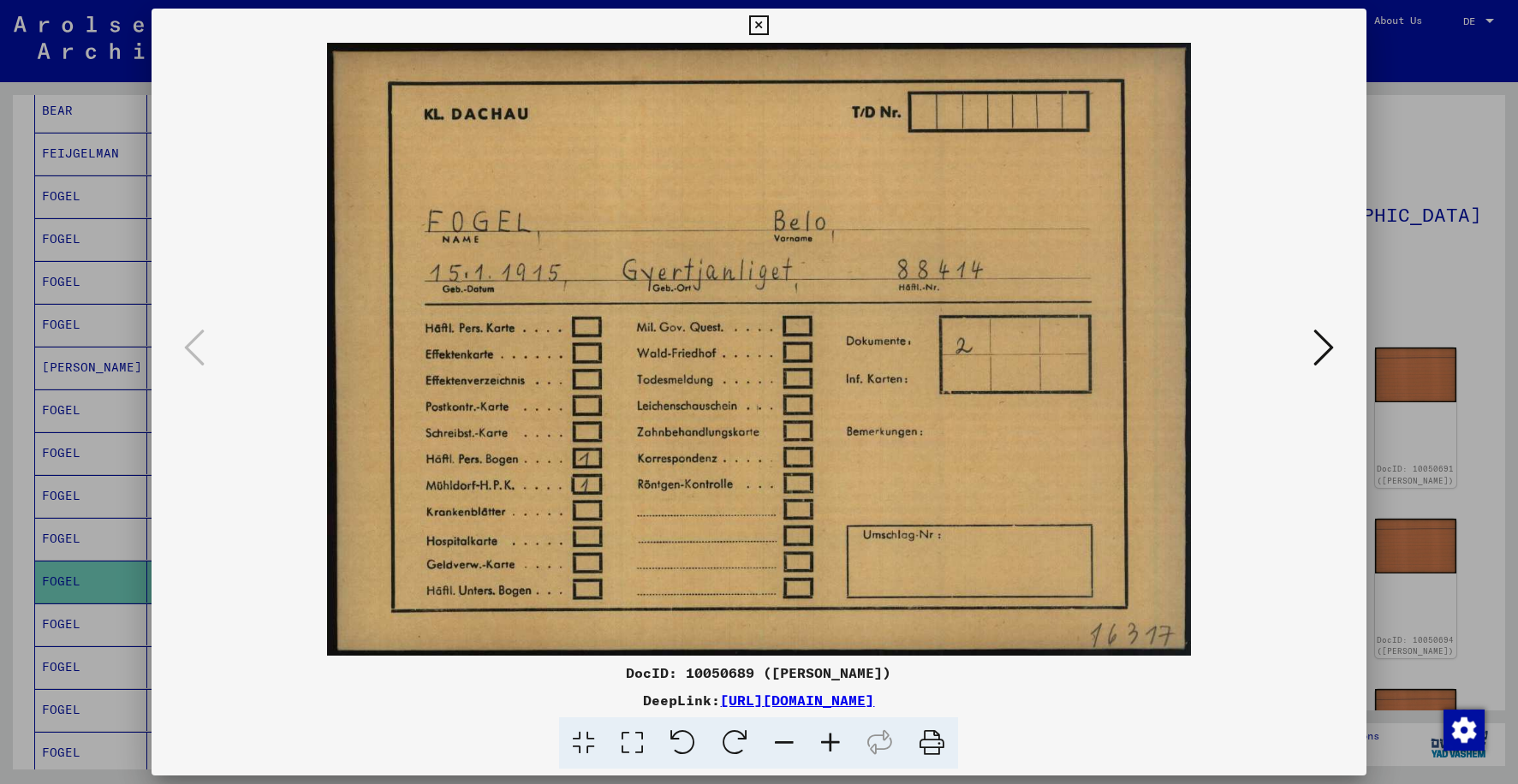
click at [1325, 350] on icon at bounding box center [1323, 347] width 20 height 41
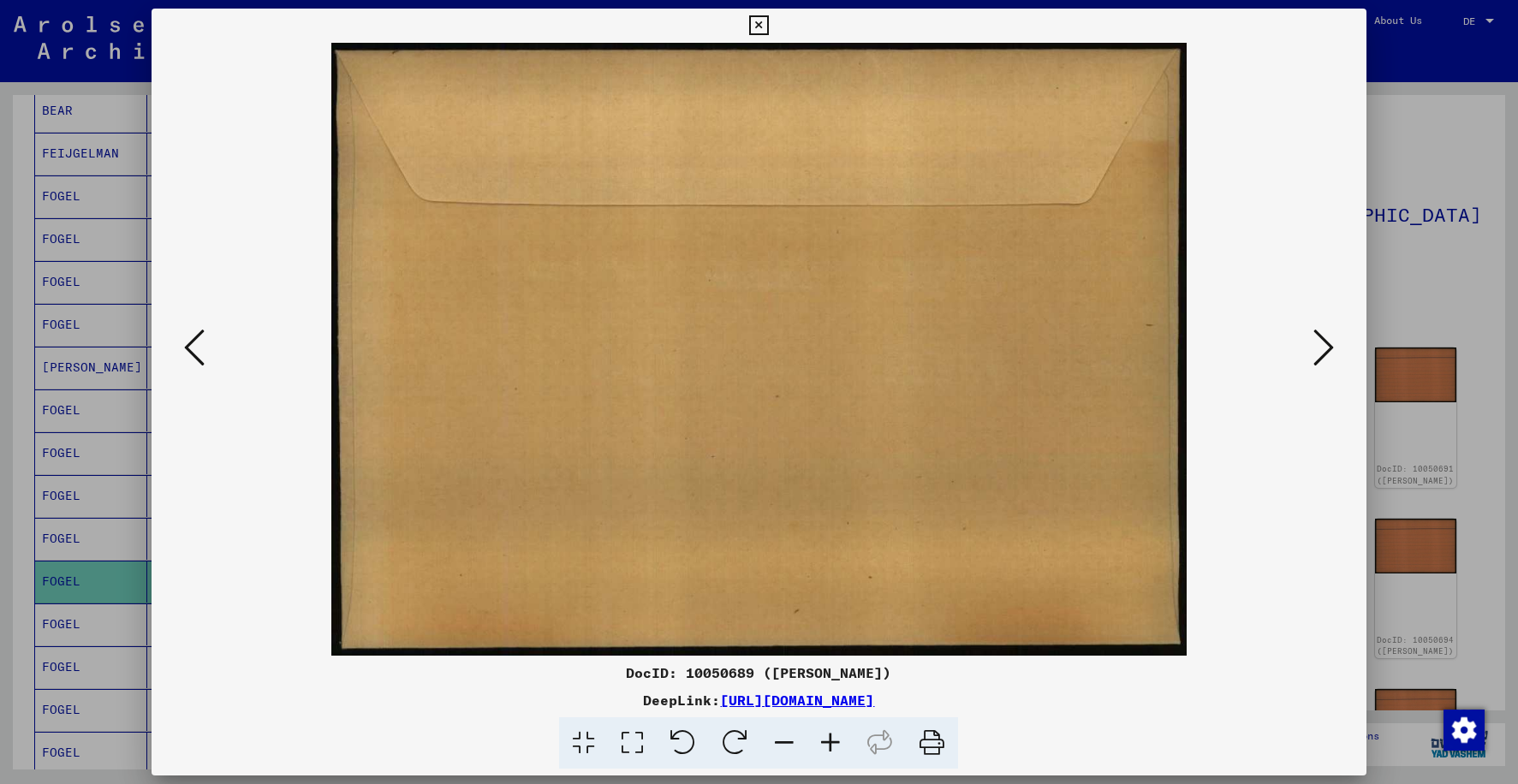
click at [1325, 350] on icon at bounding box center [1323, 347] width 20 height 41
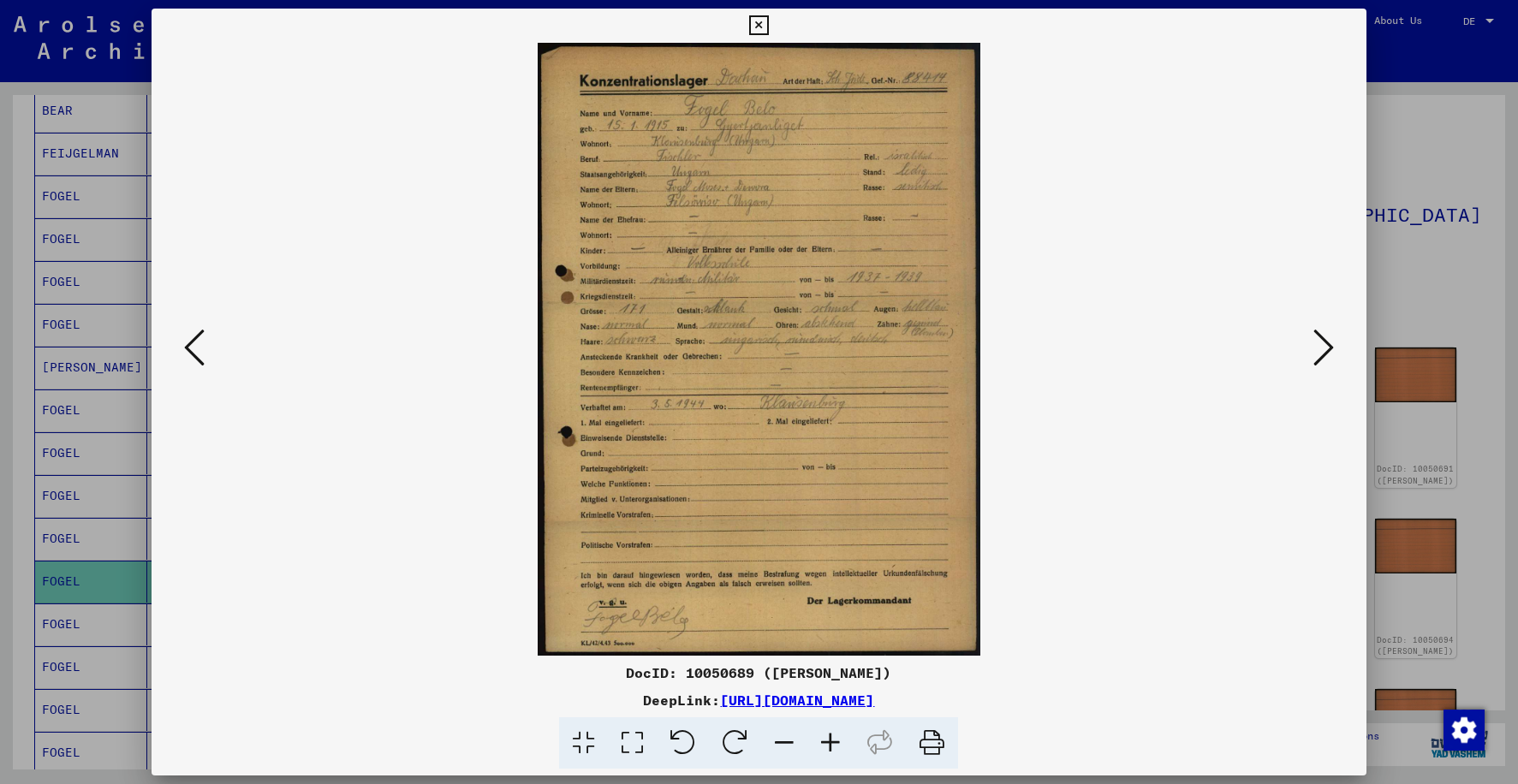
click at [743, 444] on img at bounding box center [758, 349] width 1097 height 612
click at [835, 740] on icon at bounding box center [831, 743] width 47 height 52
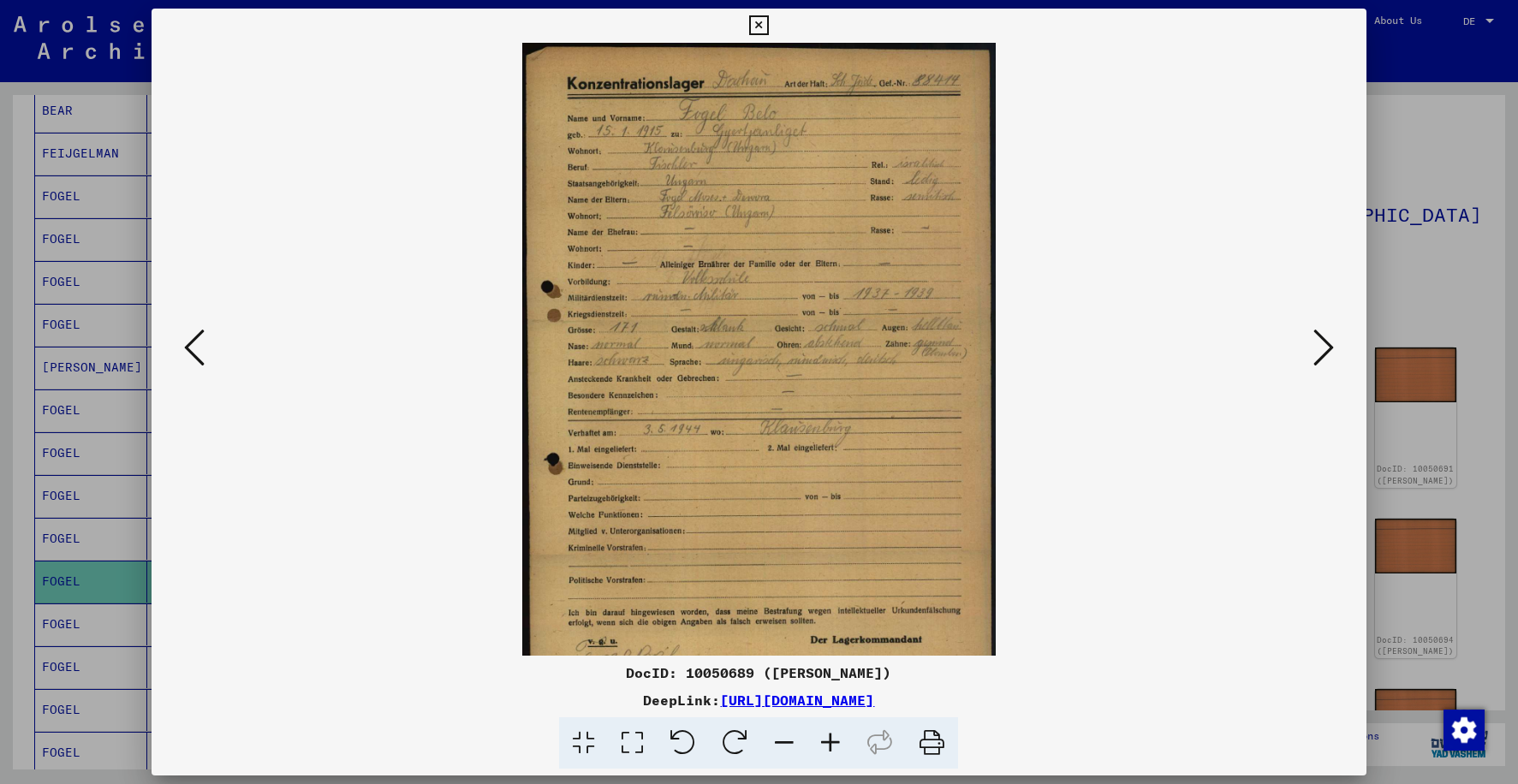
click at [835, 740] on icon at bounding box center [831, 743] width 47 height 52
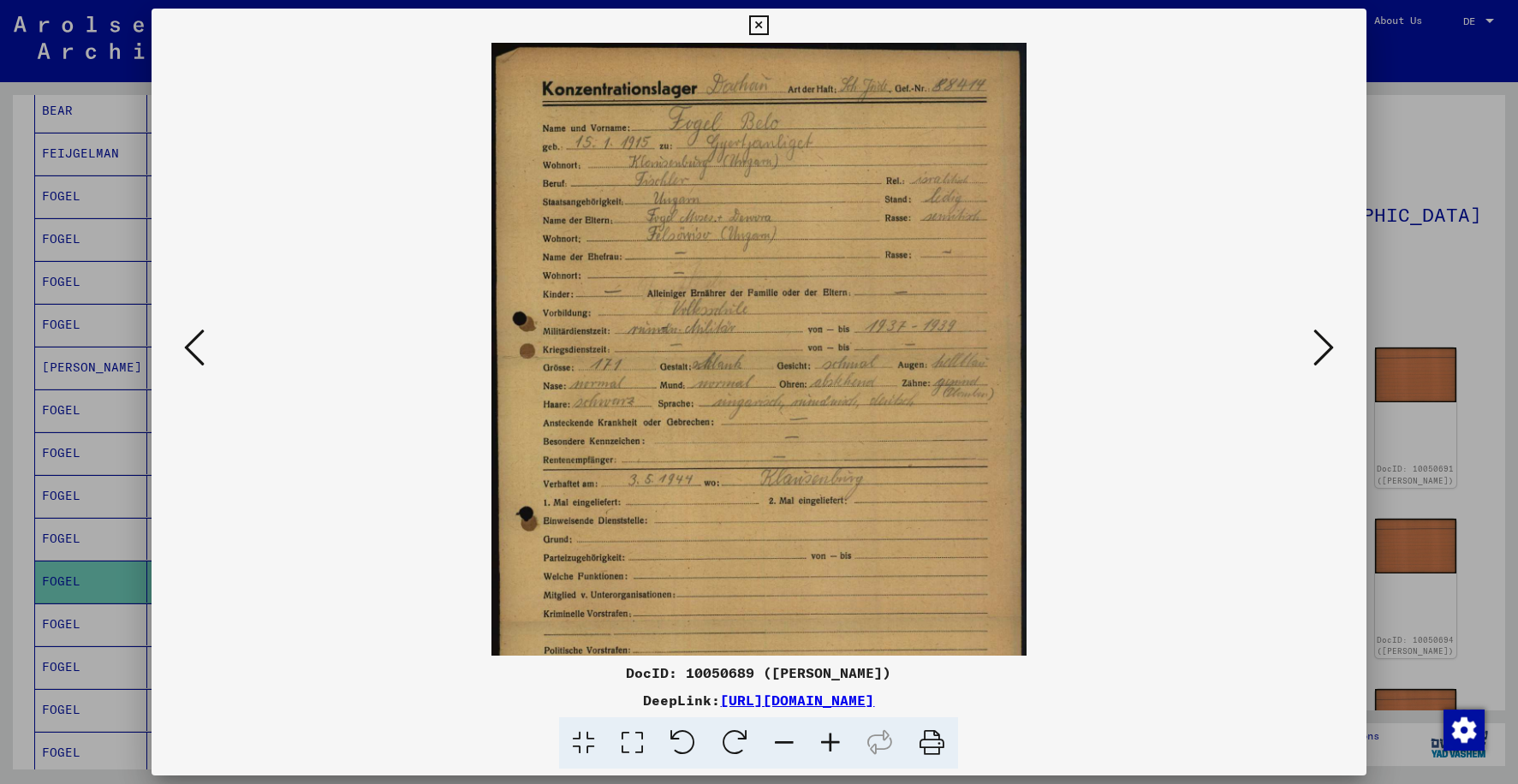
click at [835, 740] on icon at bounding box center [831, 743] width 47 height 52
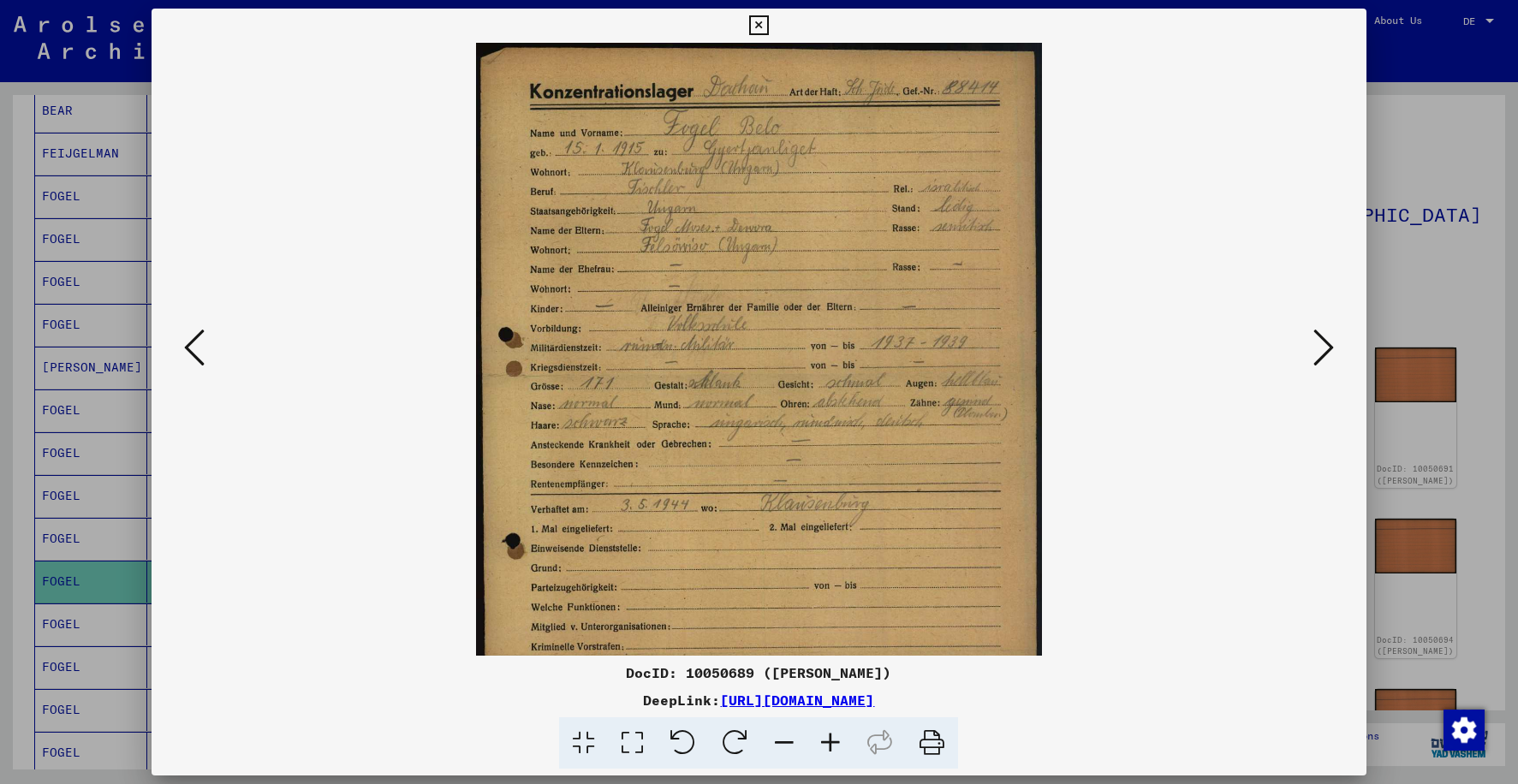
click at [835, 740] on icon at bounding box center [831, 743] width 47 height 52
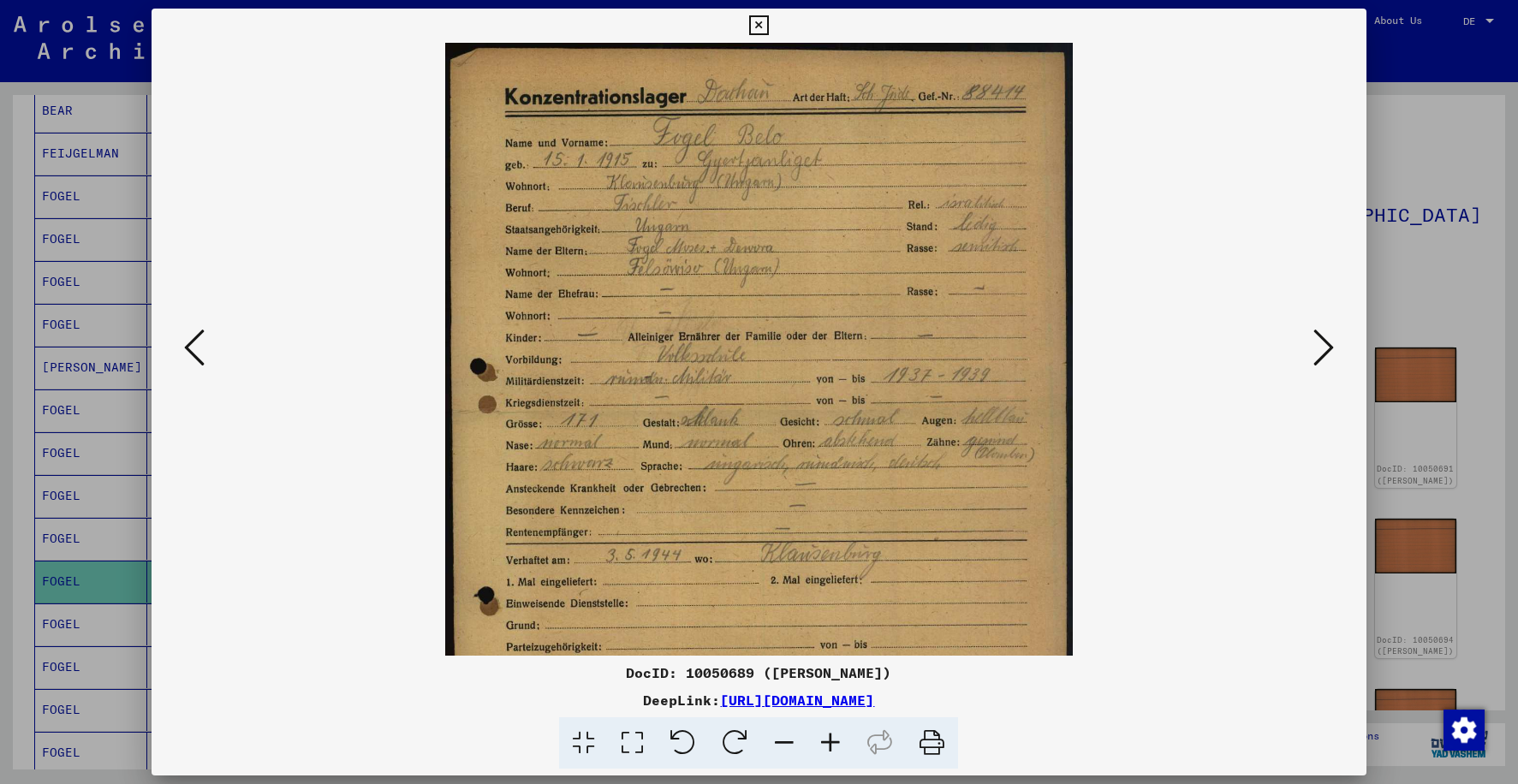
click at [835, 740] on icon at bounding box center [831, 743] width 47 height 52
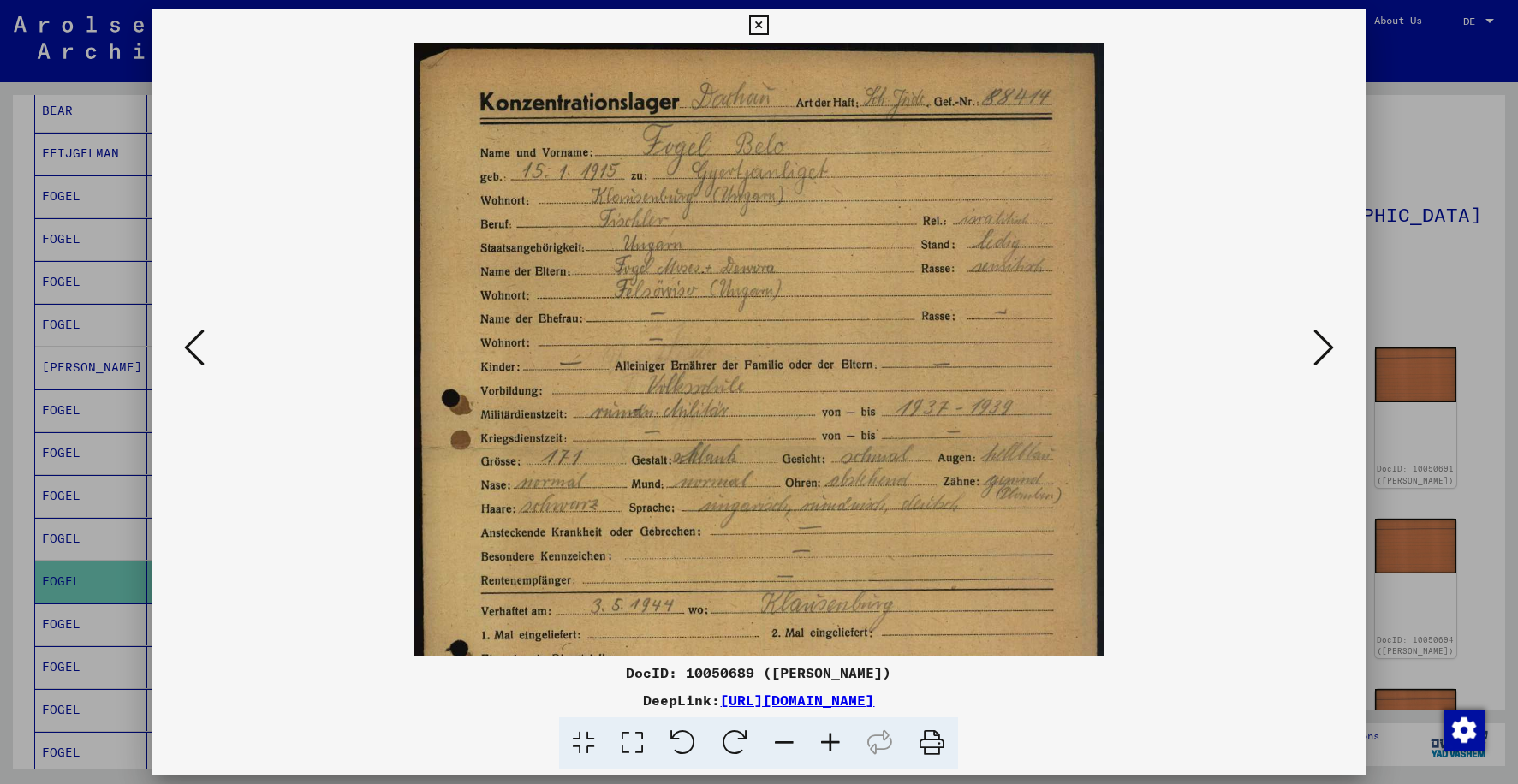
click at [835, 740] on icon at bounding box center [831, 743] width 47 height 52
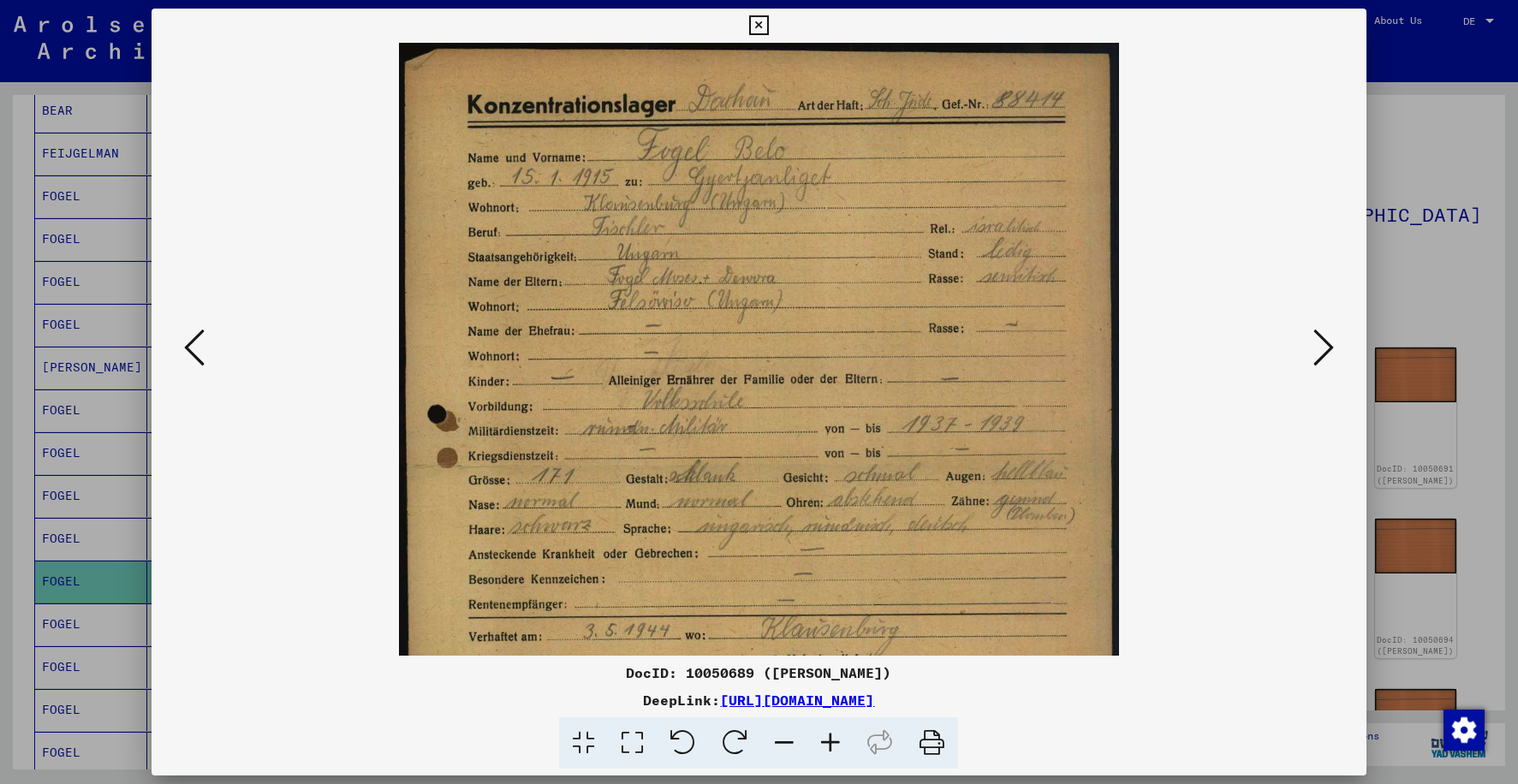
click at [835, 740] on icon at bounding box center [831, 743] width 47 height 52
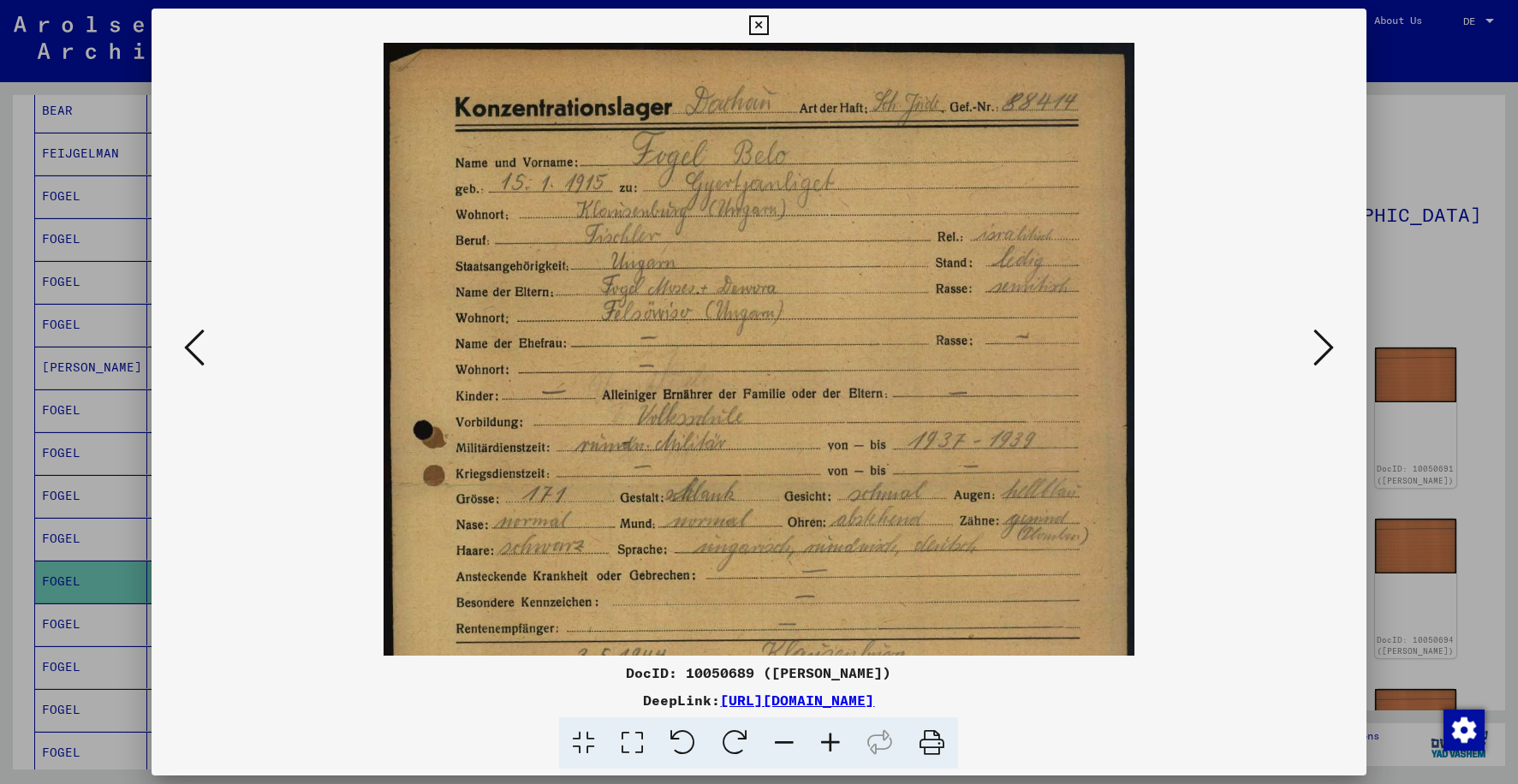
click at [835, 740] on icon at bounding box center [831, 743] width 47 height 52
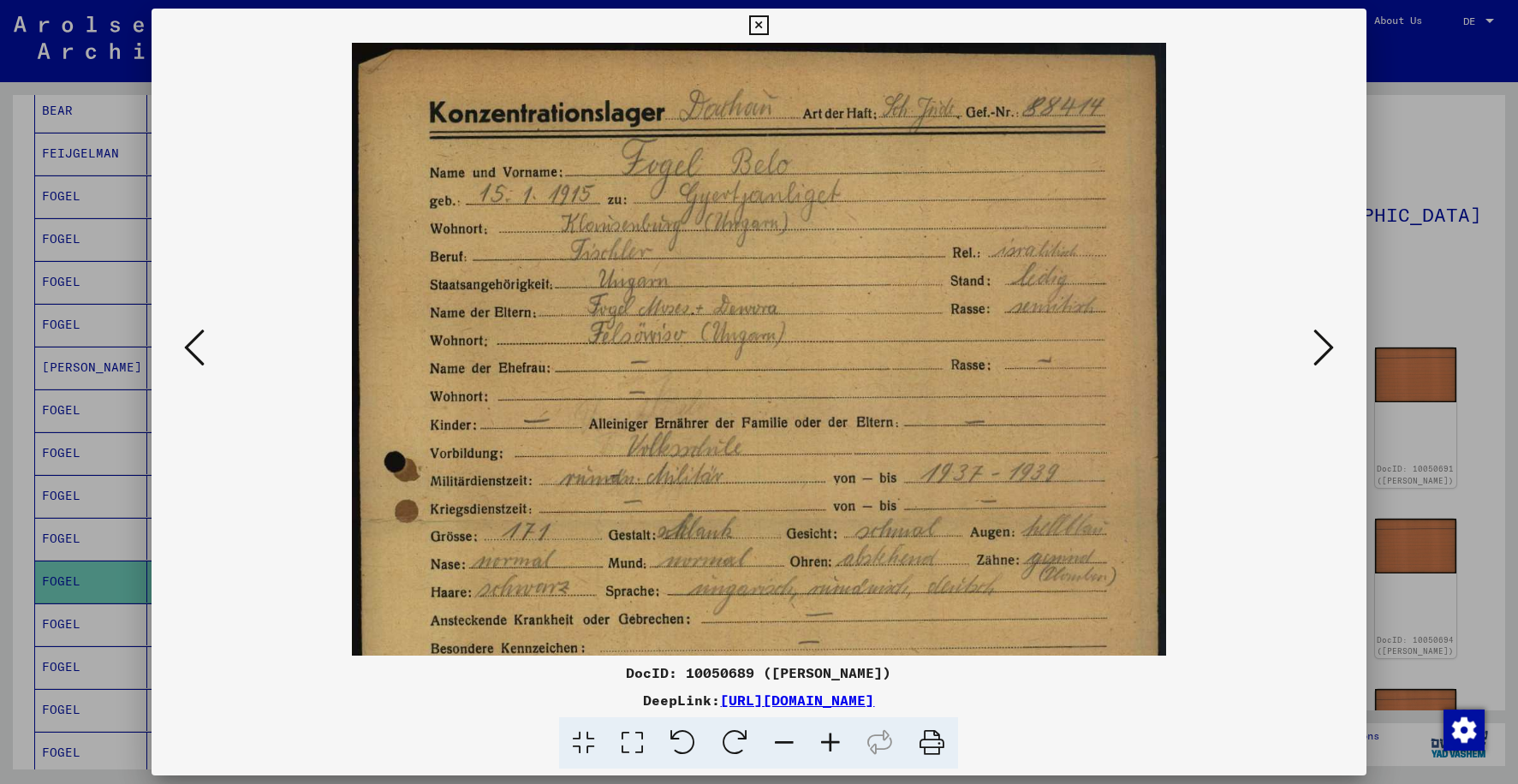
click at [835, 740] on icon at bounding box center [831, 743] width 47 height 52
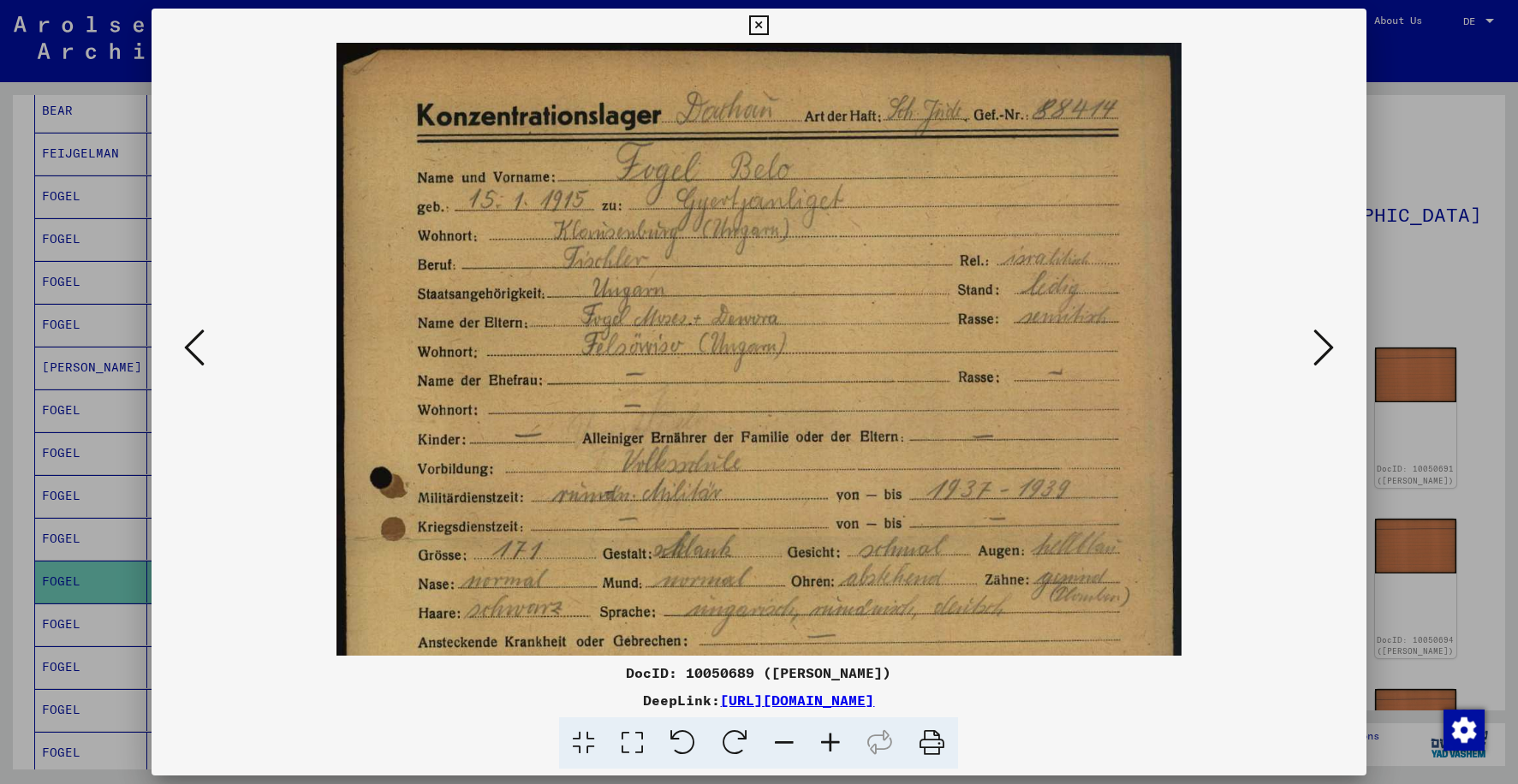
click at [835, 740] on icon at bounding box center [831, 743] width 47 height 52
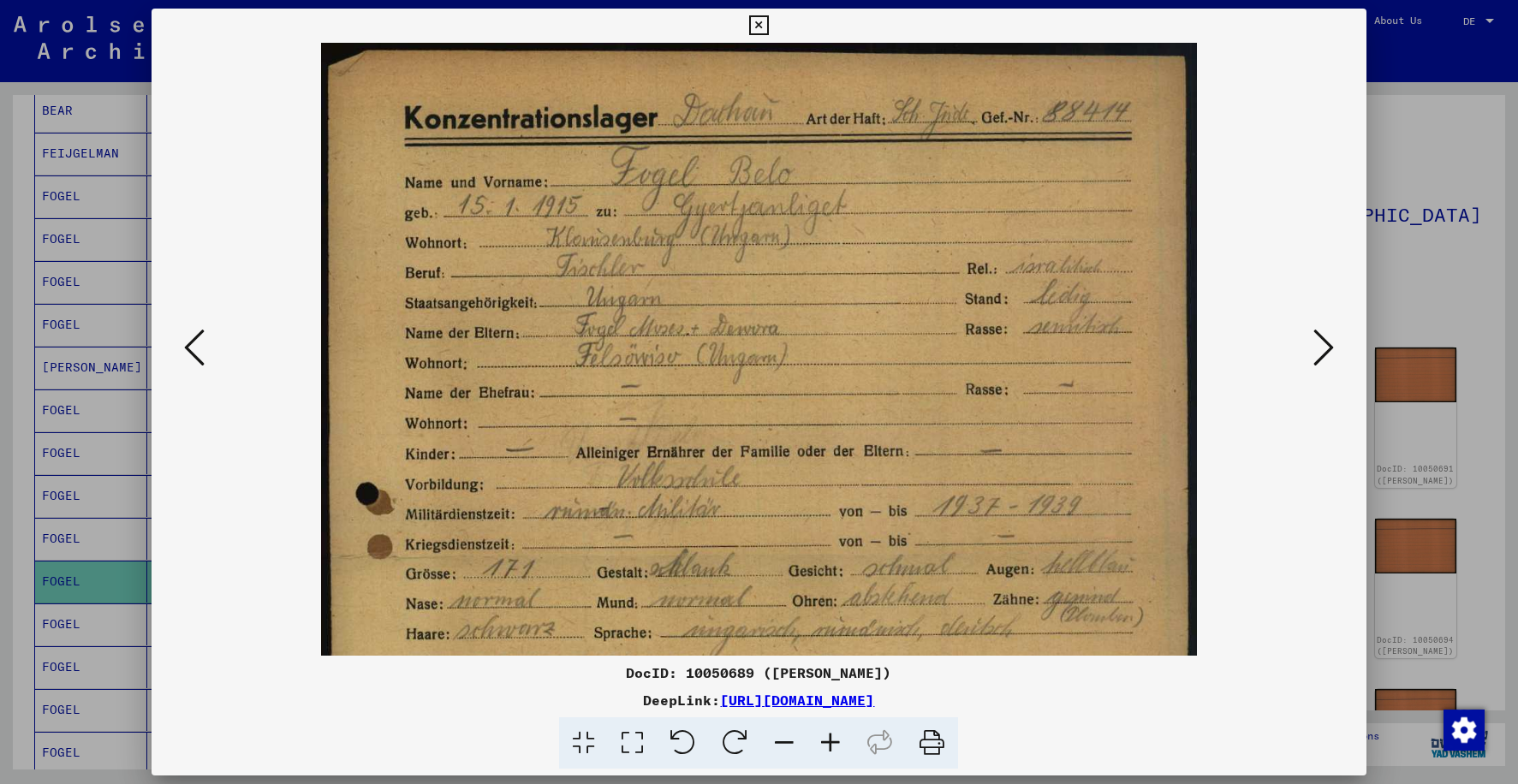
click at [835, 740] on icon at bounding box center [831, 743] width 47 height 52
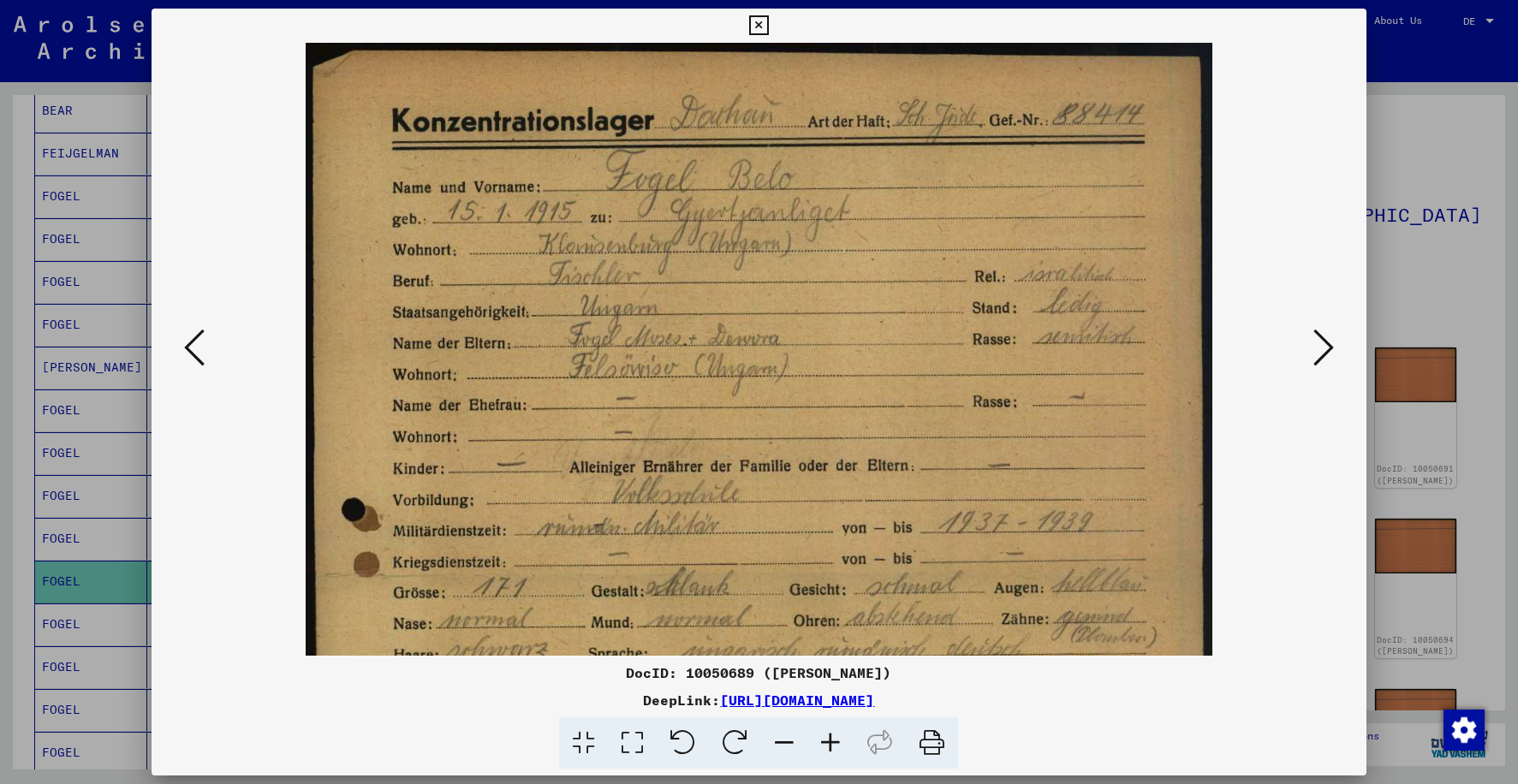
click at [835, 740] on icon at bounding box center [831, 743] width 47 height 52
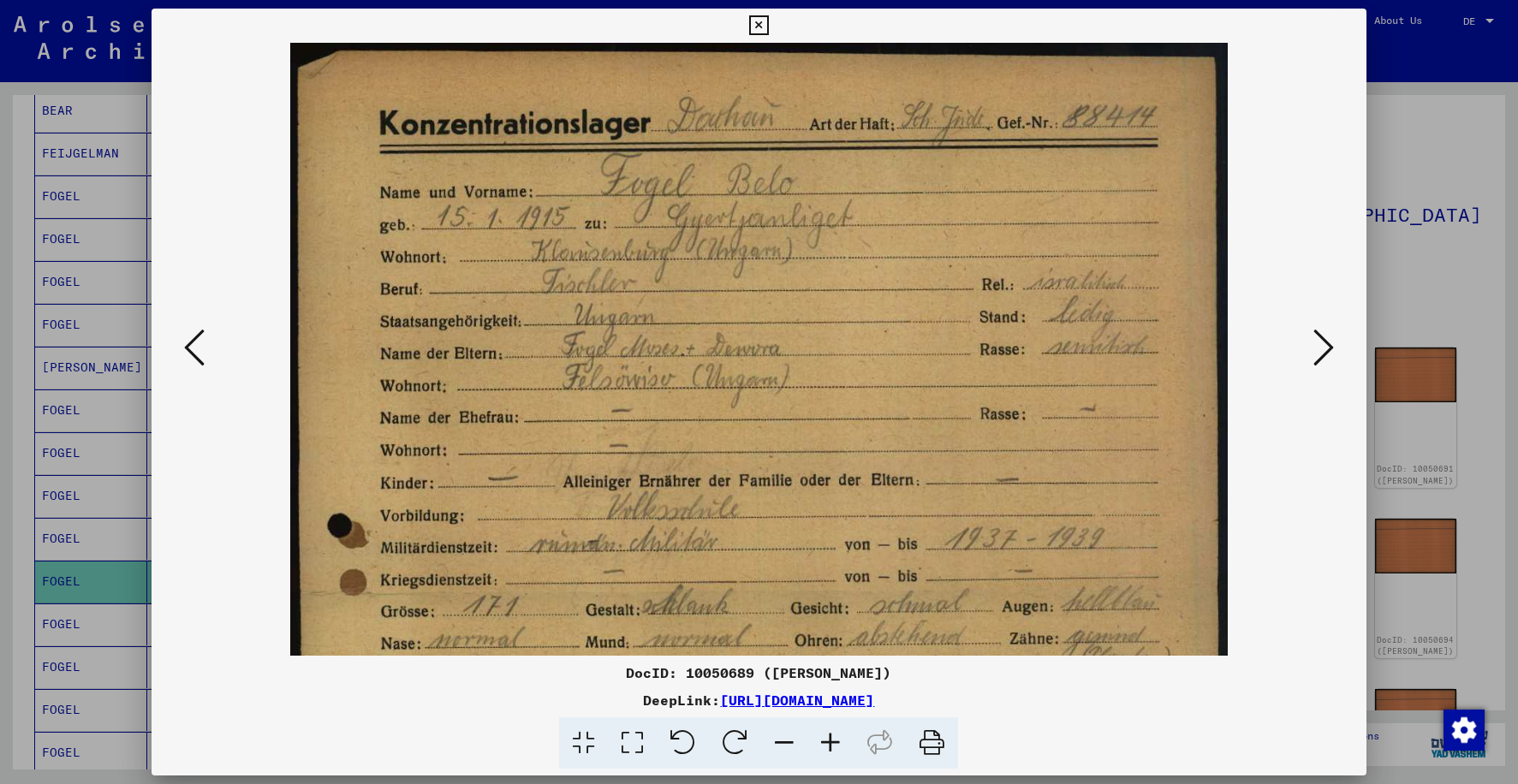
click at [835, 740] on icon at bounding box center [831, 743] width 47 height 52
click at [761, 27] on icon at bounding box center [759, 25] width 19 height 20
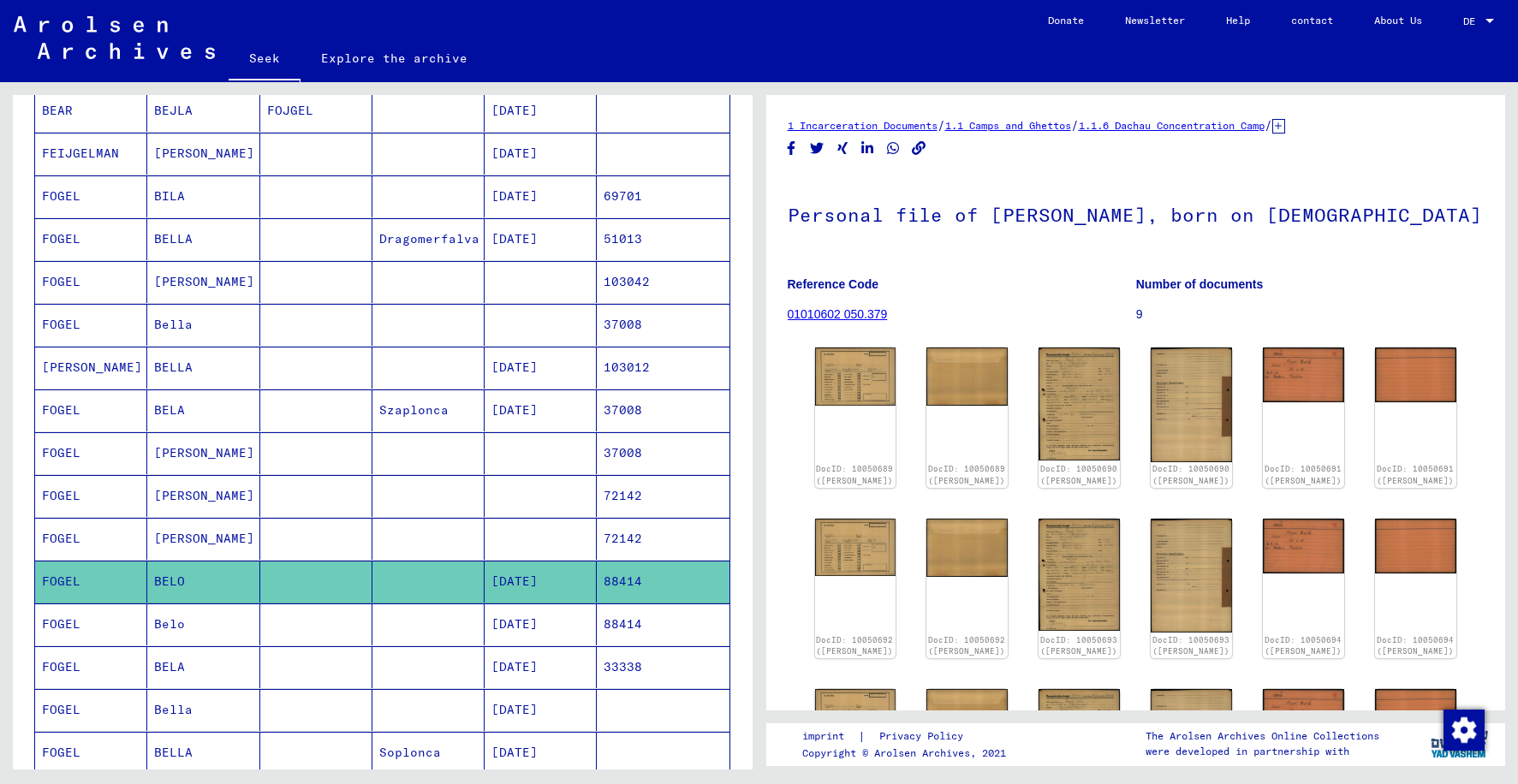
click at [485, 626] on mat-cell "01/15/1915" at bounding box center [541, 624] width 112 height 42
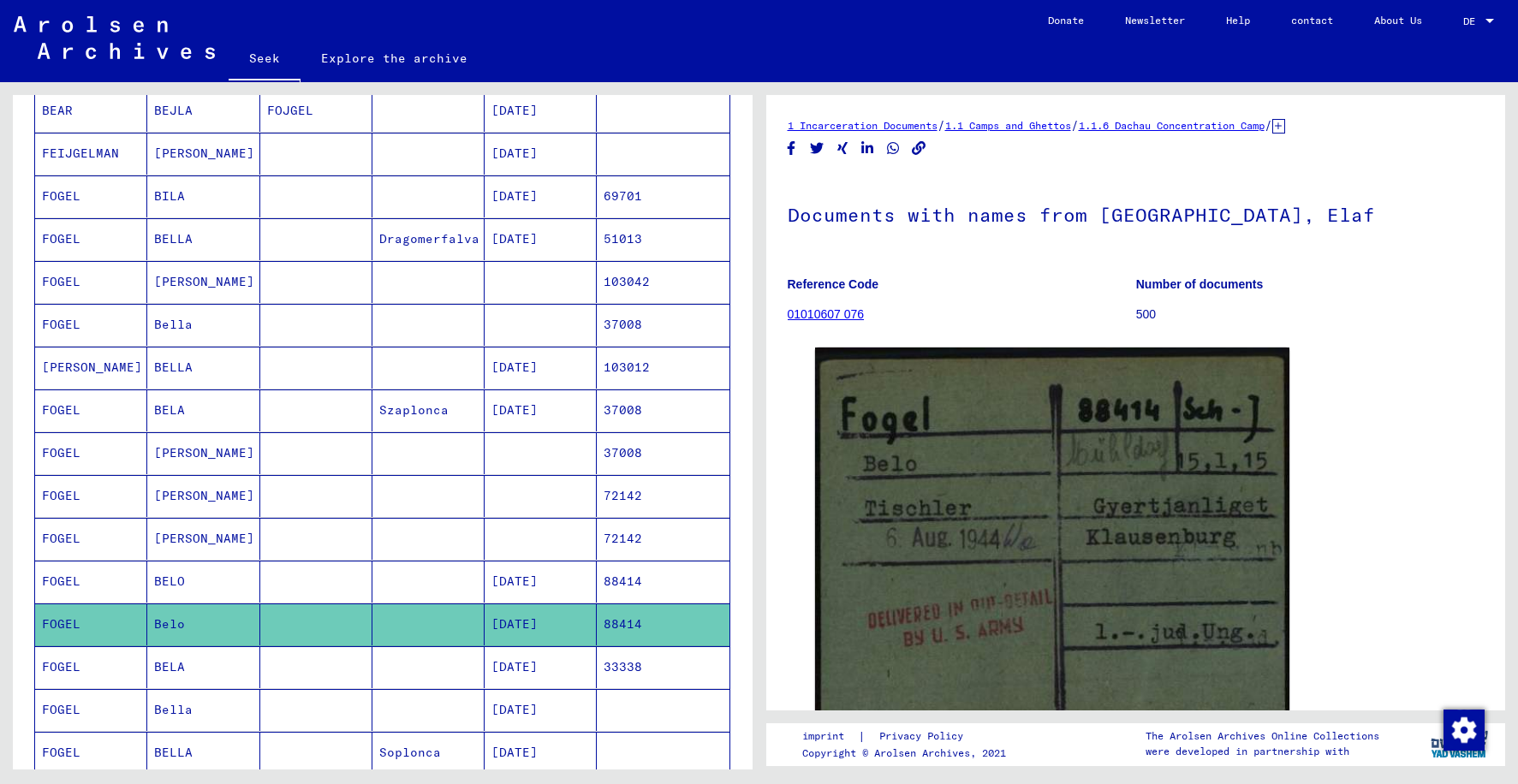
click at [469, 667] on mat-cell at bounding box center [428, 667] width 112 height 42
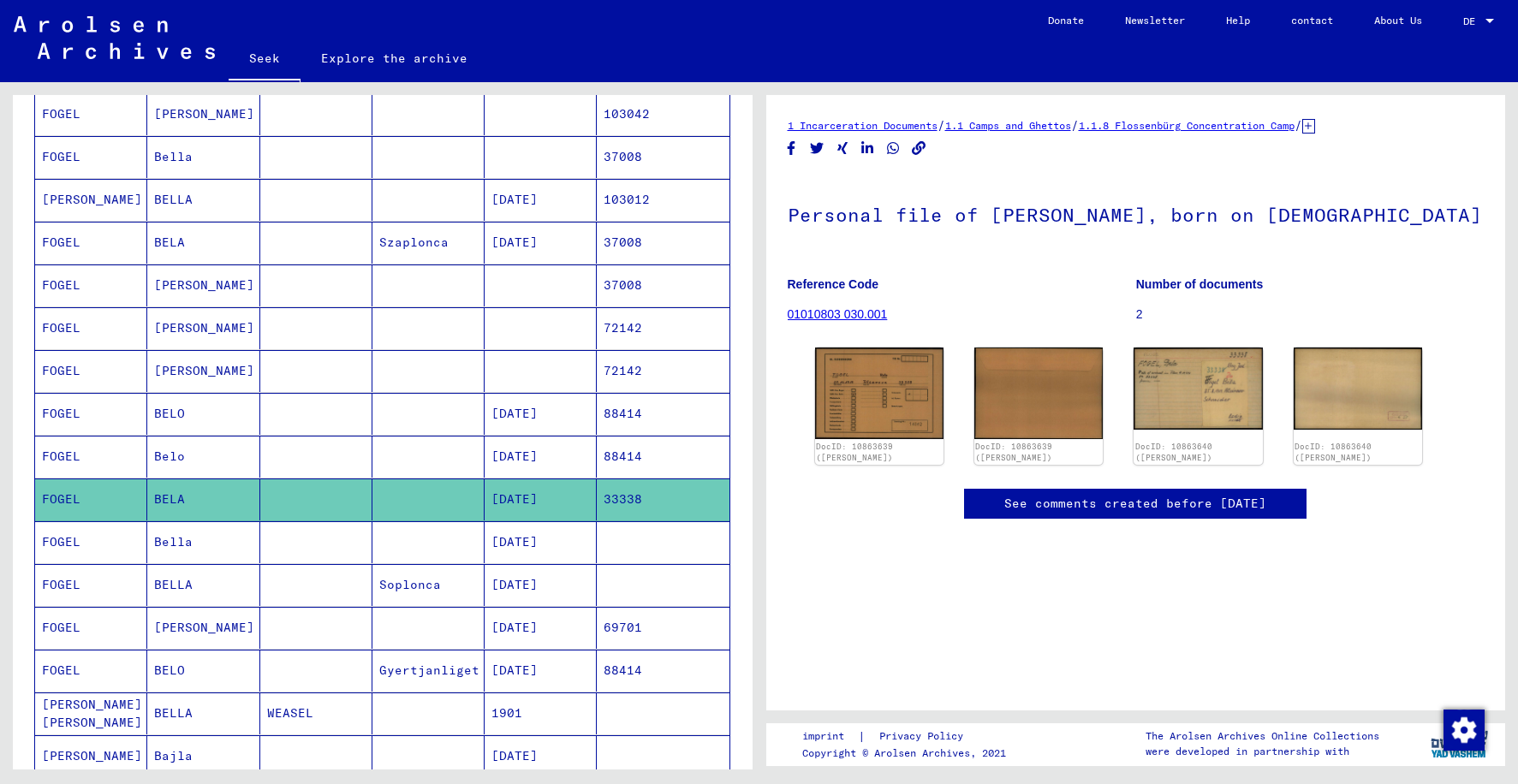
scroll to position [428, 0]
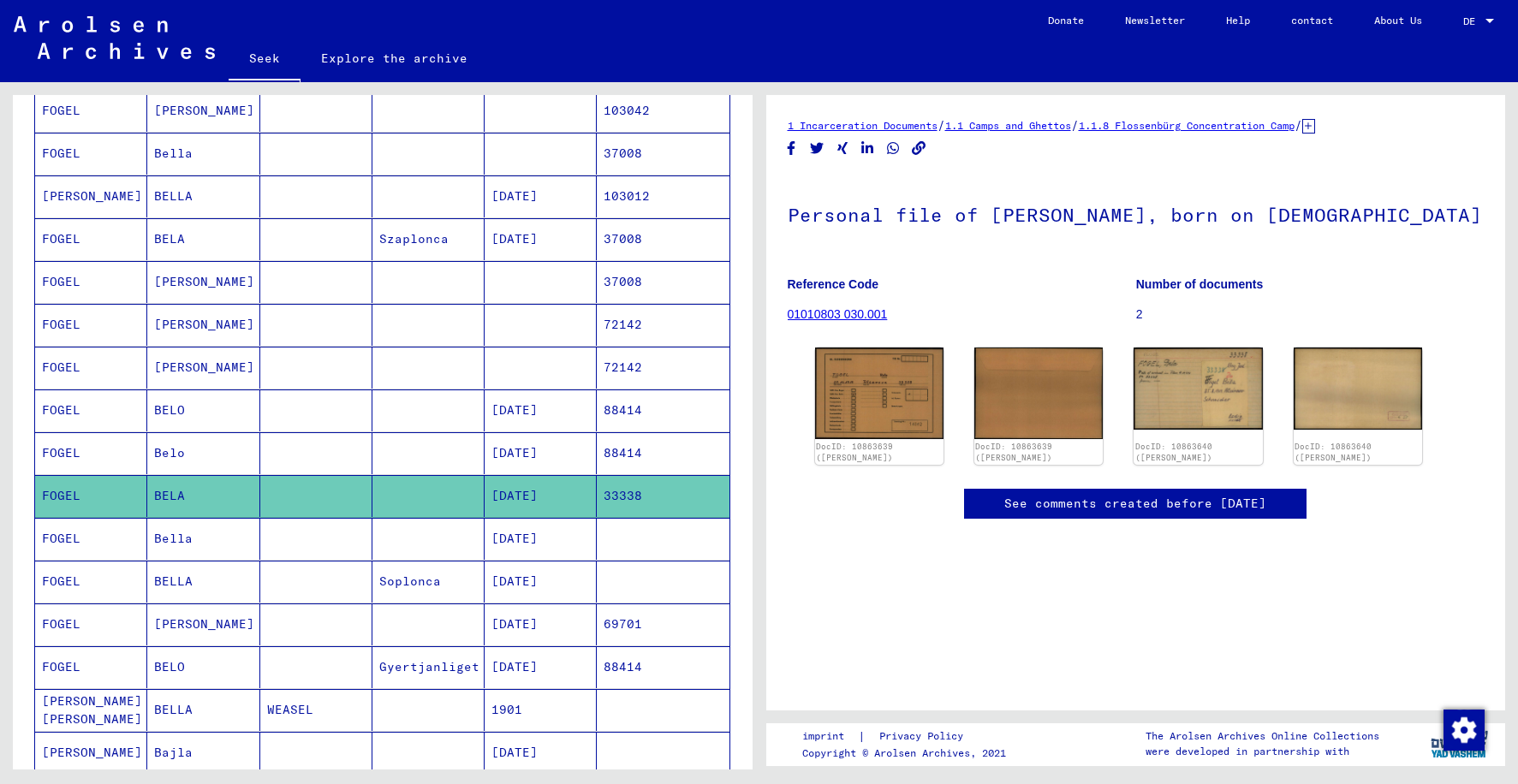
click at [460, 627] on mat-cell at bounding box center [428, 624] width 112 height 42
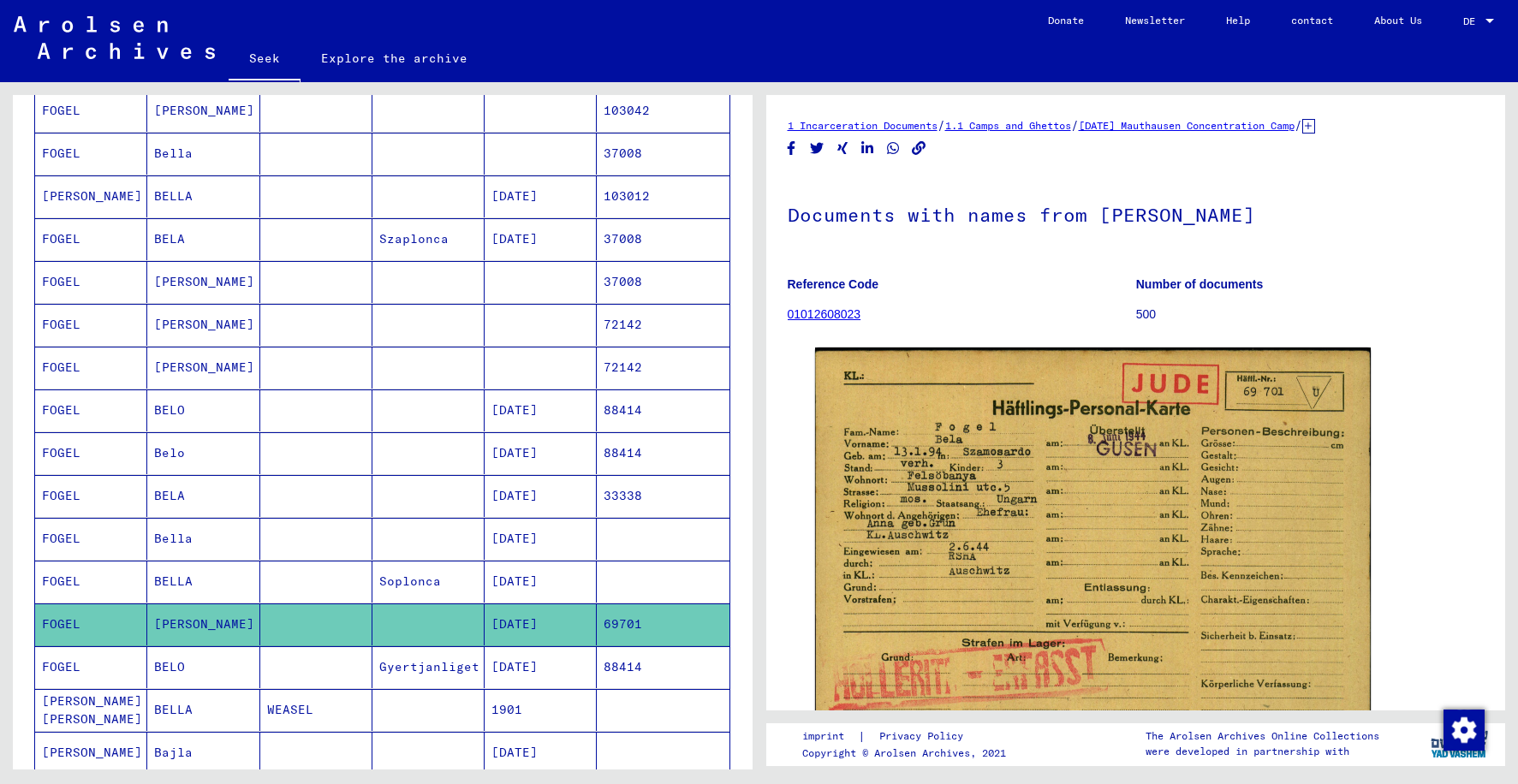
click at [449, 674] on font "Gyertjanliget" at bounding box center [428, 667] width 100 height 18
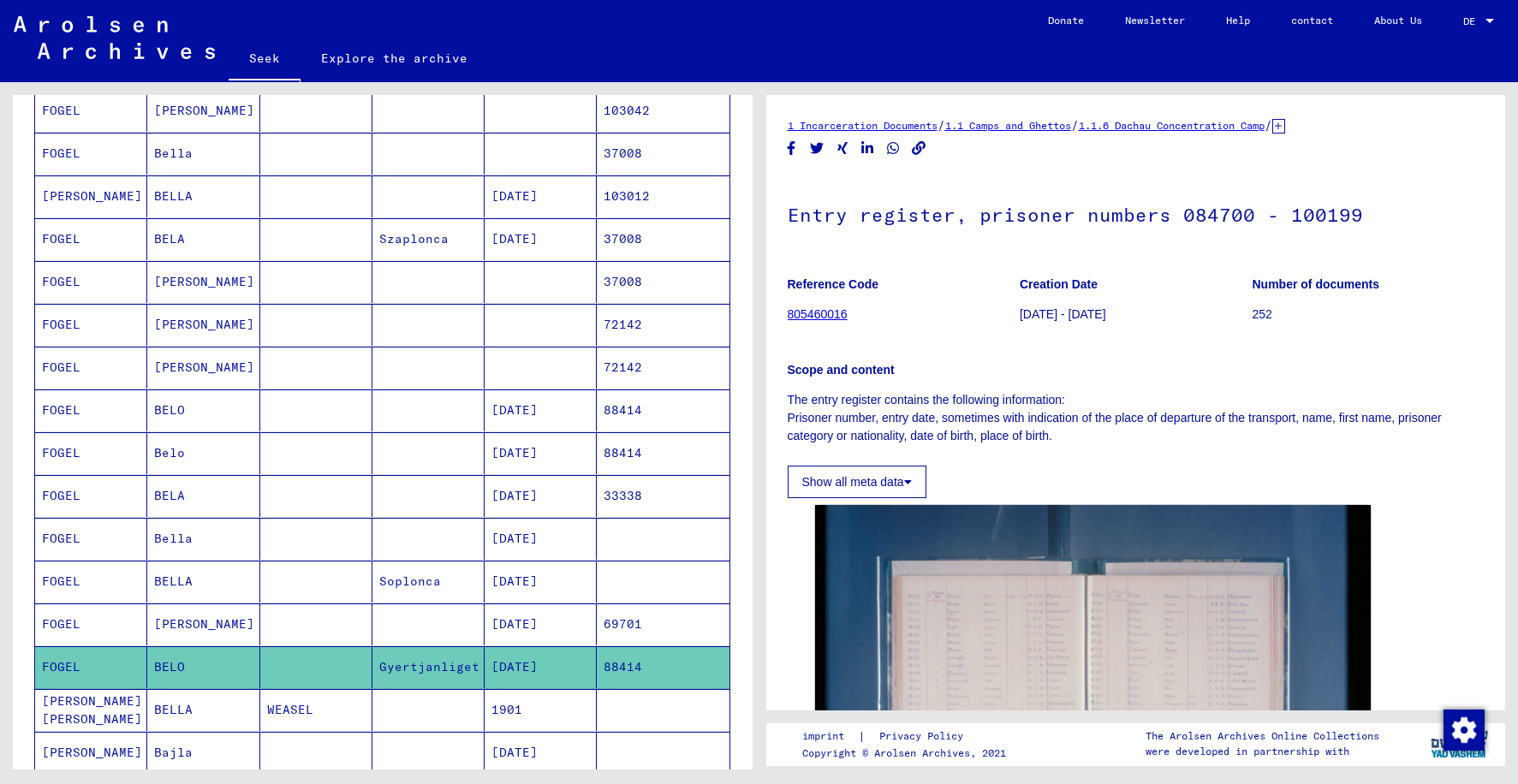
click at [443, 718] on mat-cell at bounding box center [428, 709] width 112 height 42
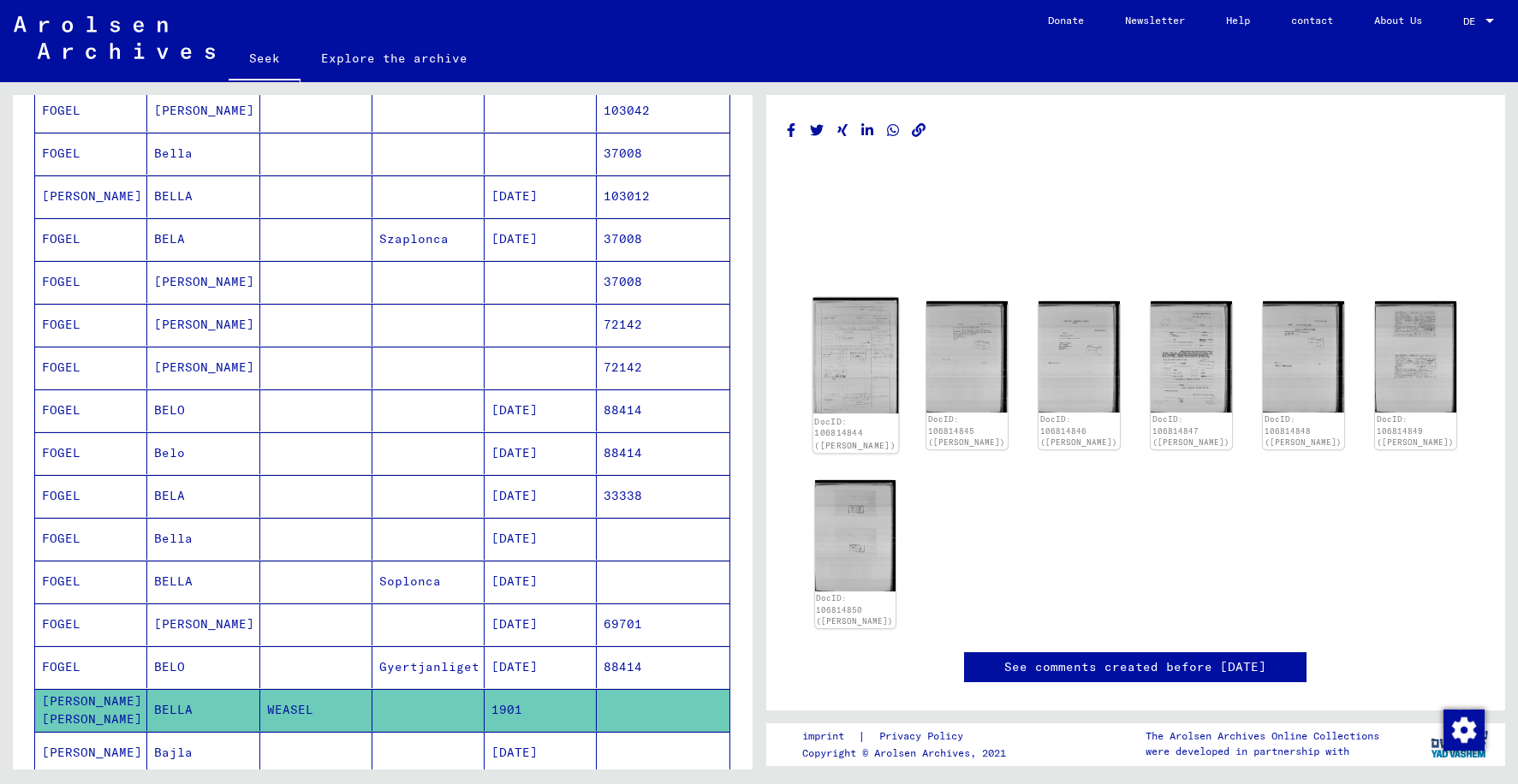
click at [861, 363] on img at bounding box center [855, 356] width 85 height 116
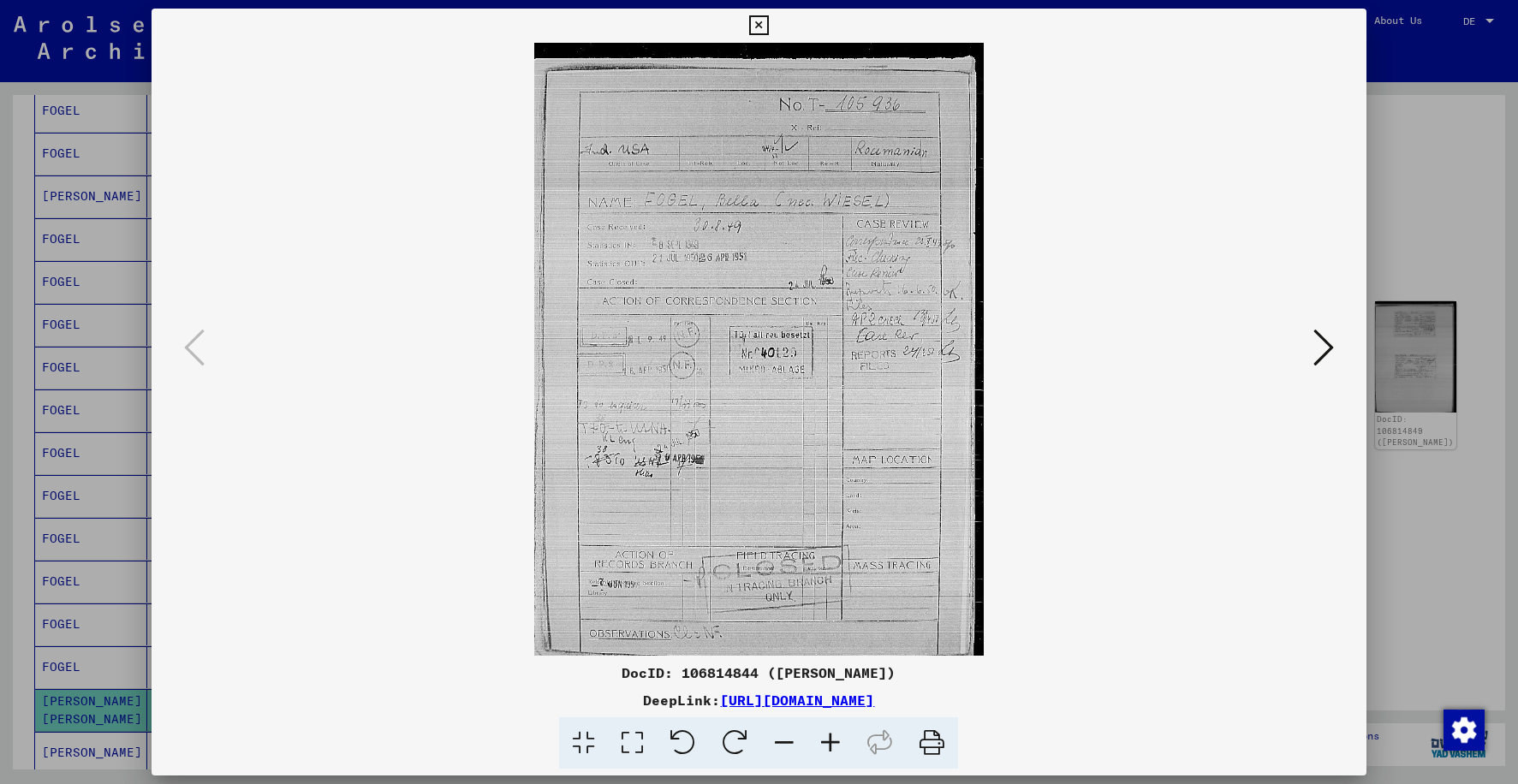
click at [1321, 356] on icon at bounding box center [1323, 347] width 20 height 41
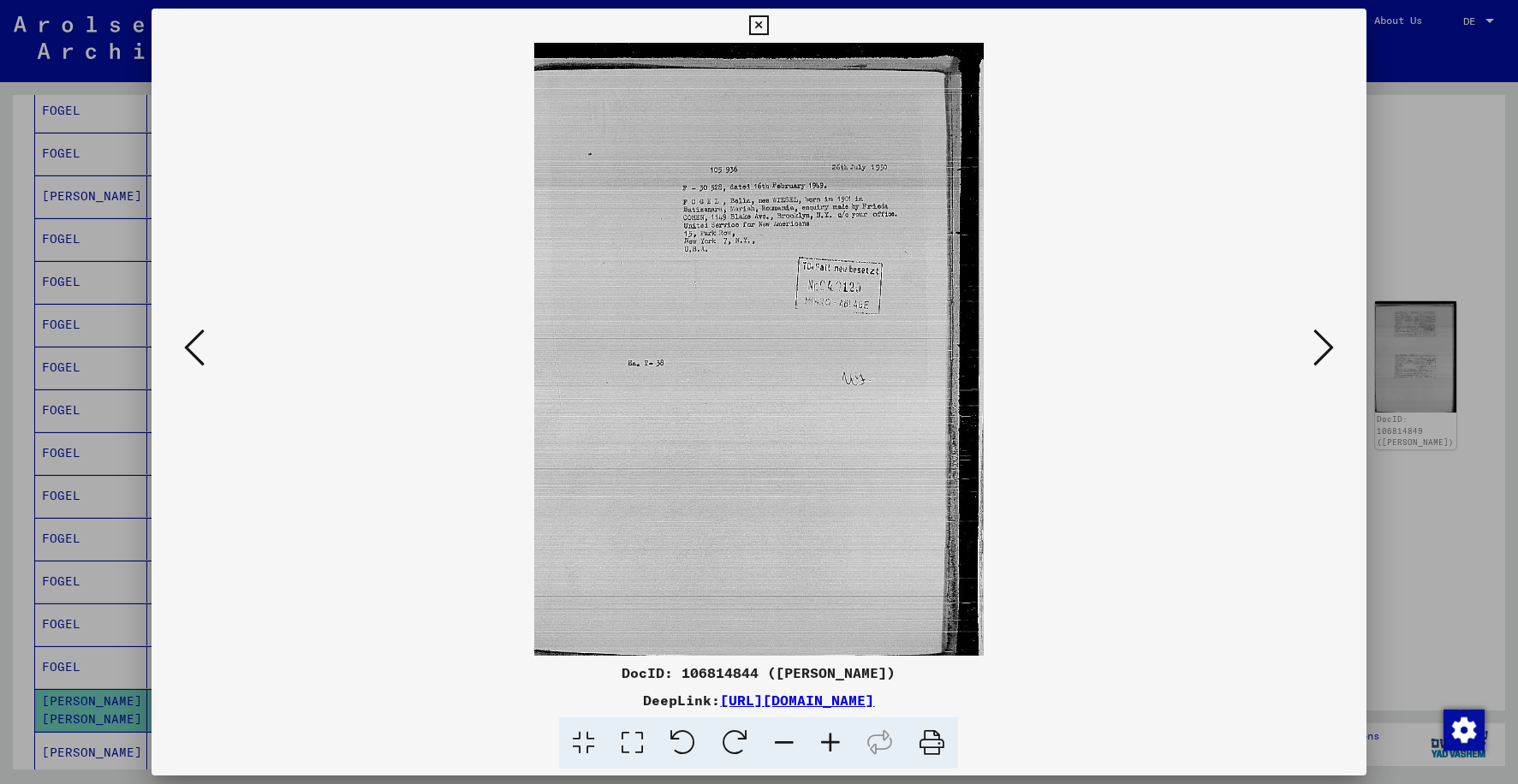
click at [836, 737] on icon at bounding box center [831, 743] width 47 height 52
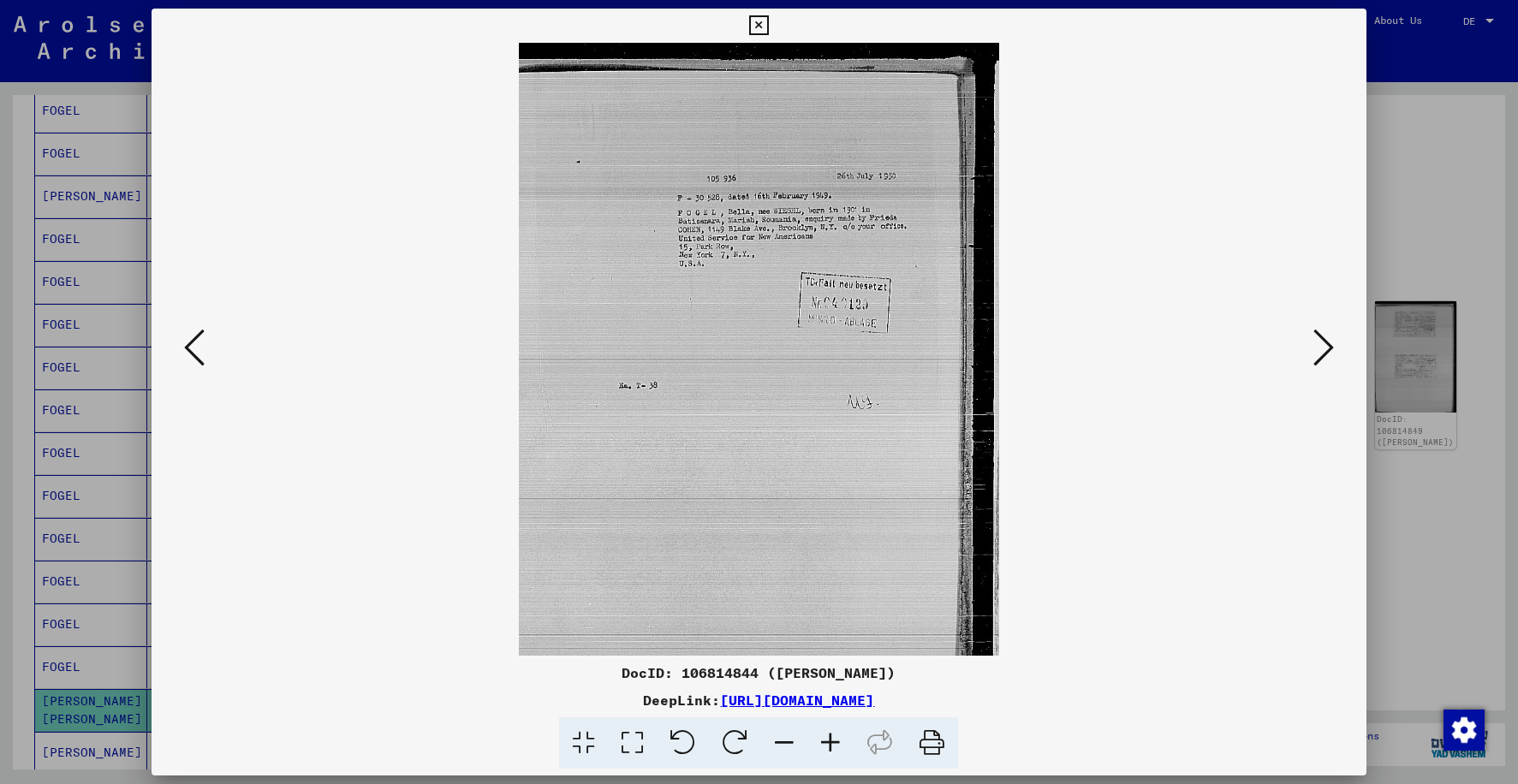
click at [836, 737] on icon at bounding box center [831, 743] width 47 height 52
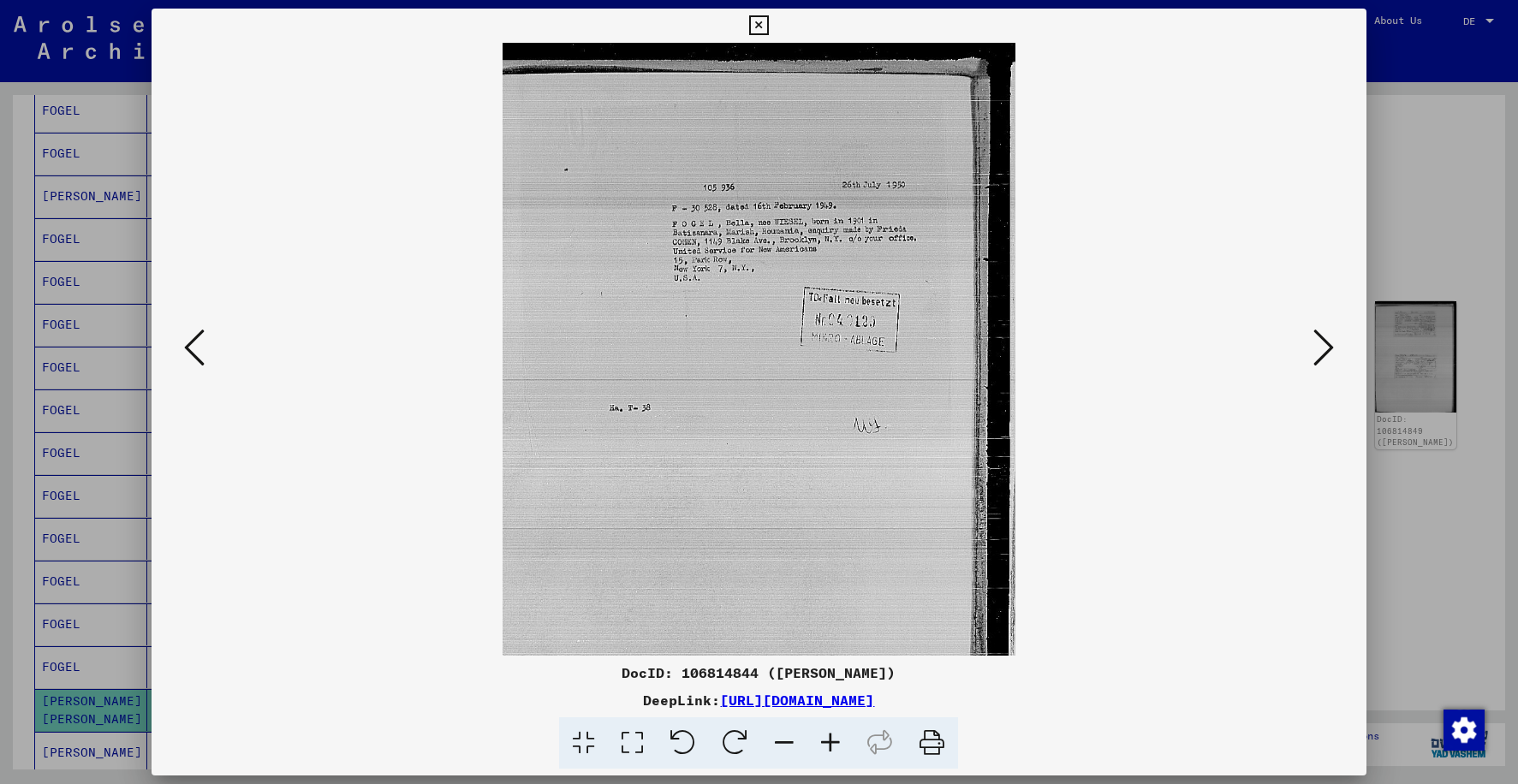
click at [836, 737] on icon at bounding box center [831, 743] width 47 height 52
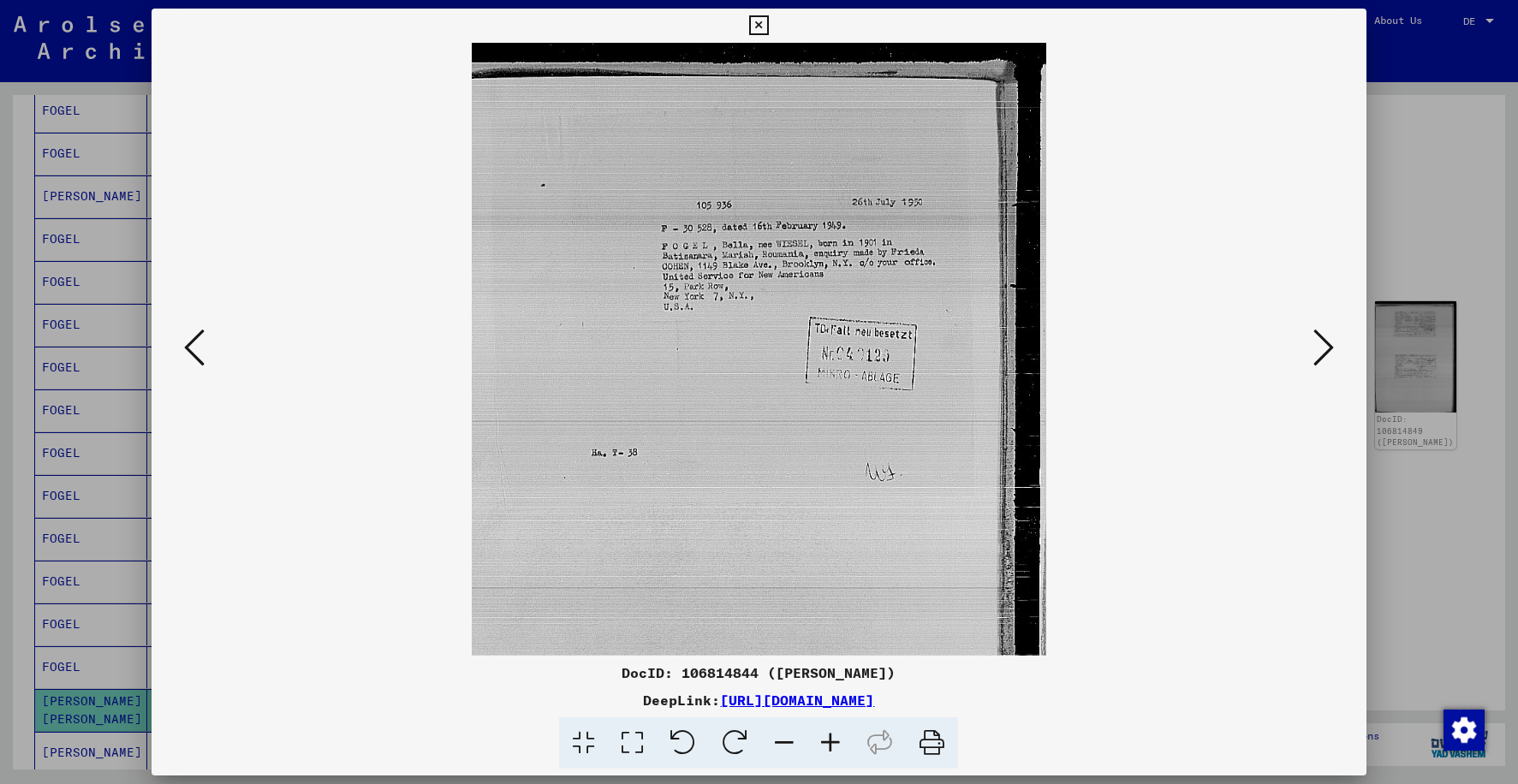
click at [836, 737] on icon at bounding box center [831, 743] width 47 height 52
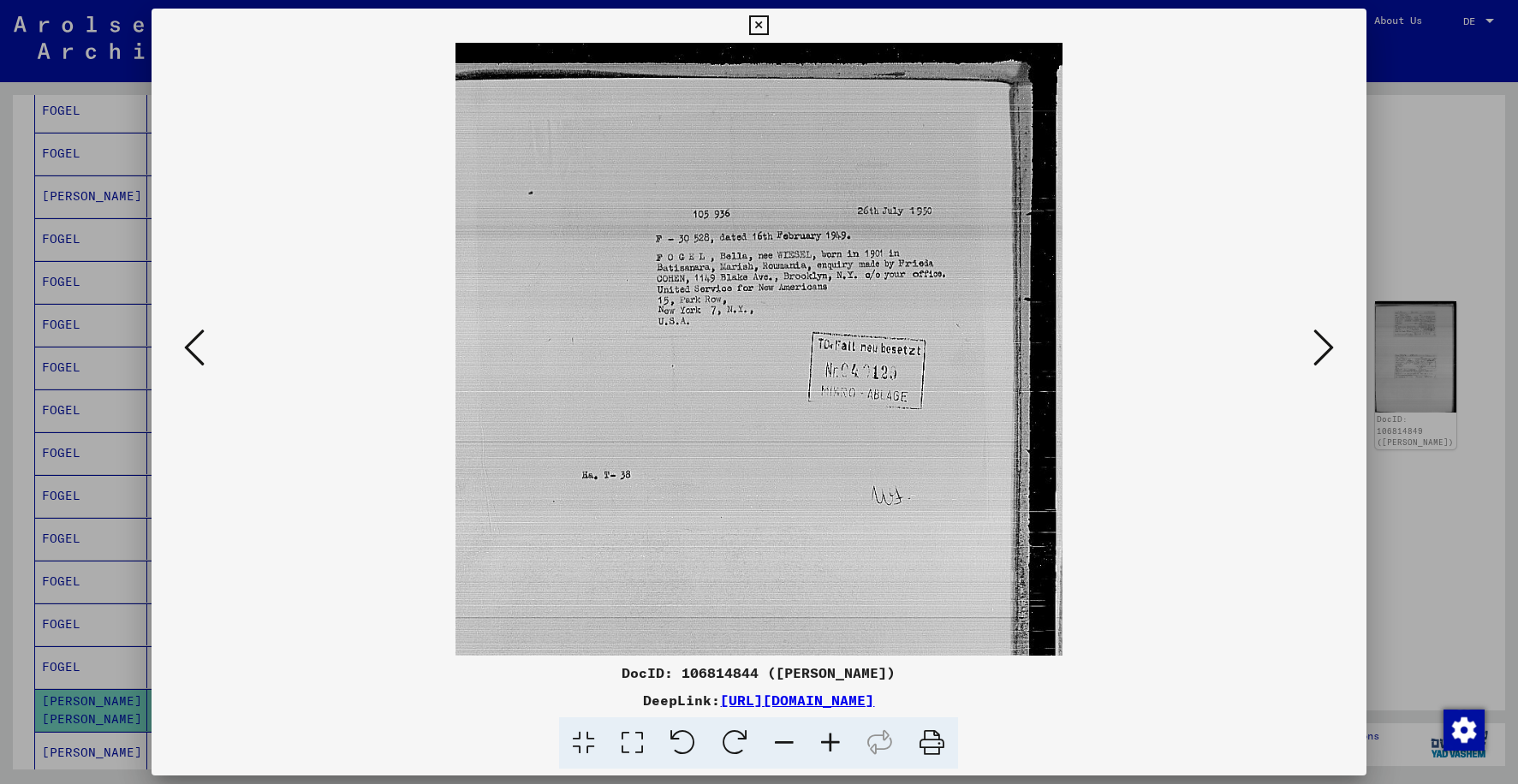
click at [836, 737] on icon at bounding box center [831, 743] width 47 height 52
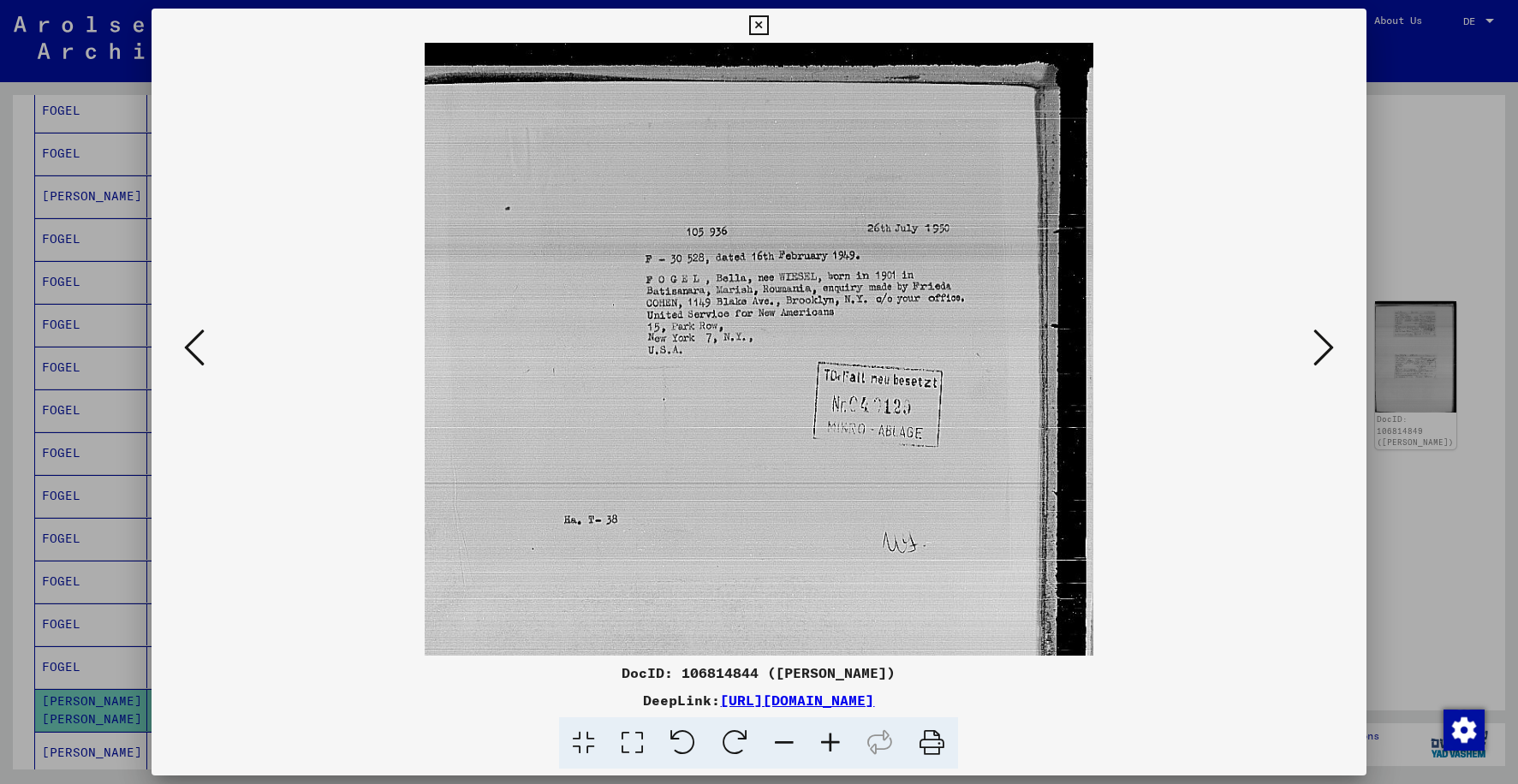
click at [836, 737] on icon at bounding box center [831, 743] width 47 height 52
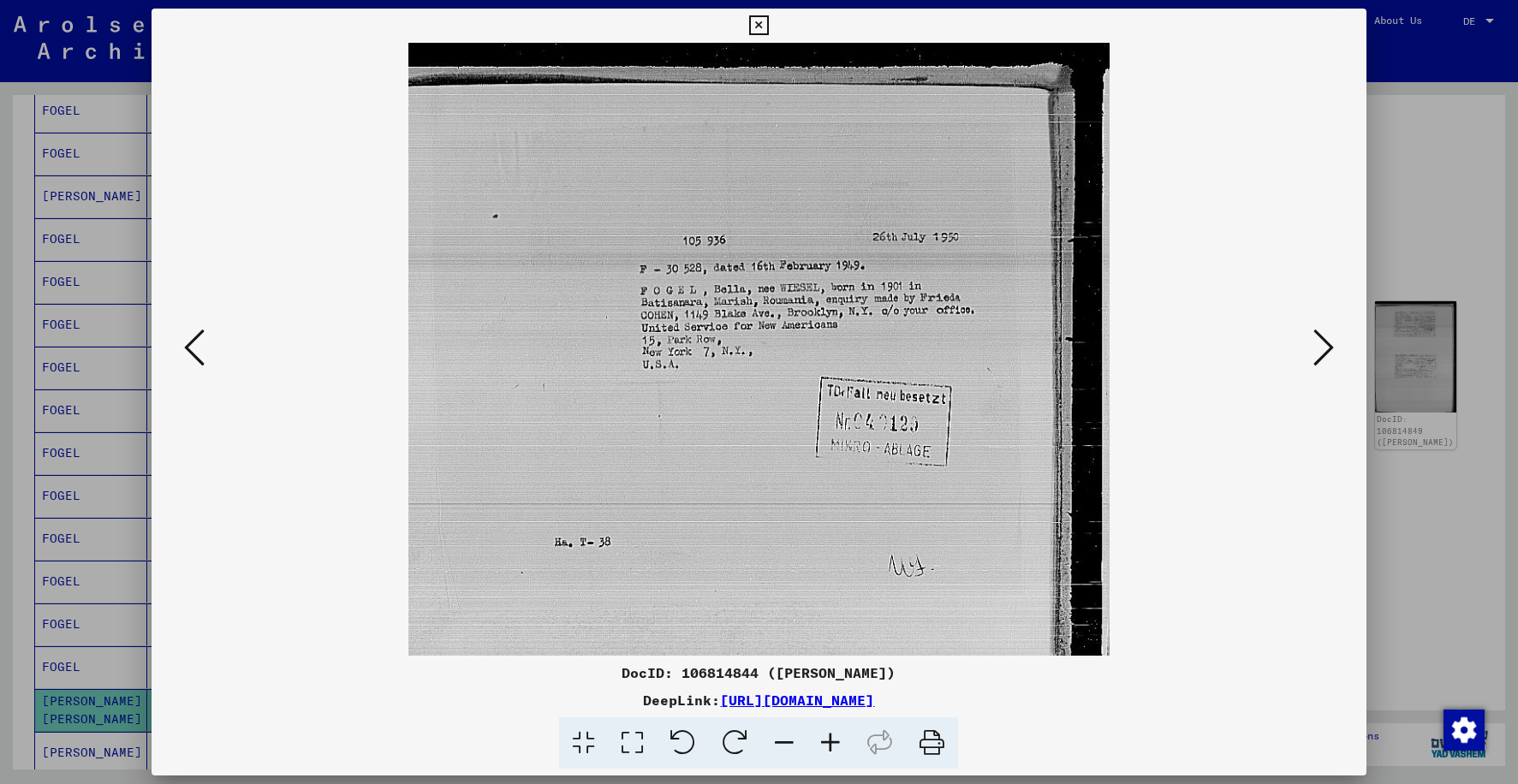
click at [836, 737] on icon at bounding box center [831, 743] width 47 height 52
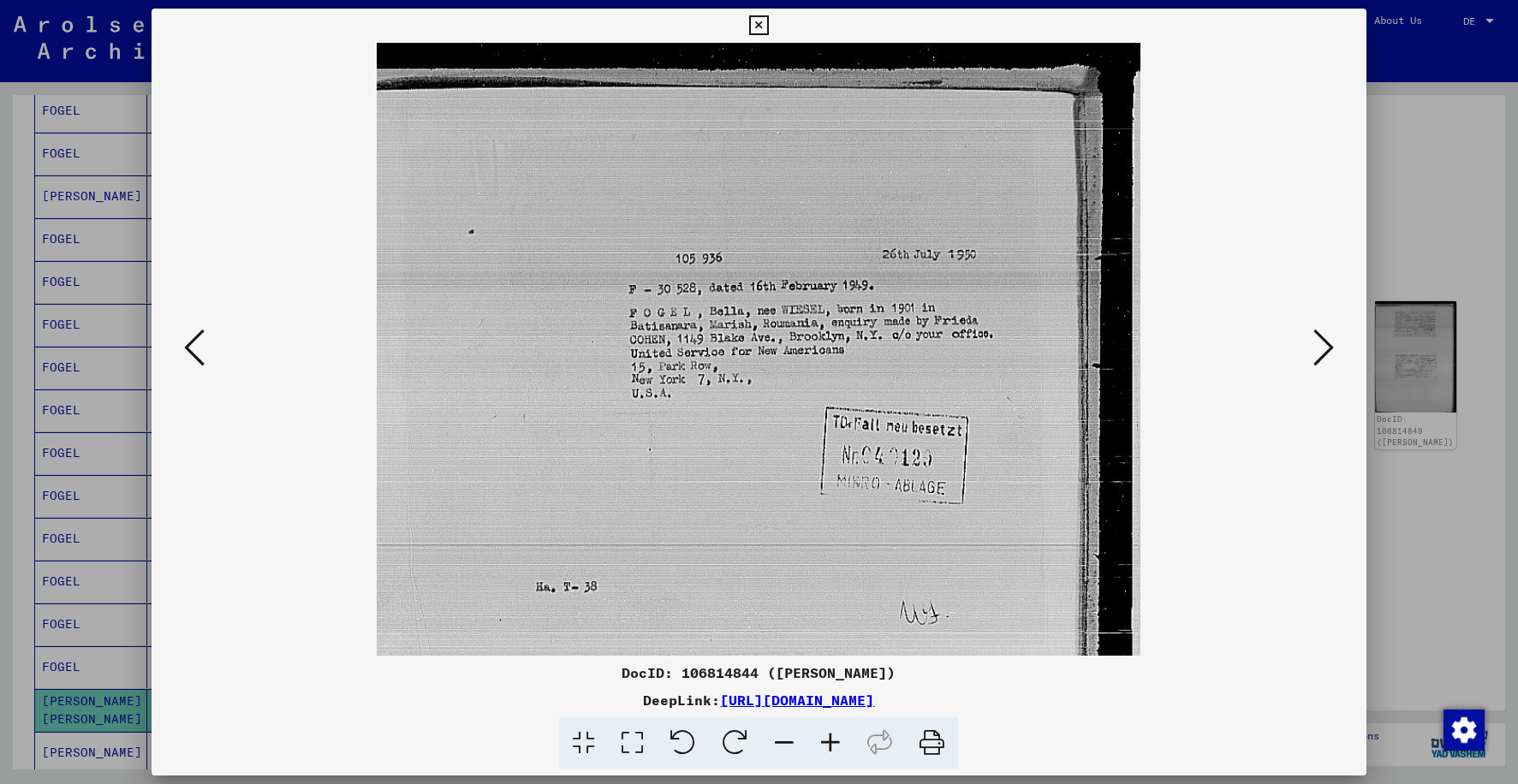
click at [836, 737] on icon at bounding box center [831, 743] width 47 height 52
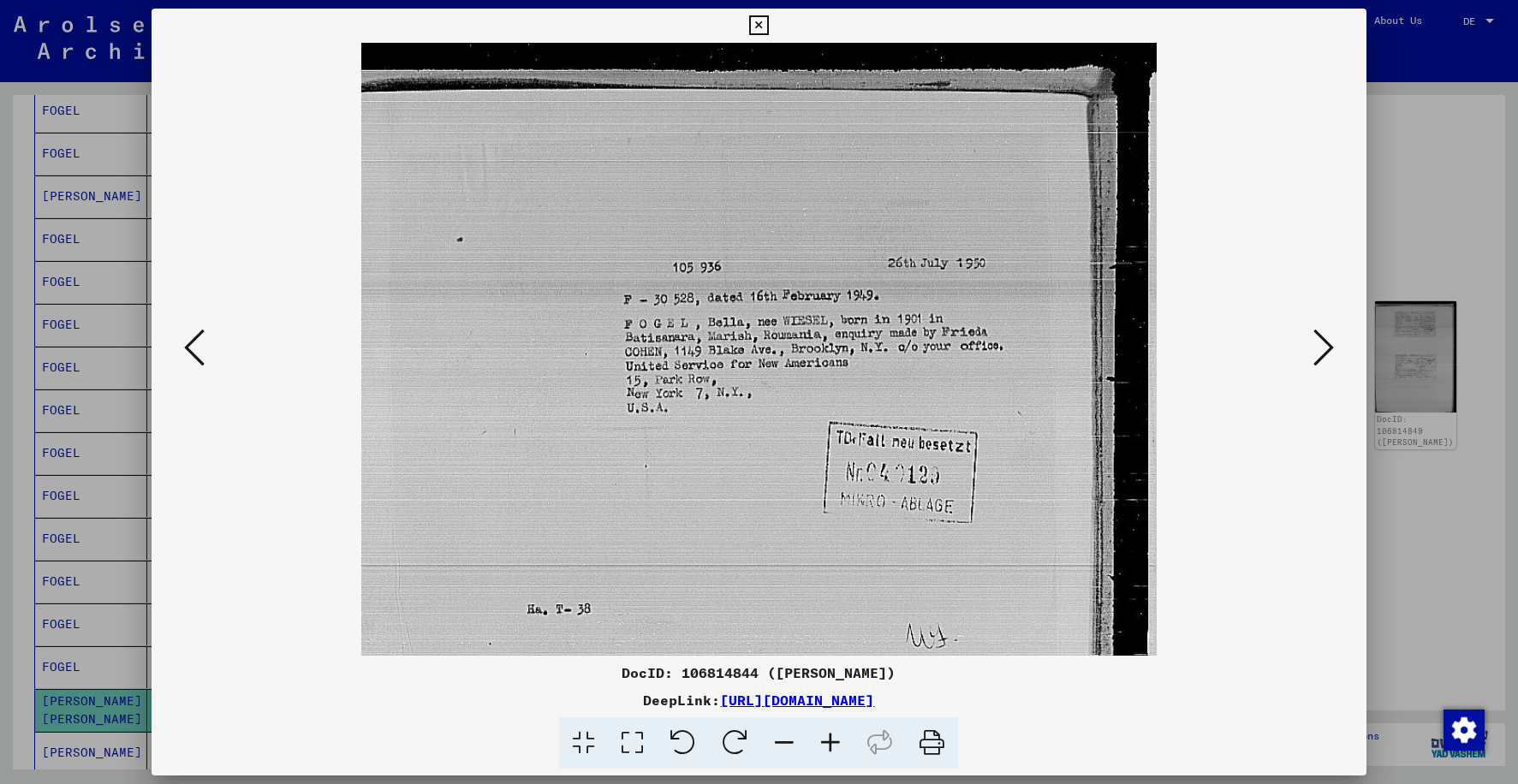
click at [836, 737] on icon at bounding box center [831, 743] width 47 height 52
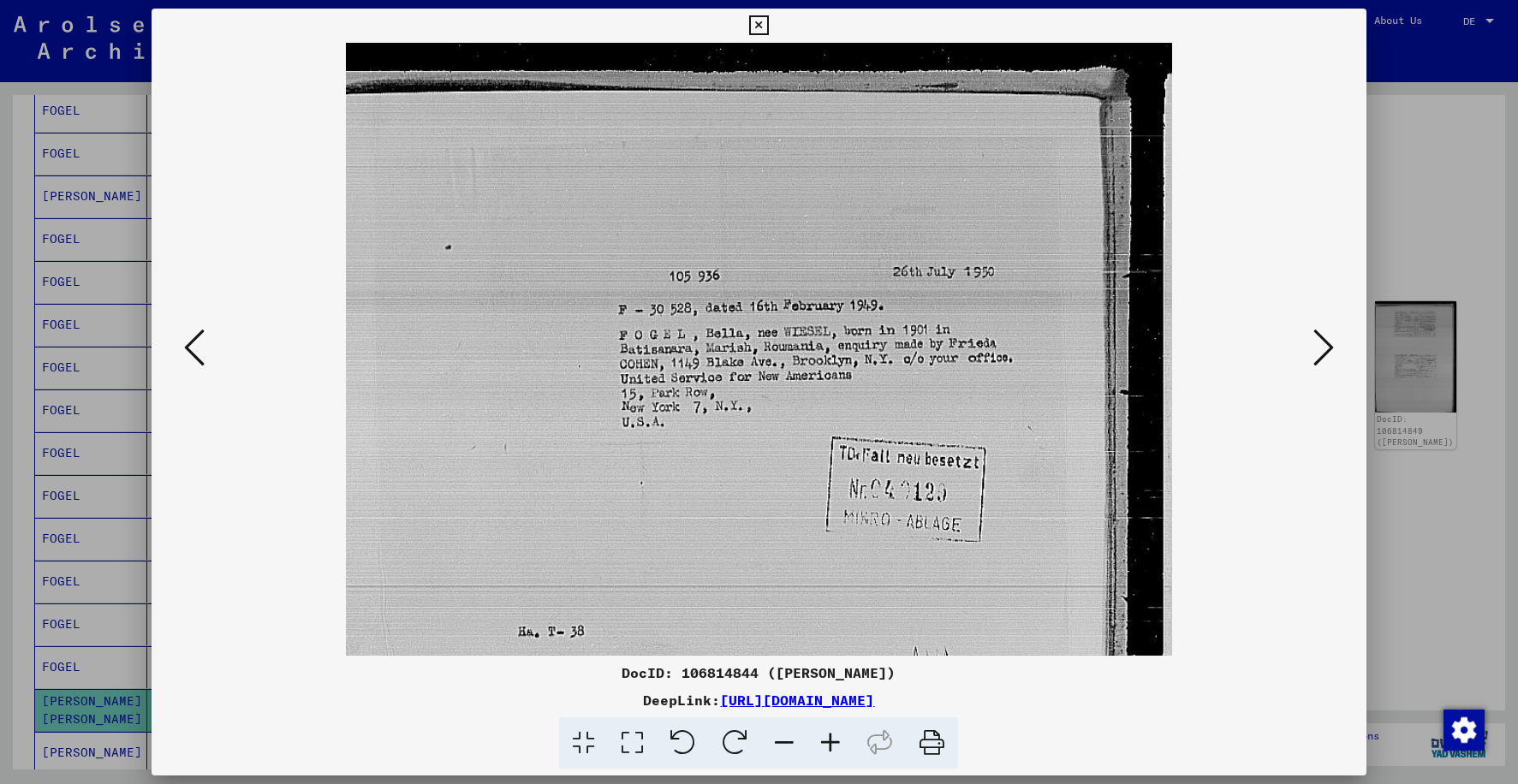
click at [836, 737] on icon at bounding box center [831, 743] width 47 height 52
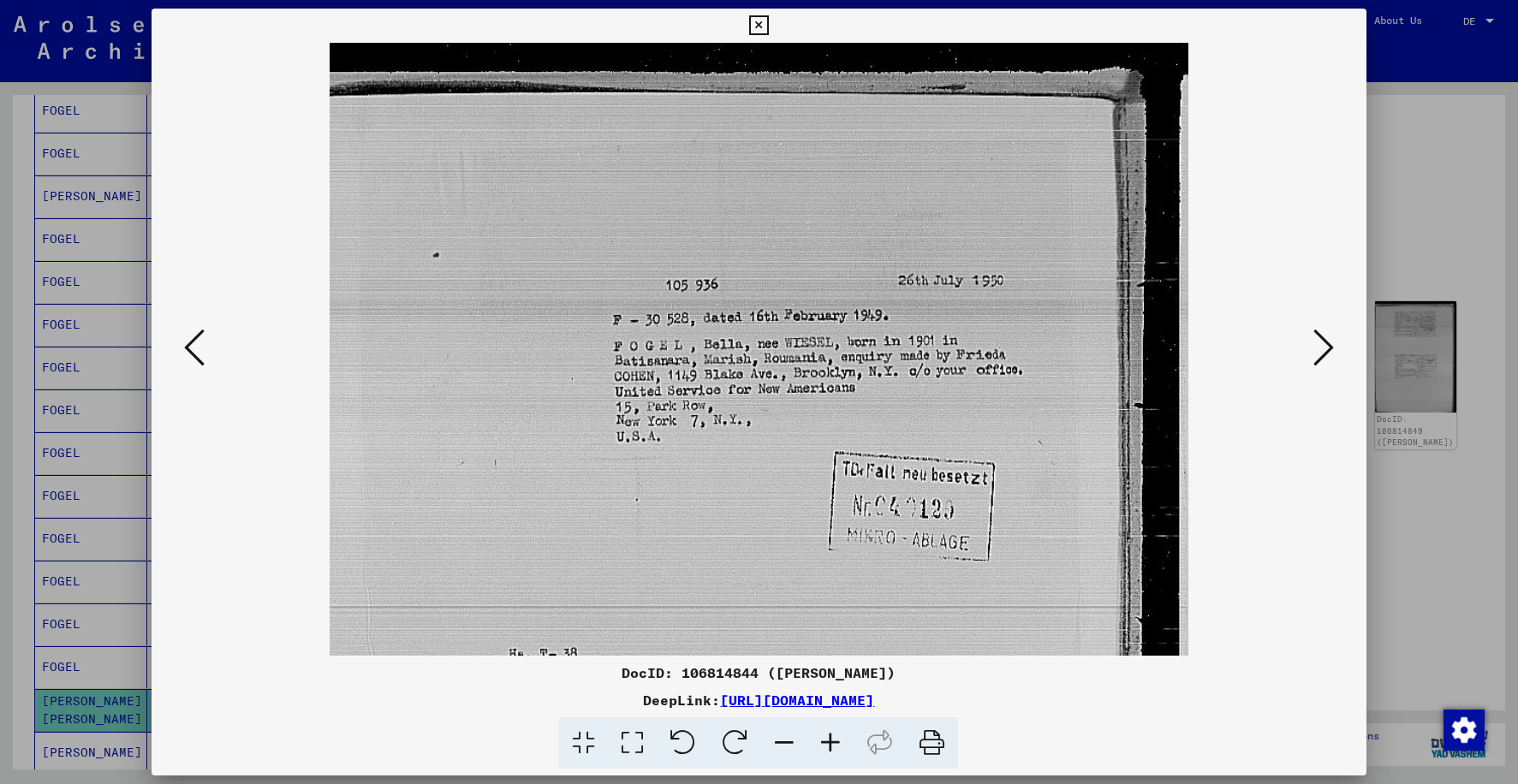
click at [836, 737] on icon at bounding box center [831, 743] width 47 height 52
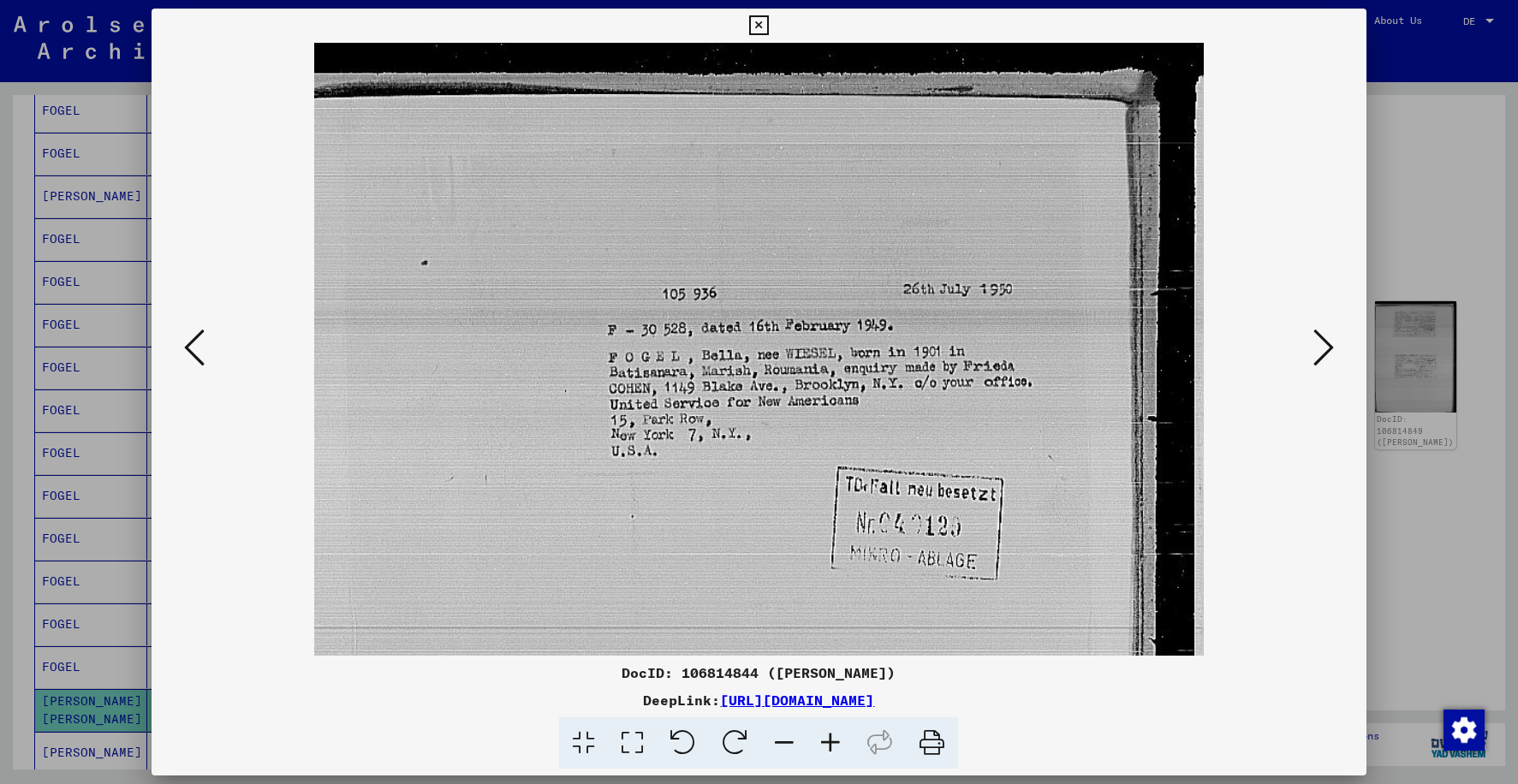
click at [1327, 355] on icon at bounding box center [1323, 347] width 20 height 41
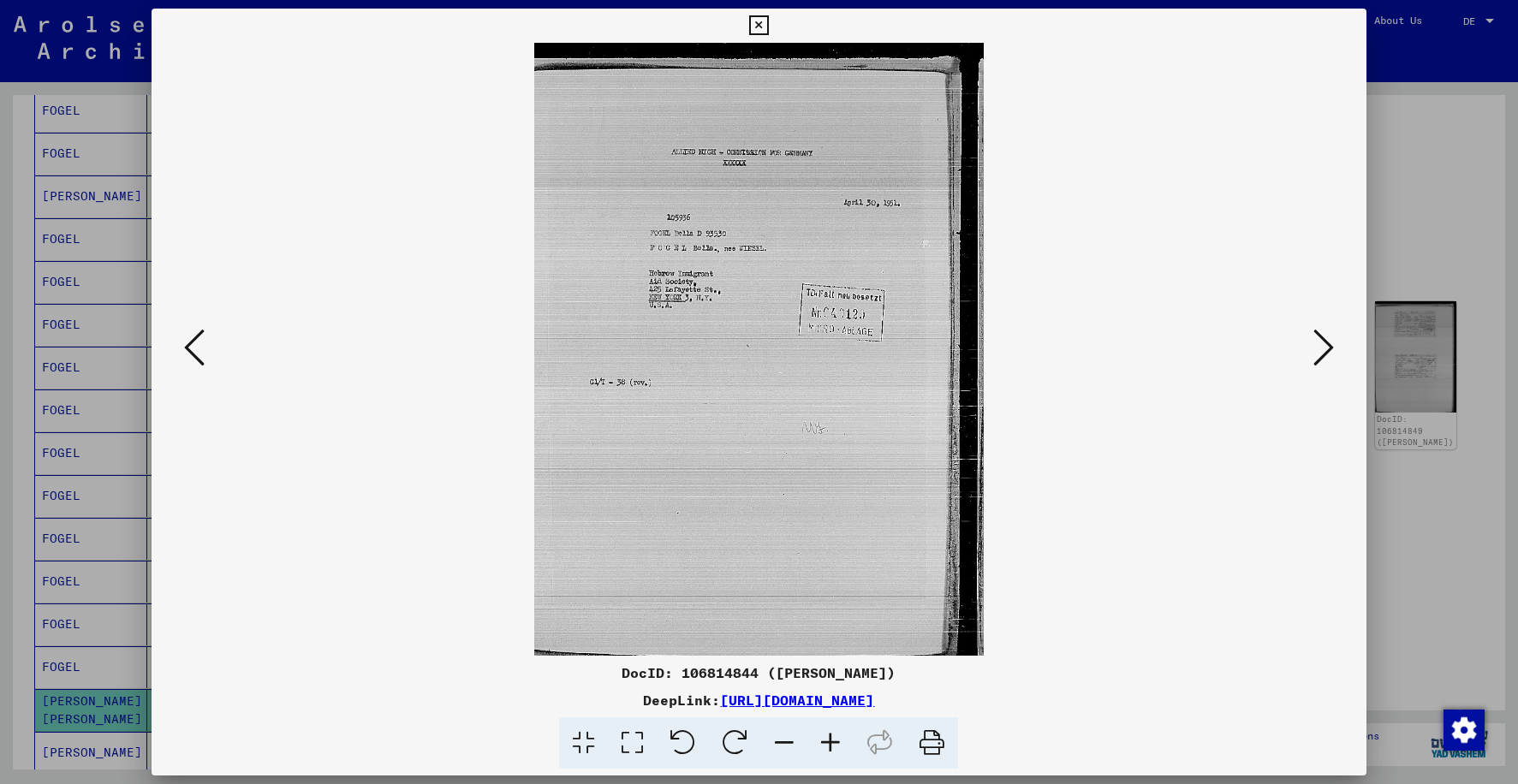
click at [1327, 355] on icon at bounding box center [1323, 347] width 20 height 41
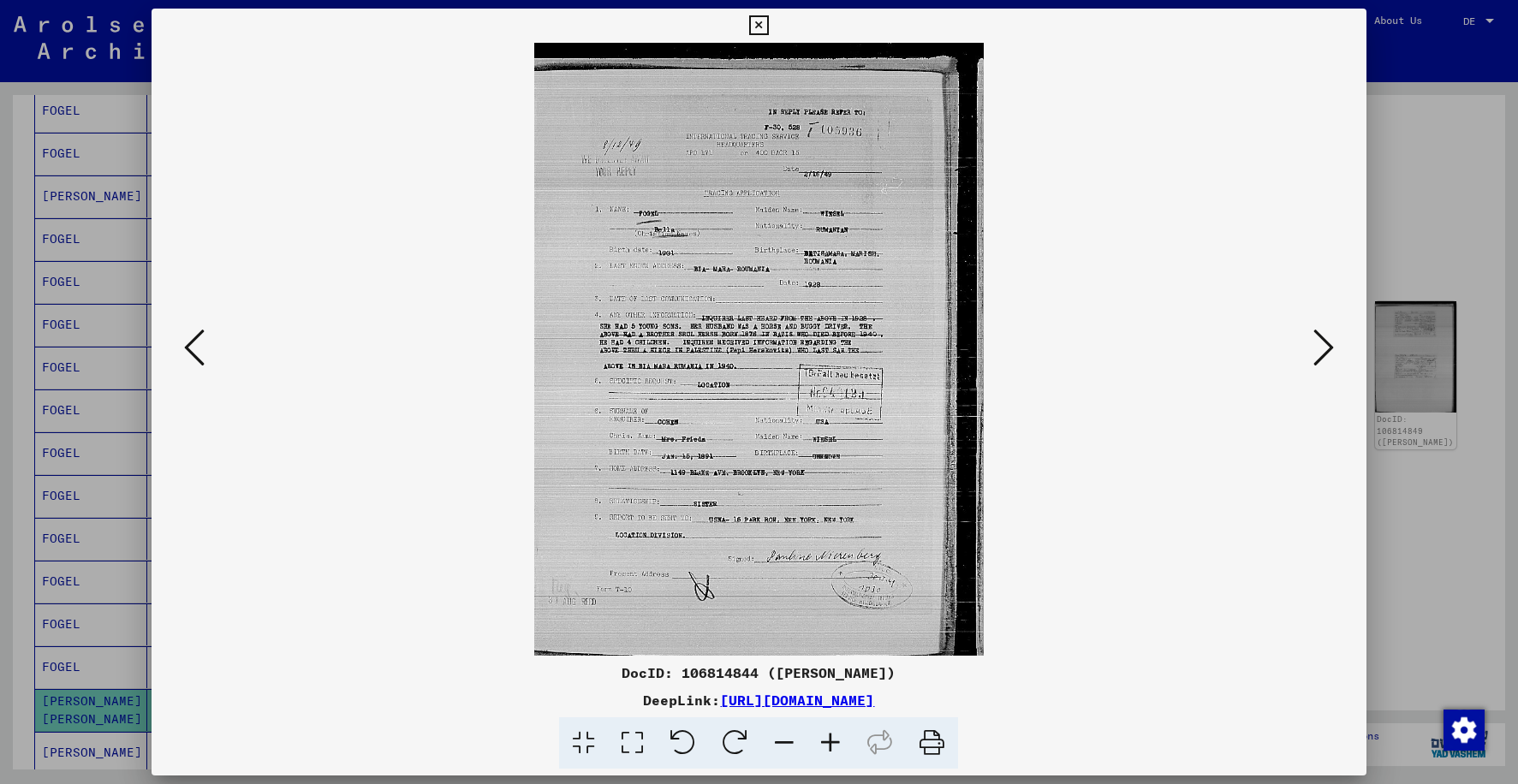
click at [833, 739] on icon at bounding box center [831, 743] width 47 height 52
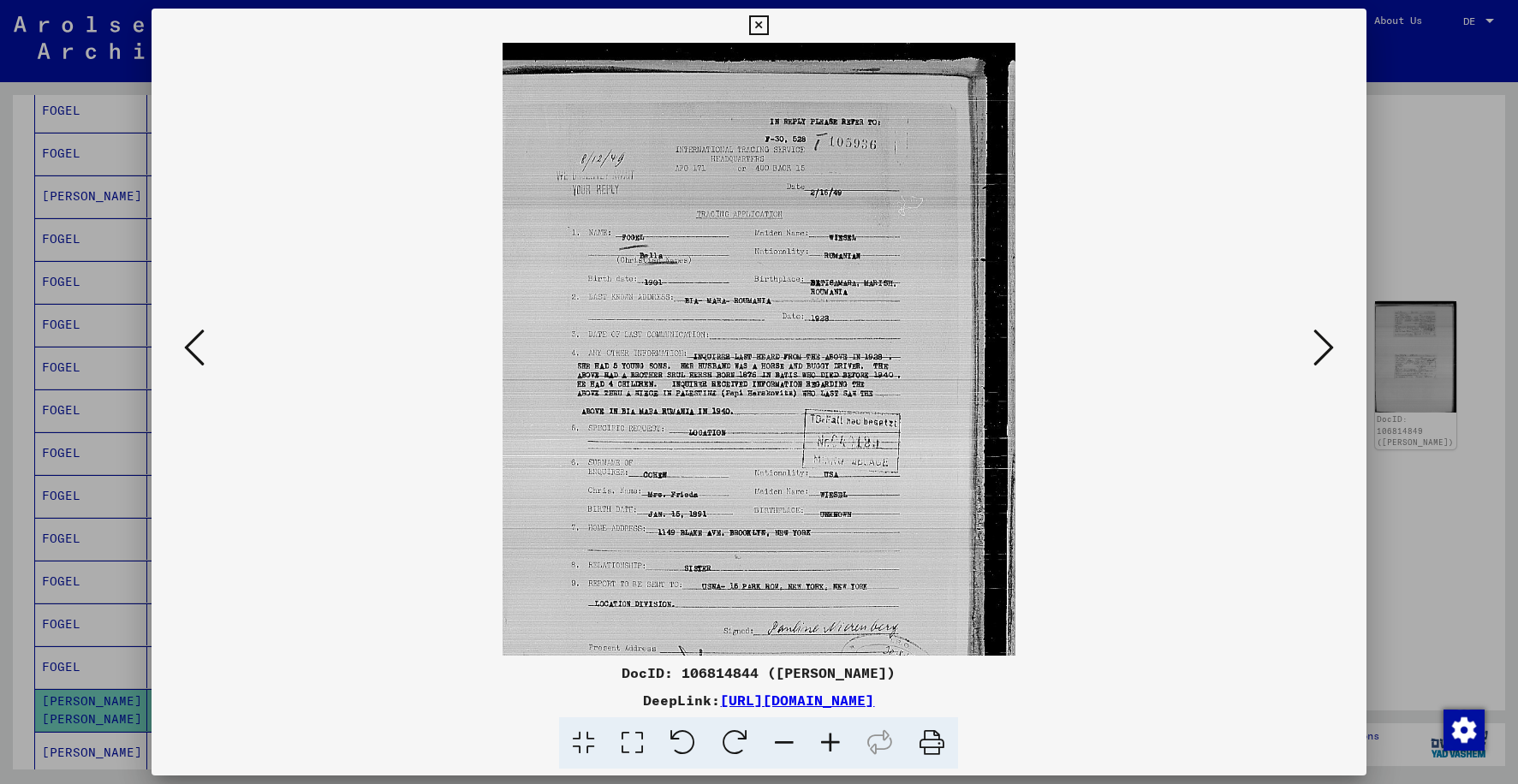
click at [833, 739] on icon at bounding box center [831, 743] width 47 height 52
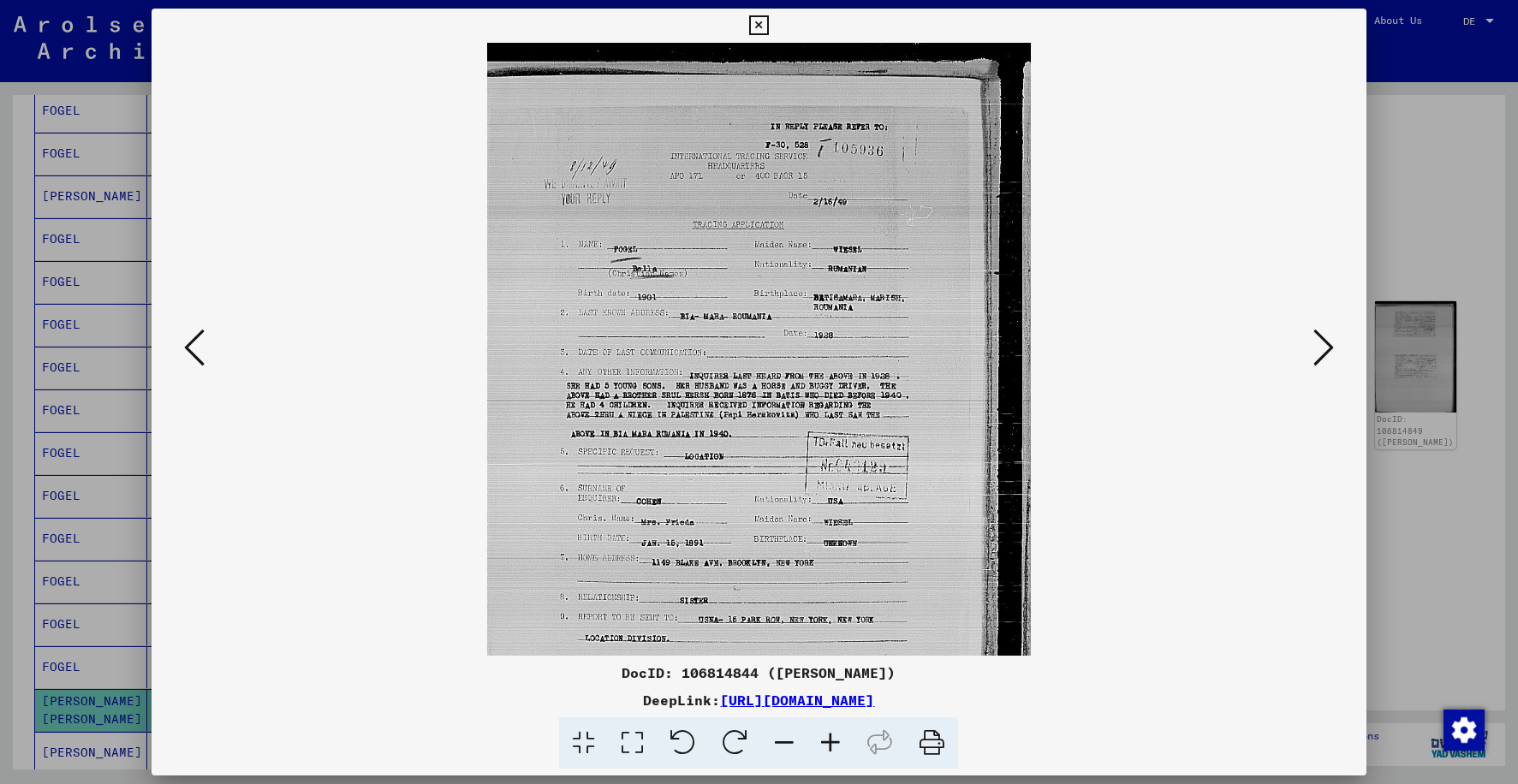
click at [833, 739] on icon at bounding box center [831, 743] width 47 height 52
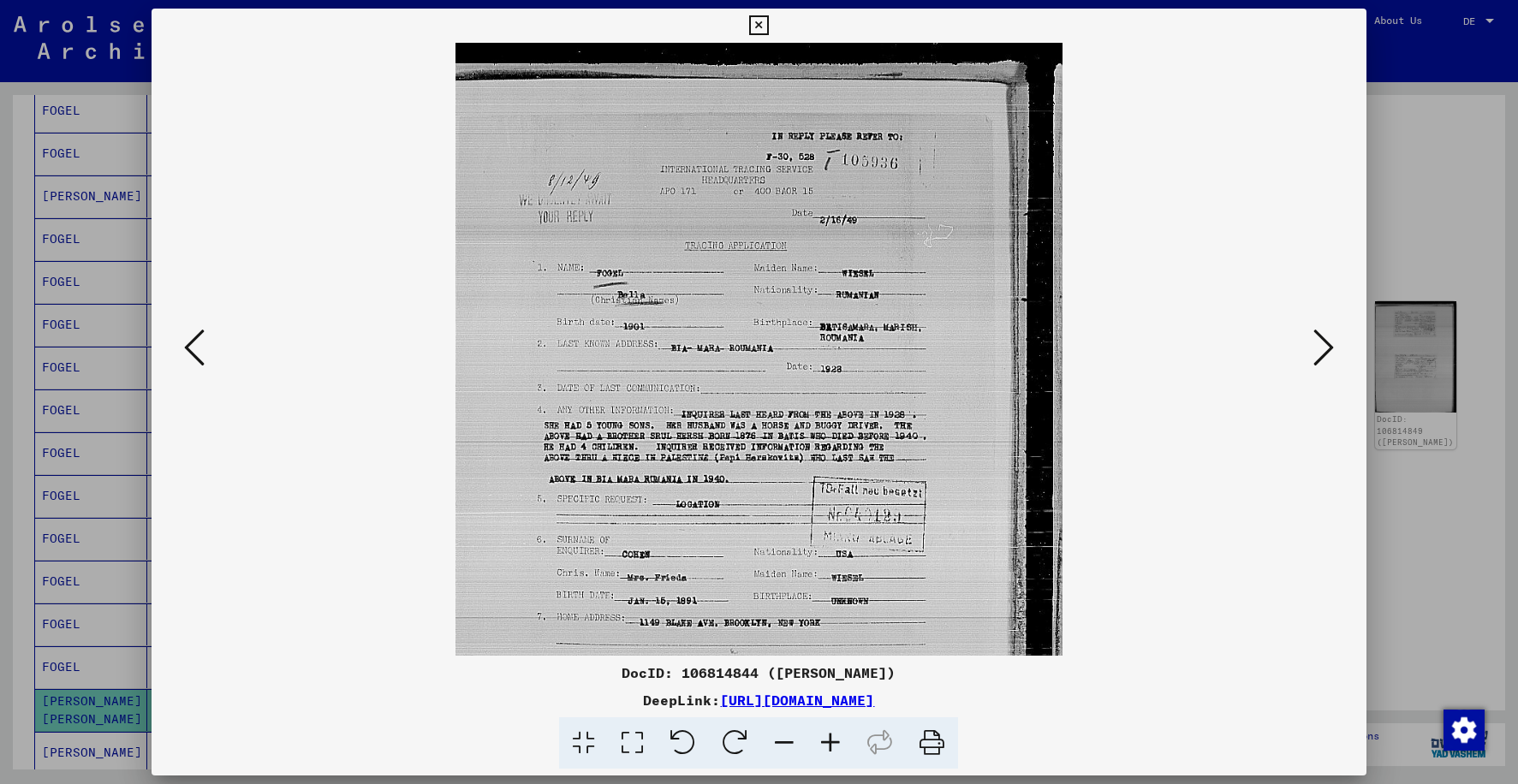
click at [833, 739] on icon at bounding box center [831, 743] width 47 height 52
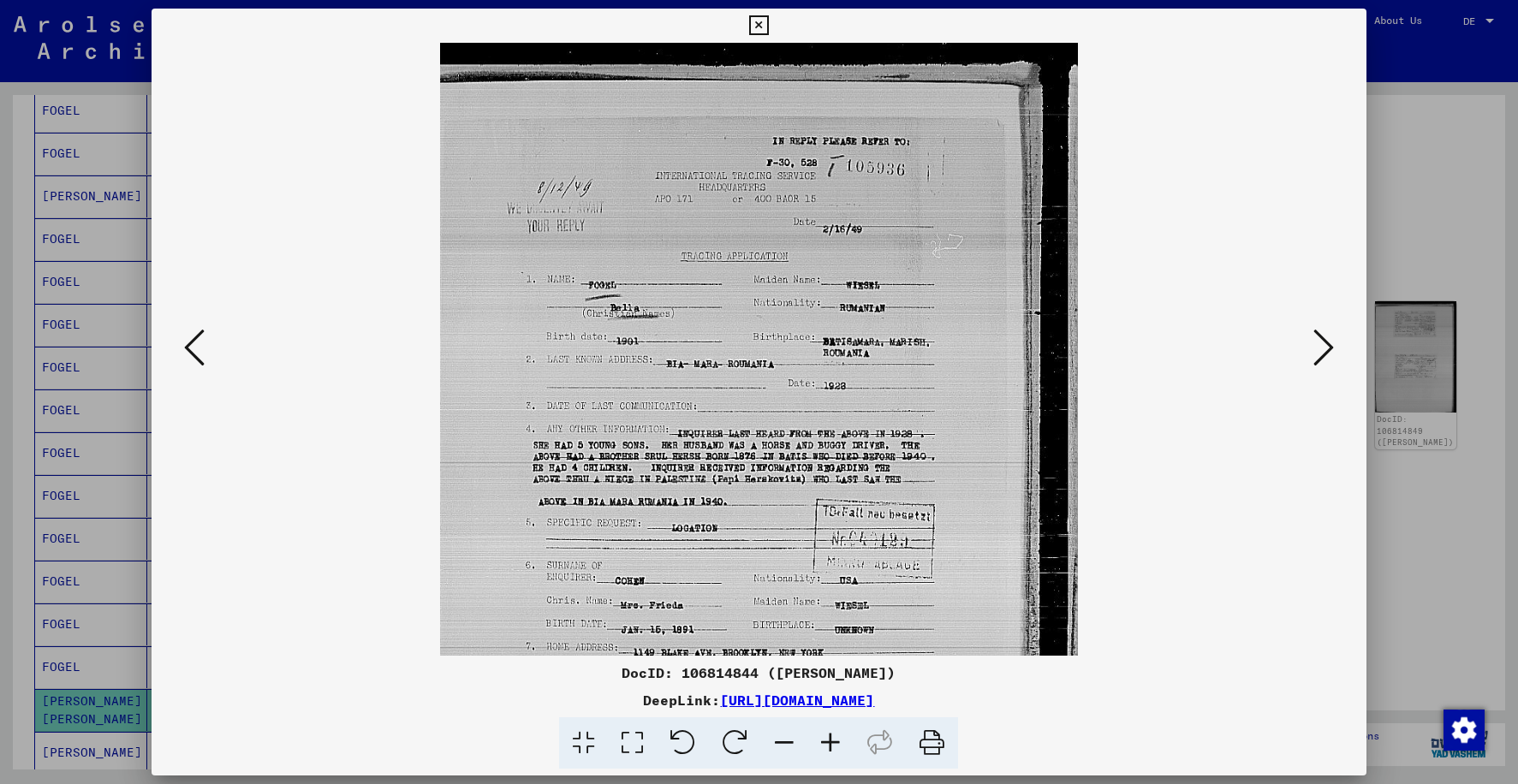
click at [833, 739] on icon at bounding box center [831, 743] width 47 height 52
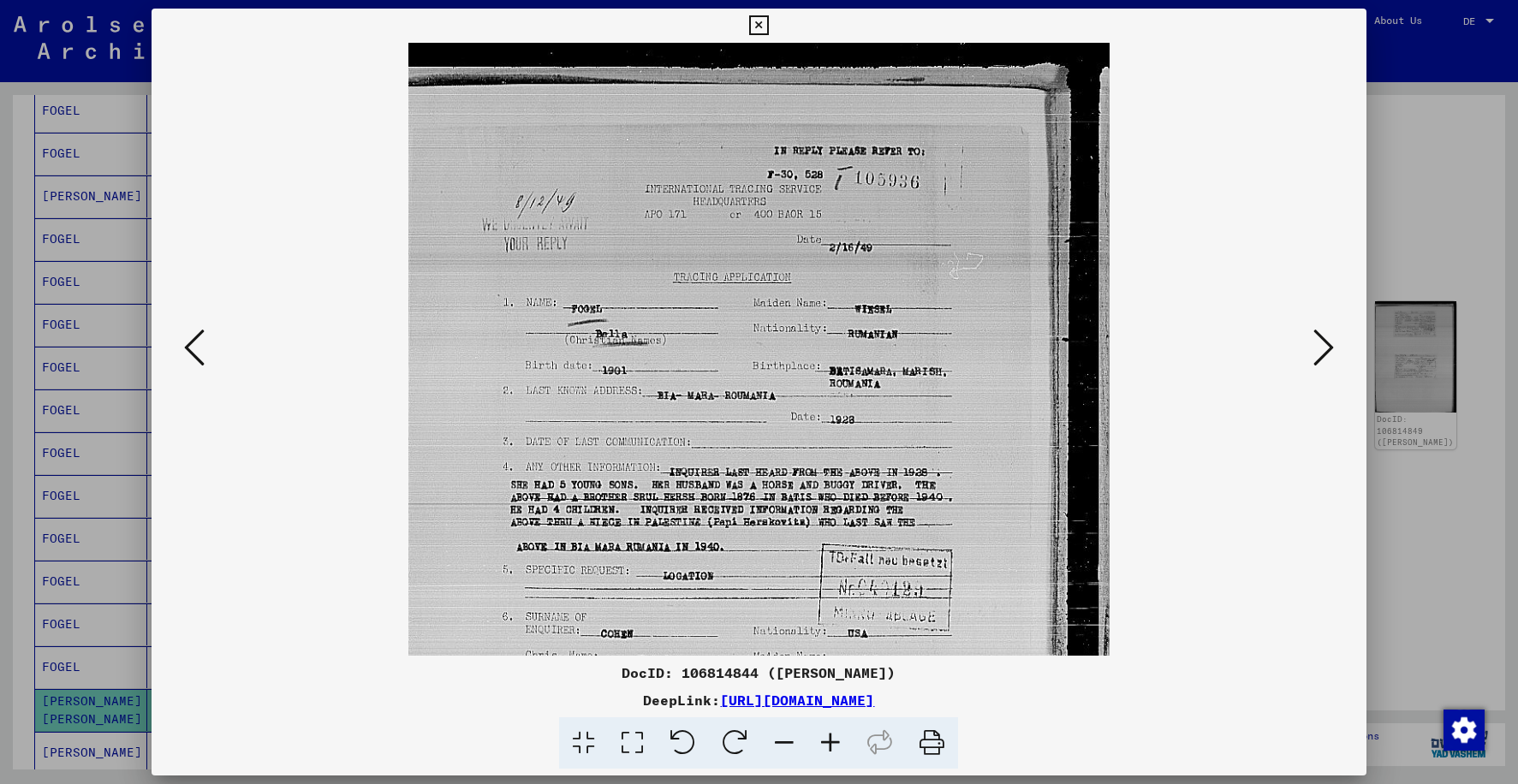
click at [833, 739] on icon at bounding box center [831, 743] width 47 height 52
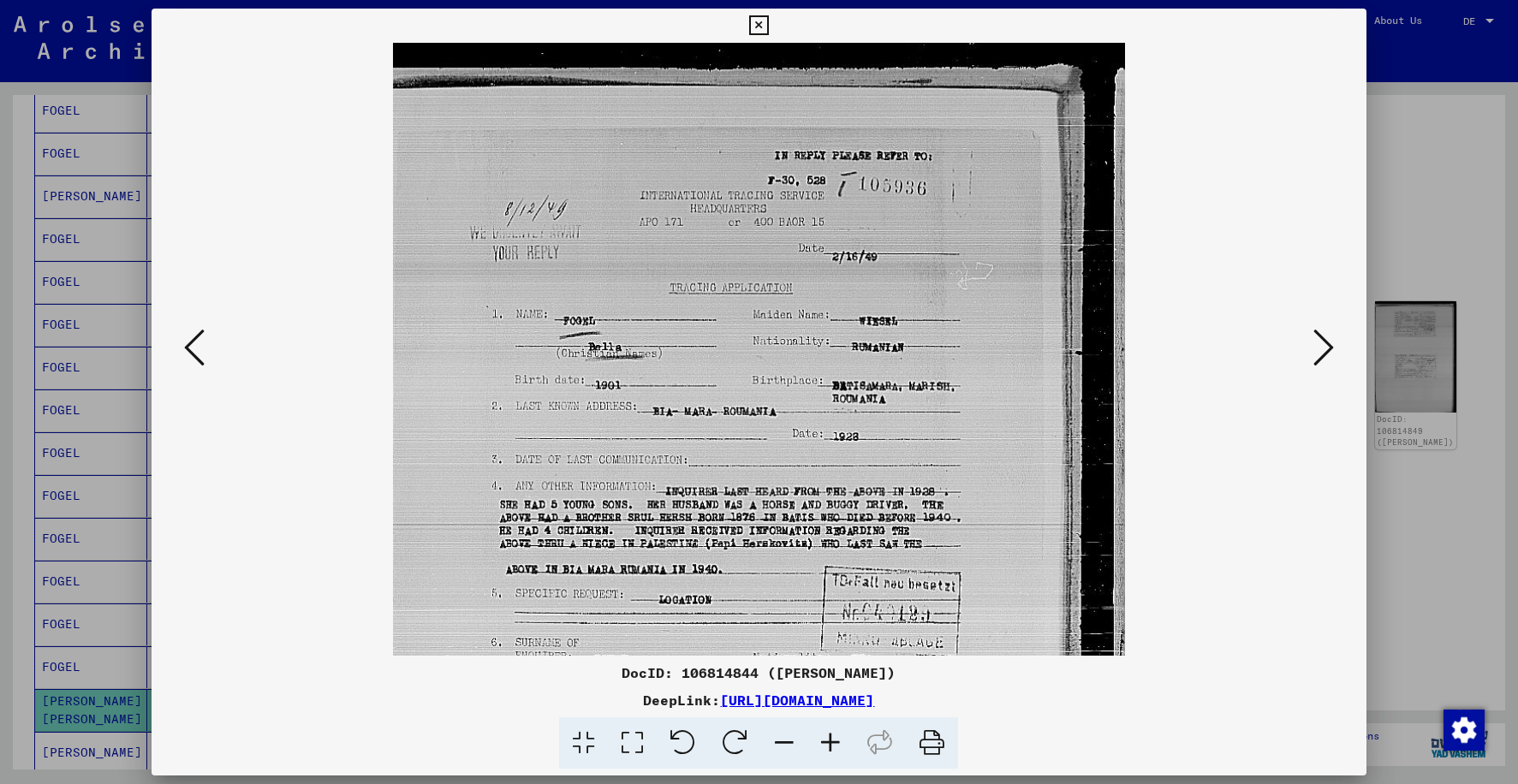
click at [756, 27] on icon at bounding box center [759, 25] width 19 height 20
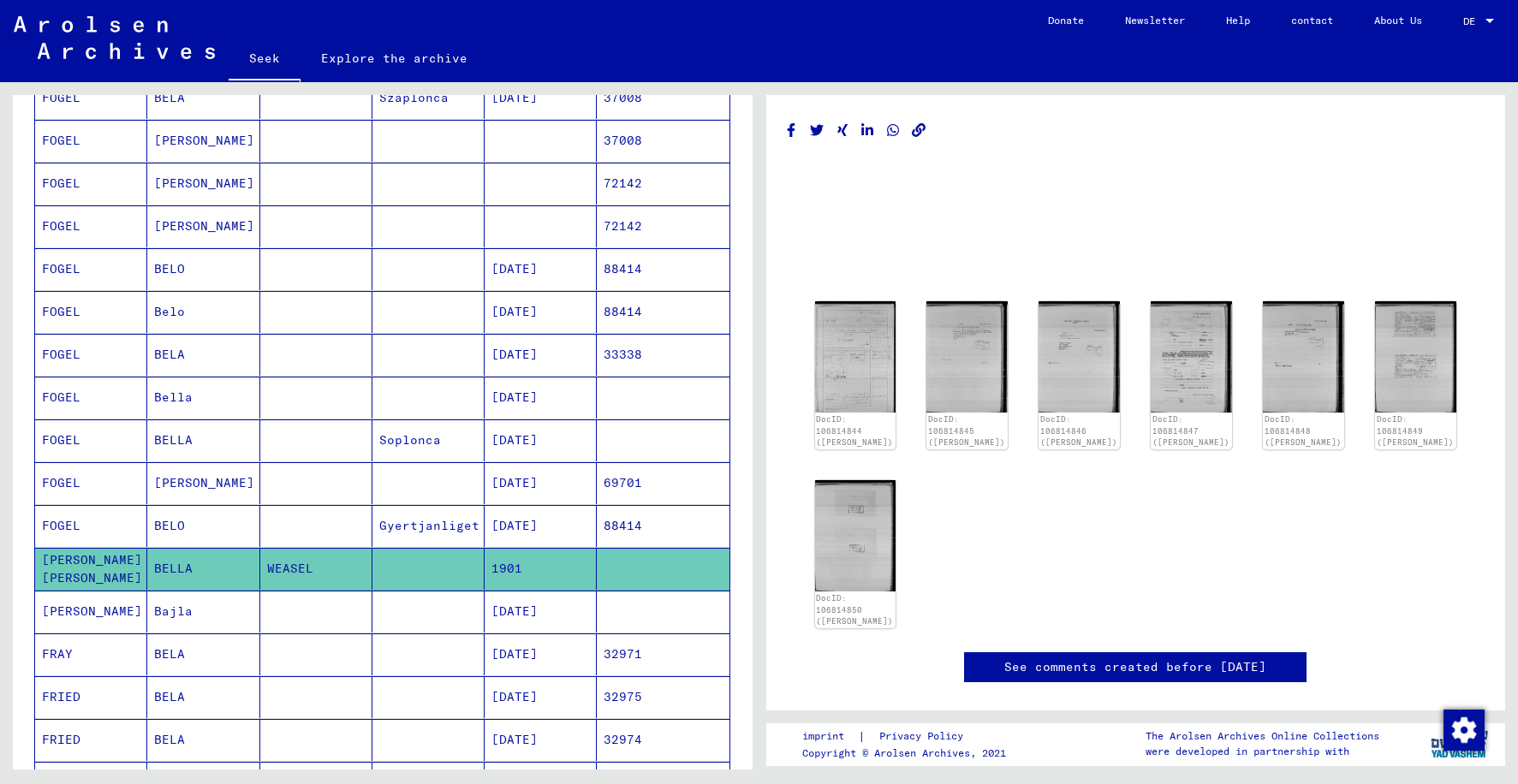
scroll to position [599, 0]
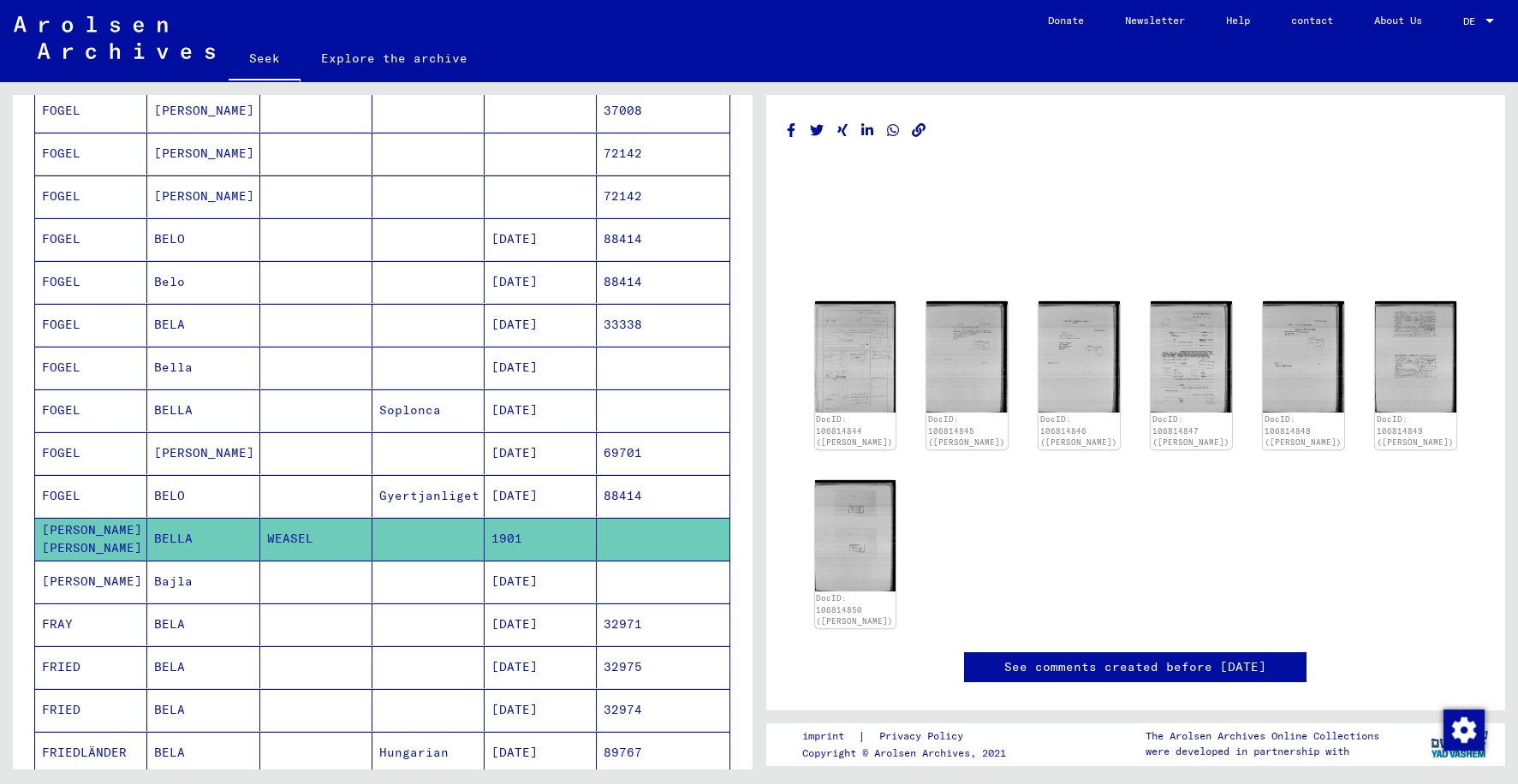
click at [421, 629] on mat-cell at bounding box center [428, 624] width 112 height 42
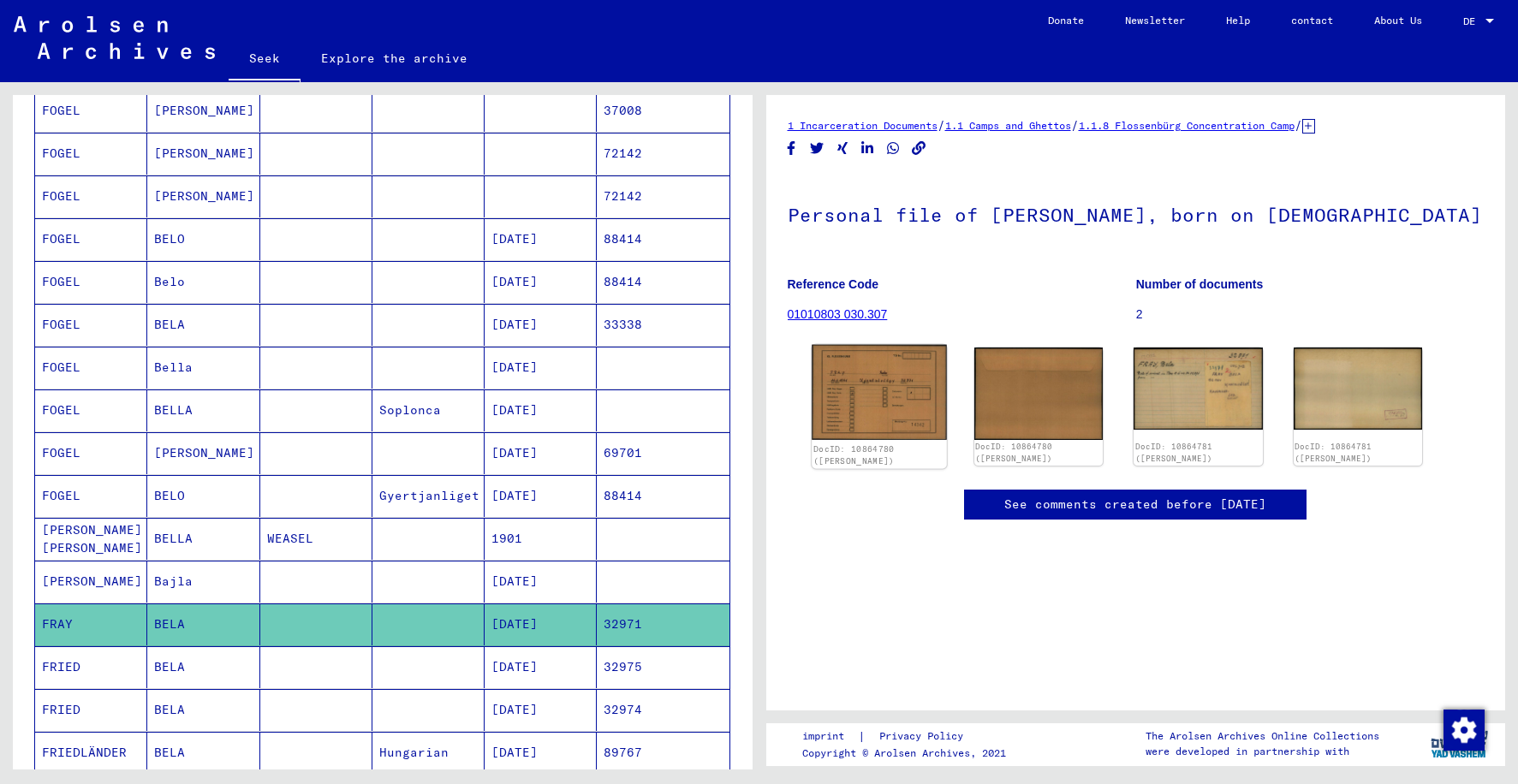
click at [845, 392] on img at bounding box center [879, 392] width 136 height 96
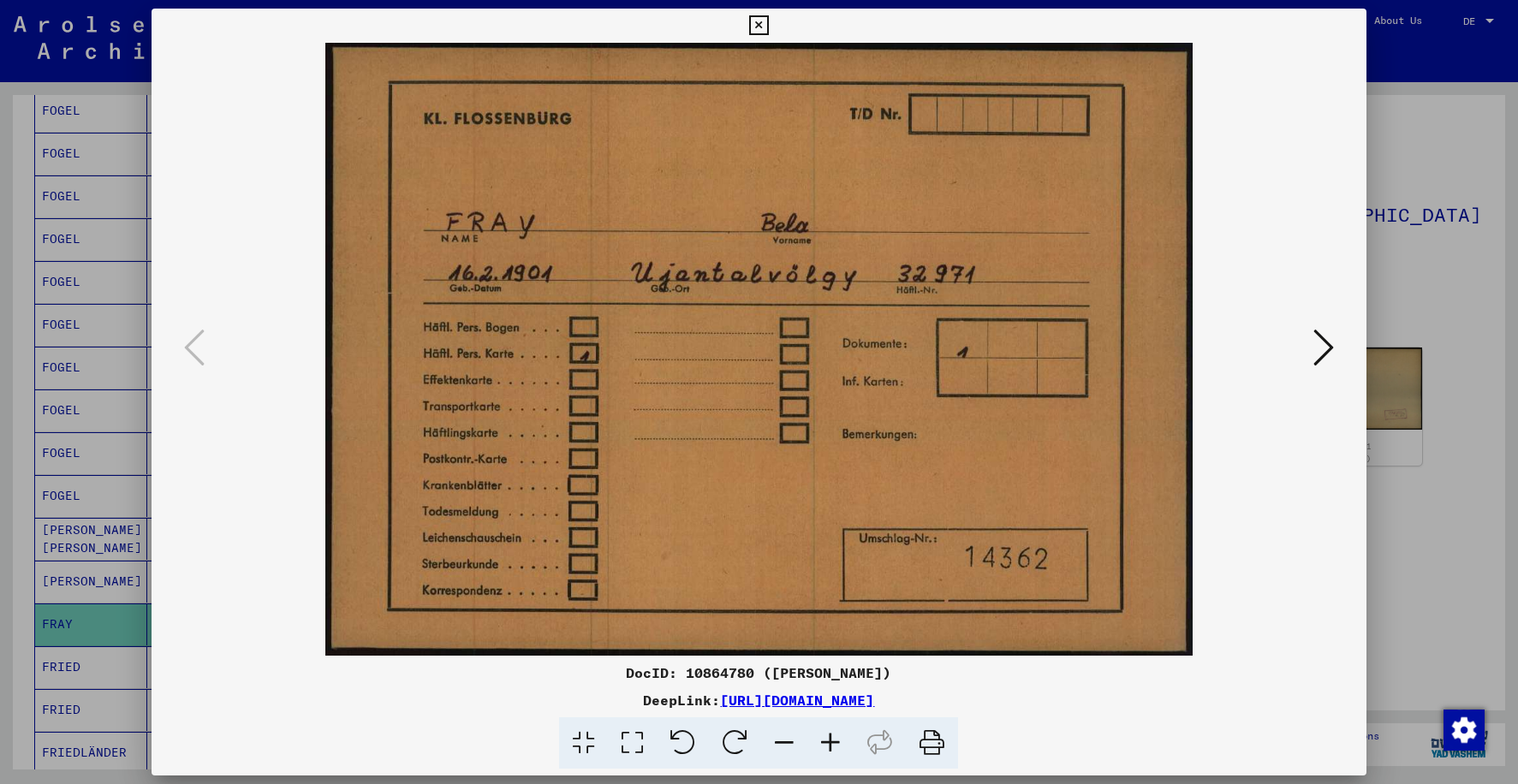
click at [766, 18] on icon at bounding box center [759, 25] width 19 height 20
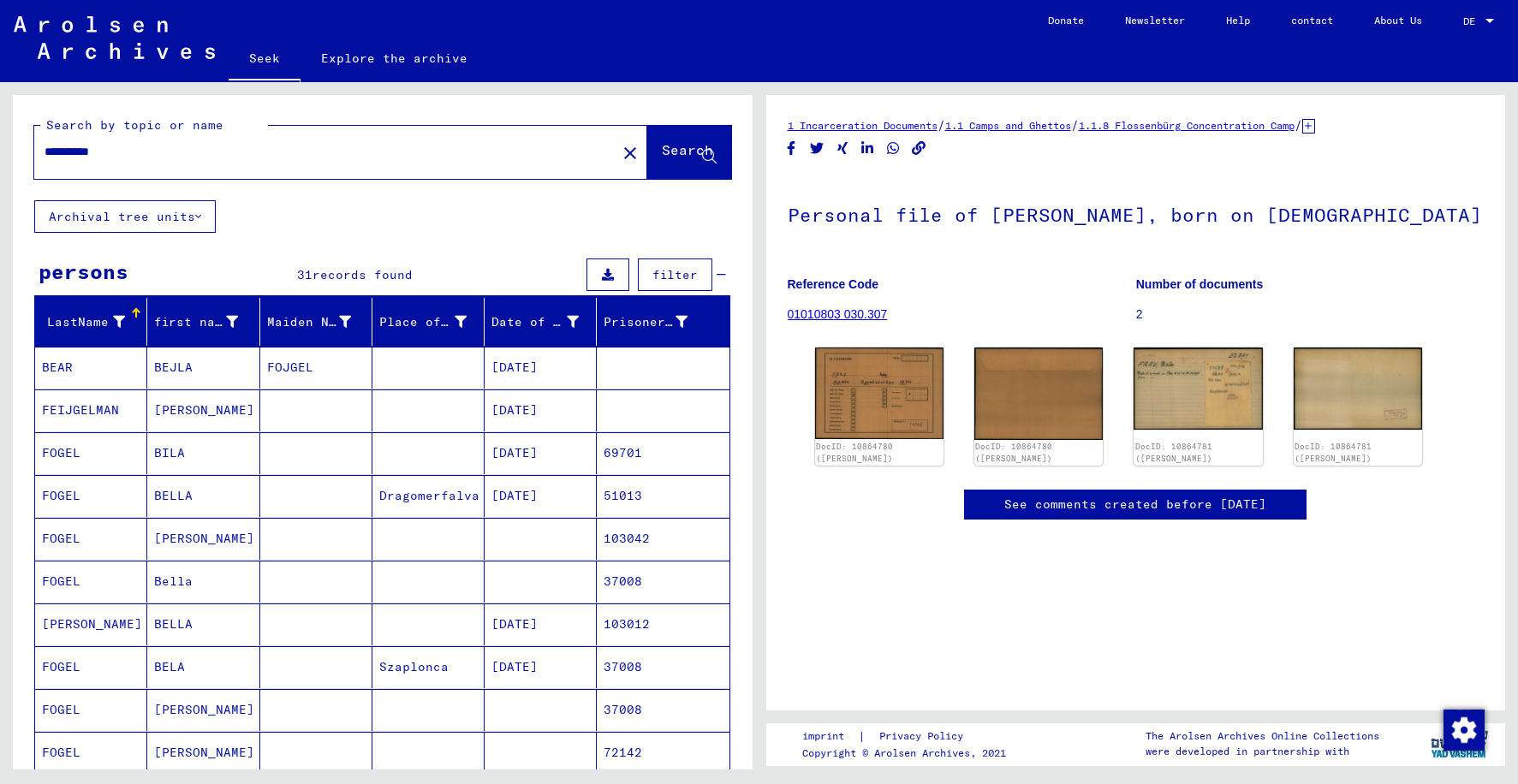
click at [328, 486] on mat-cell at bounding box center [316, 495] width 112 height 42
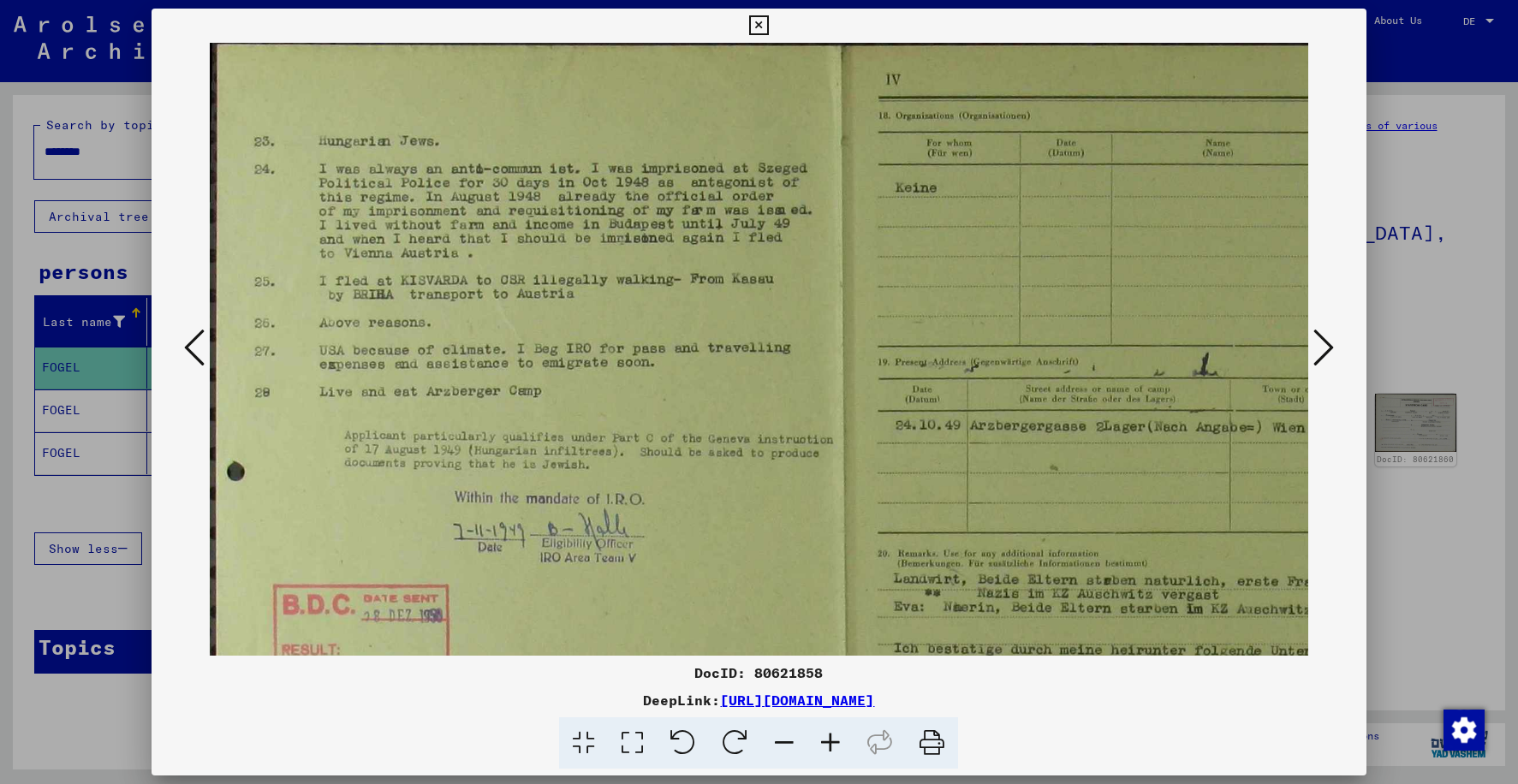
scroll to position [232, 513]
